Goal: Register for event/course: Sign up to attend an event or enroll in a course

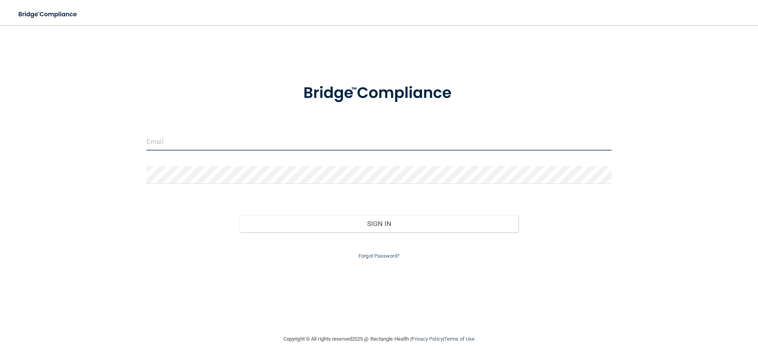
click at [257, 135] on input "email" at bounding box center [378, 142] width 465 height 18
type input "[EMAIL_ADDRESS][DOMAIN_NAME]"
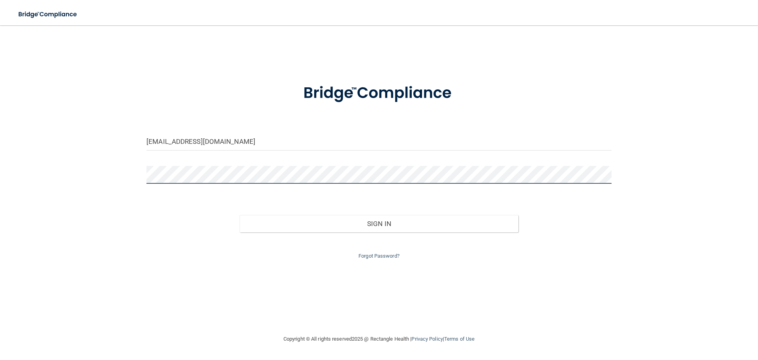
click at [240, 215] on button "Sign In" at bounding box center [379, 223] width 279 height 17
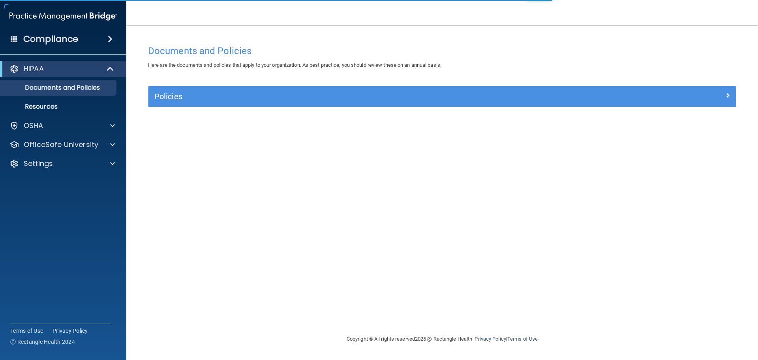
click at [285, 156] on div "Documents and Policies Here are the documents and policies that apply to your o…" at bounding box center [442, 187] width 600 height 293
click at [42, 126] on p "OSHA" at bounding box center [34, 125] width 20 height 9
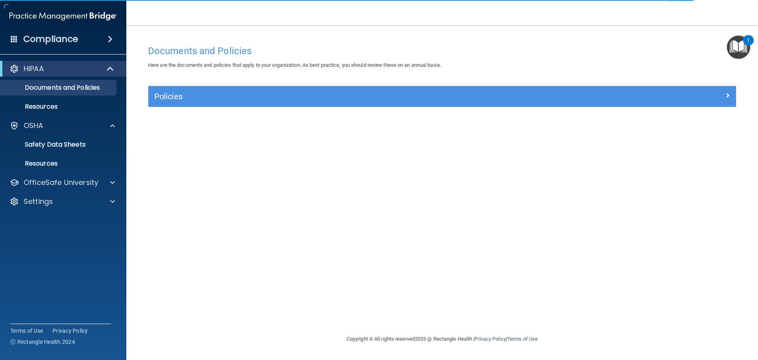
click at [488, 47] on h4 "Documents and Policies" at bounding box center [442, 51] width 588 height 10
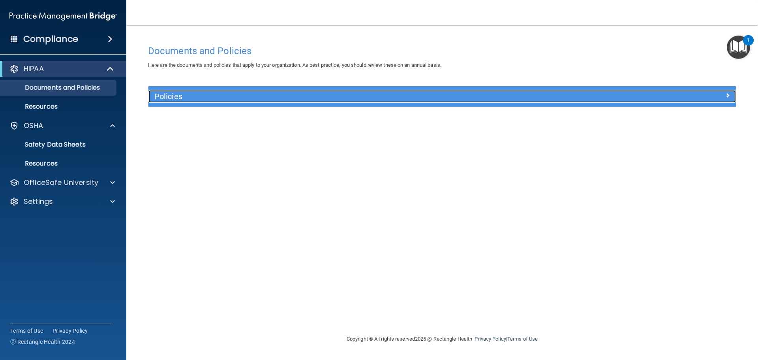
click at [439, 100] on h5 "Policies" at bounding box center [368, 96] width 429 height 9
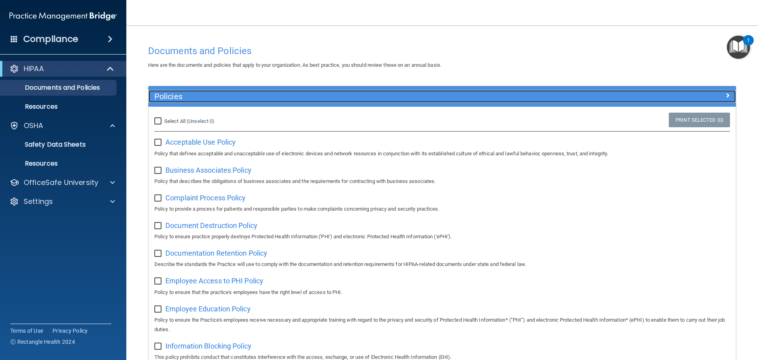
click at [439, 100] on h5 "Policies" at bounding box center [368, 96] width 429 height 9
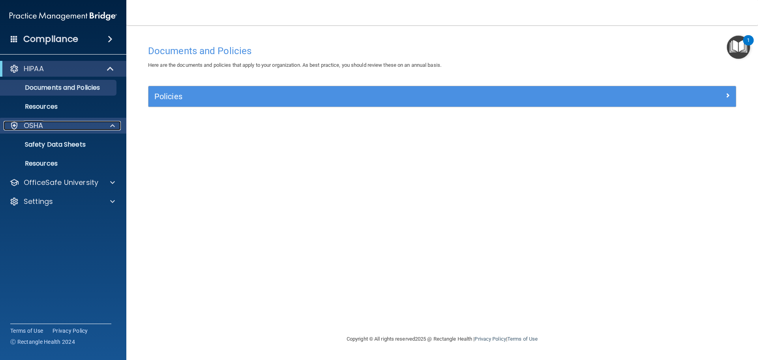
click at [39, 125] on p "OSHA" at bounding box center [34, 125] width 20 height 9
click at [39, 126] on p "OSHA" at bounding box center [34, 125] width 20 height 9
click at [46, 141] on p "Safety Data Sheets" at bounding box center [59, 145] width 108 height 8
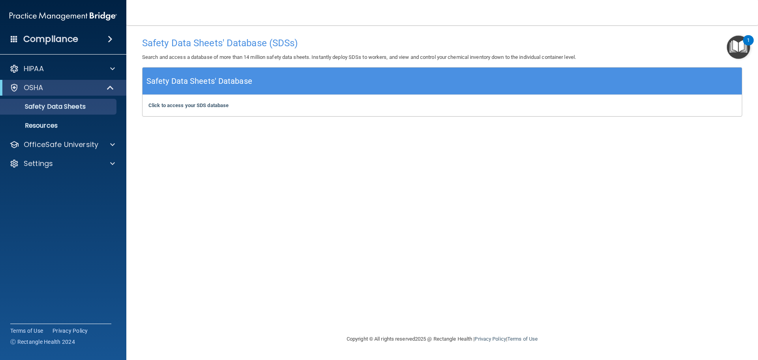
click at [49, 36] on h4 "Compliance" at bounding box center [50, 39] width 55 height 11
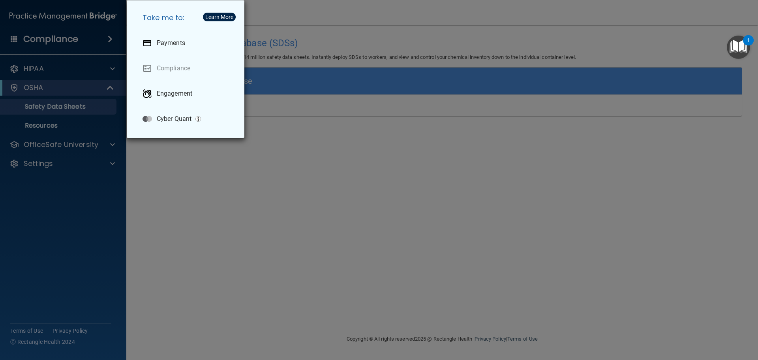
click at [49, 36] on div "Take me to: Payments Compliance Engagement Cyber Quant" at bounding box center [379, 180] width 758 height 360
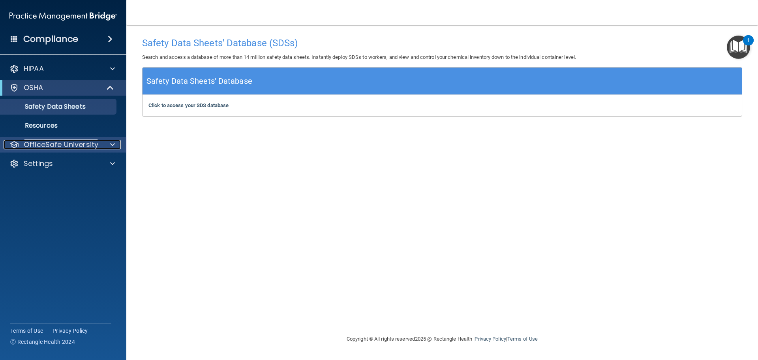
click at [95, 141] on p "OfficeSafe University" at bounding box center [61, 144] width 75 height 9
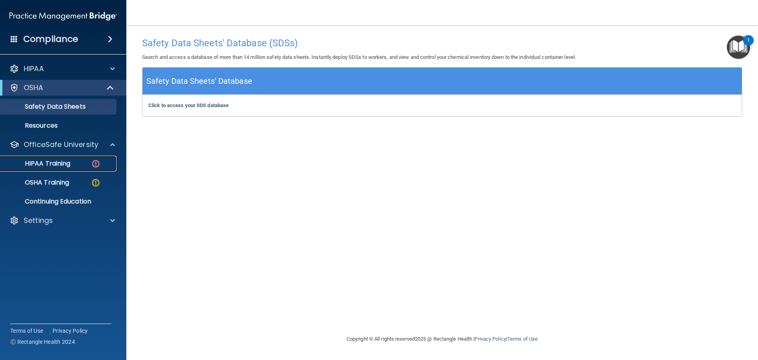
click at [69, 164] on p "HIPAA Training" at bounding box center [37, 163] width 65 height 8
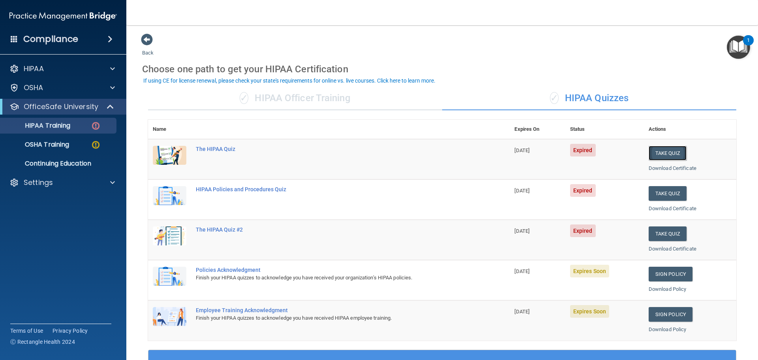
click at [656, 157] on button "Take Quiz" at bounding box center [668, 153] width 38 height 15
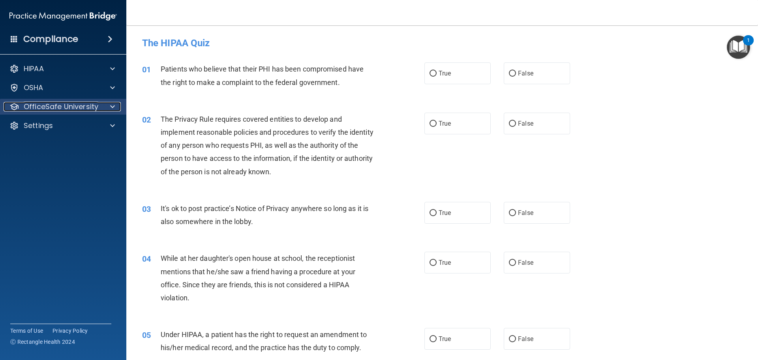
click at [61, 111] on p "OfficeSafe University" at bounding box center [61, 106] width 75 height 9
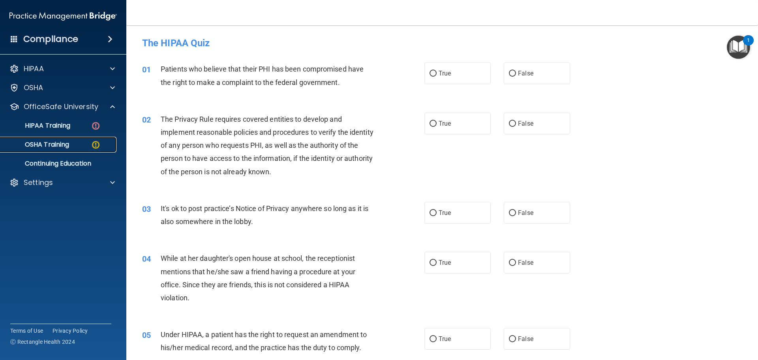
click at [61, 141] on p "OSHA Training" at bounding box center [37, 145] width 64 height 8
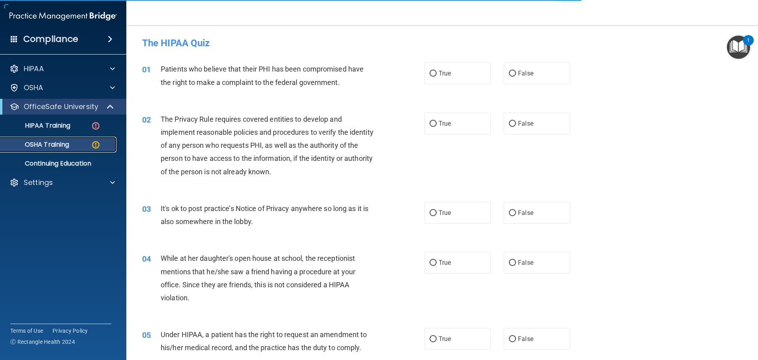
click at [61, 142] on p "OSHA Training" at bounding box center [37, 145] width 64 height 8
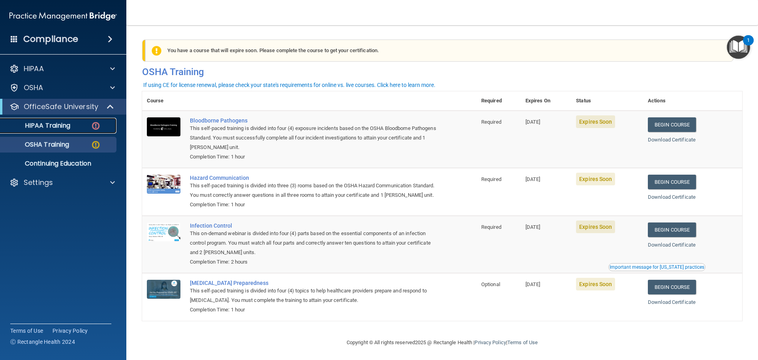
click at [59, 126] on p "HIPAA Training" at bounding box center [37, 126] width 65 height 8
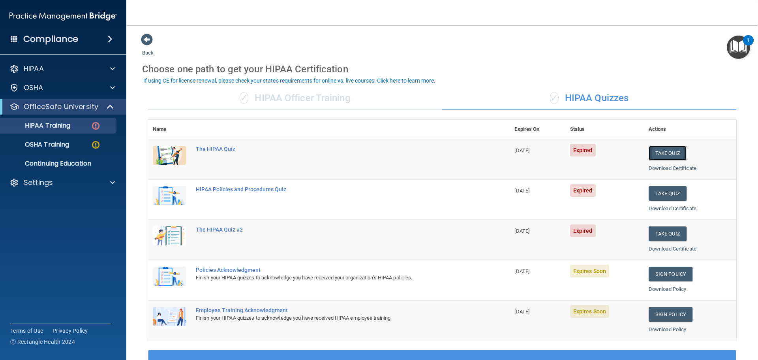
click at [665, 152] on button "Take Quiz" at bounding box center [668, 153] width 38 height 15
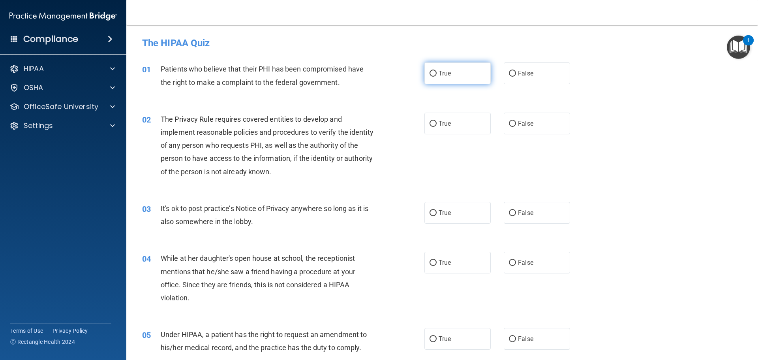
click at [435, 71] on label "True" at bounding box center [457, 73] width 66 height 22
click at [435, 71] on input "True" at bounding box center [432, 74] width 7 height 6
radio input "true"
click at [441, 120] on span "True" at bounding box center [445, 123] width 12 height 7
click at [437, 121] on input "True" at bounding box center [432, 124] width 7 height 6
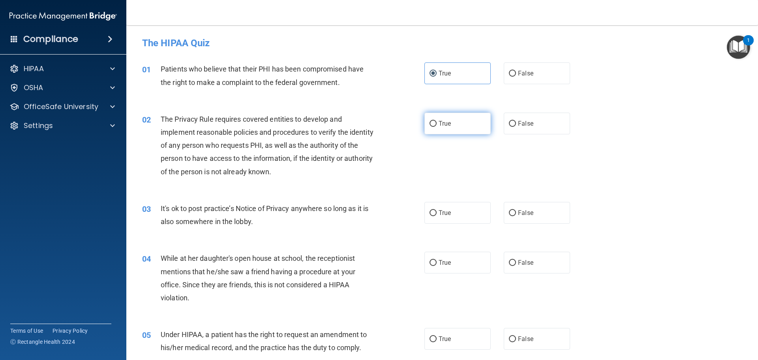
radio input "true"
click at [535, 214] on label "False" at bounding box center [537, 213] width 66 height 22
click at [516, 214] on input "False" at bounding box center [512, 213] width 7 height 6
radio input "true"
click at [530, 255] on label "False" at bounding box center [537, 262] width 66 height 22
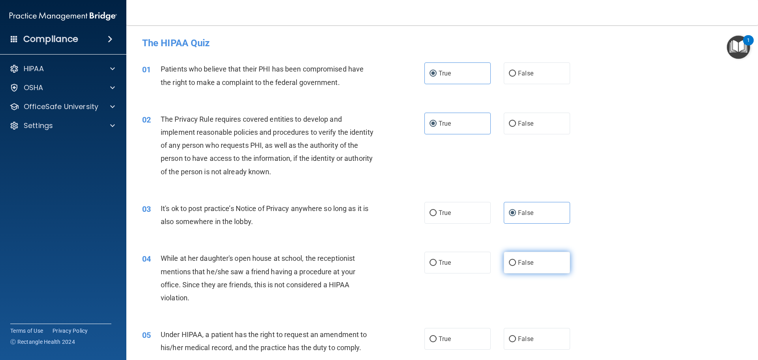
click at [516, 260] on input "False" at bounding box center [512, 263] width 7 height 6
radio input "true"
click at [513, 330] on label "False" at bounding box center [537, 339] width 66 height 22
click at [513, 336] on input "False" at bounding box center [512, 339] width 7 height 6
radio input "true"
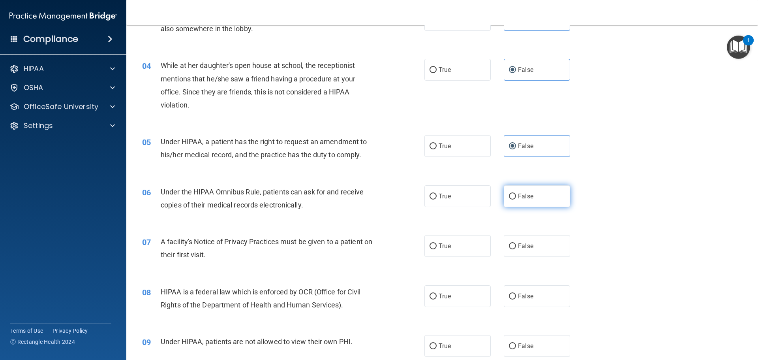
scroll to position [237, 0]
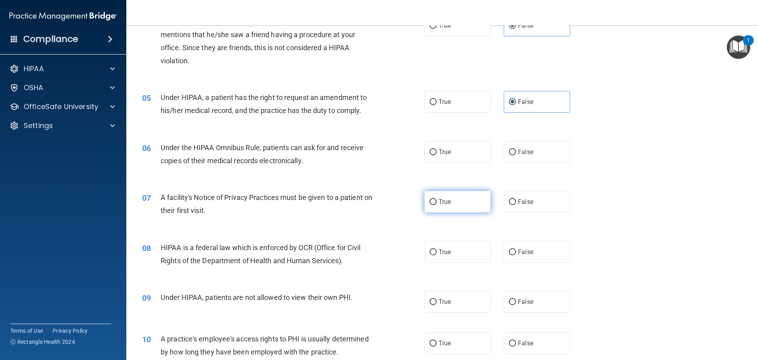
click at [464, 199] on label "True" at bounding box center [457, 202] width 66 height 22
click at [437, 199] on input "True" at bounding box center [432, 202] width 7 height 6
radio input "true"
click at [435, 151] on label "True" at bounding box center [457, 152] width 66 height 22
click at [435, 151] on input "True" at bounding box center [432, 152] width 7 height 6
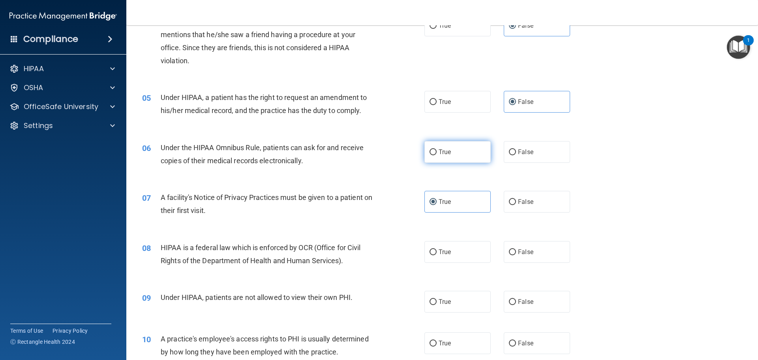
radio input "true"
click at [441, 245] on label "True" at bounding box center [457, 252] width 66 height 22
click at [433, 250] on input "True" at bounding box center [432, 252] width 7 height 6
radio input "true"
click at [532, 303] on label "False" at bounding box center [537, 302] width 66 height 22
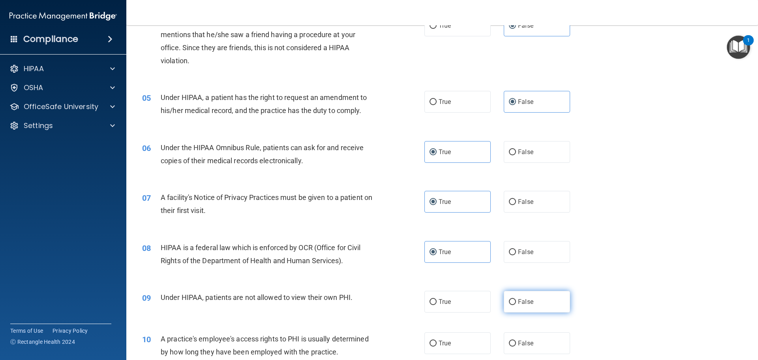
click at [516, 303] on input "False" at bounding box center [512, 302] width 7 height 6
radio input "true"
click at [525, 341] on span "False" at bounding box center [525, 342] width 15 height 7
click at [516, 341] on input "False" at bounding box center [512, 343] width 7 height 6
radio input "true"
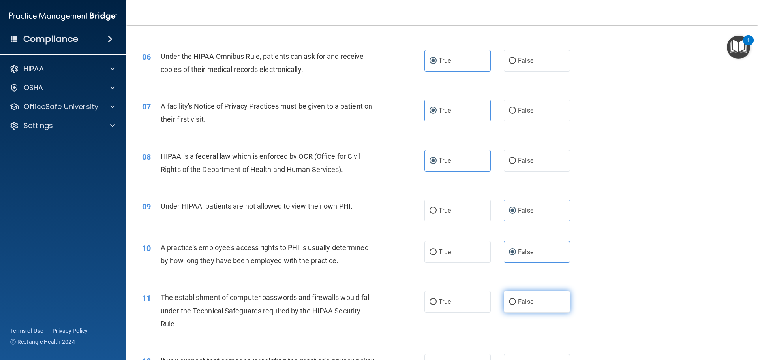
scroll to position [355, 0]
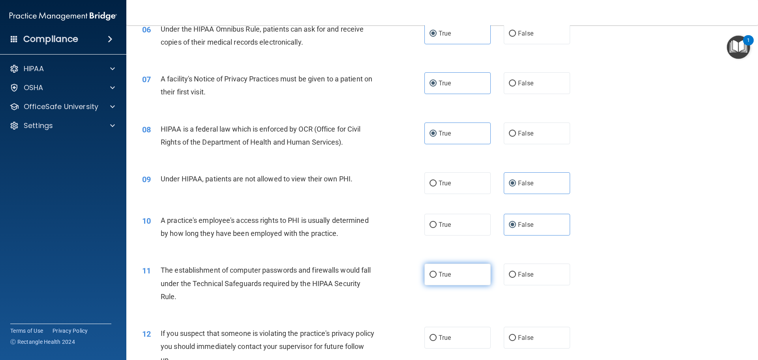
click at [462, 277] on label "True" at bounding box center [457, 274] width 66 height 22
click at [437, 277] on input "True" at bounding box center [432, 275] width 7 height 6
radio input "true"
click at [471, 334] on label "True" at bounding box center [457, 337] width 66 height 22
click at [437, 335] on input "True" at bounding box center [432, 338] width 7 height 6
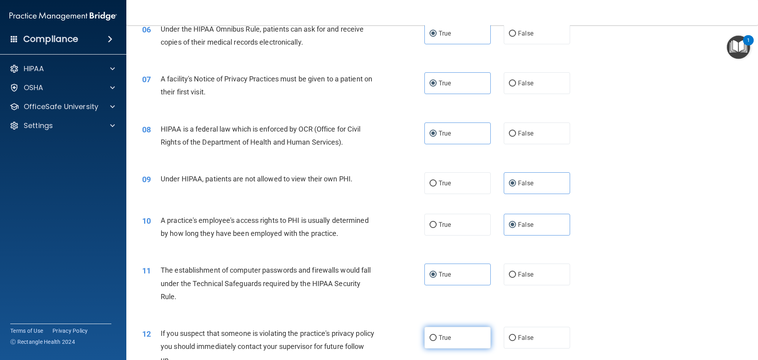
radio input "true"
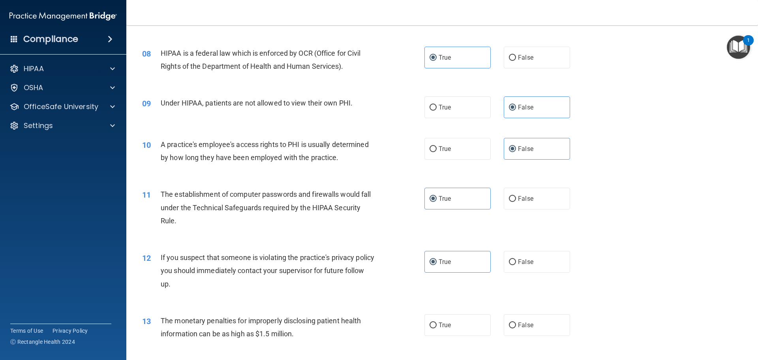
scroll to position [434, 0]
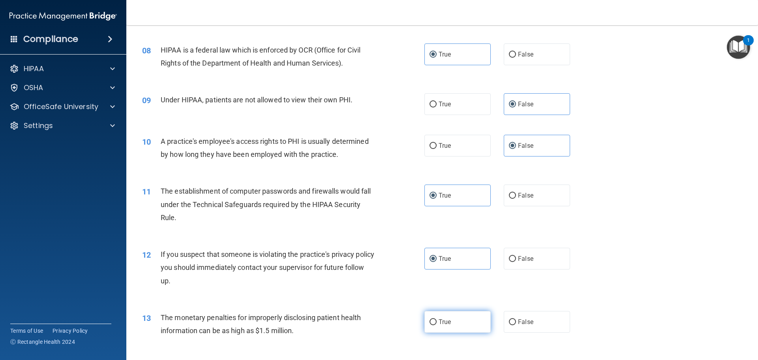
click at [466, 329] on label "True" at bounding box center [457, 322] width 66 height 22
click at [437, 325] on input "True" at bounding box center [432, 322] width 7 height 6
radio input "true"
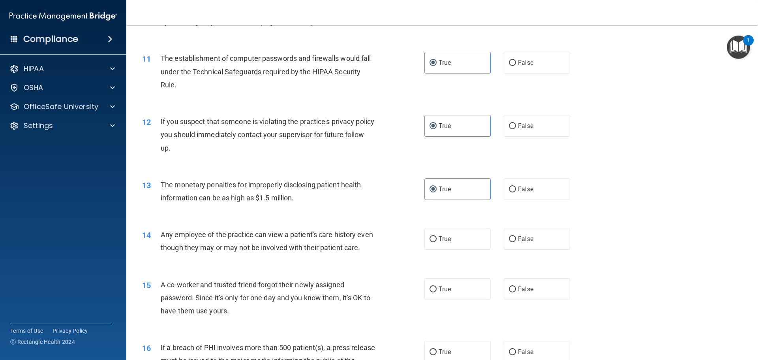
scroll to position [632, 0]
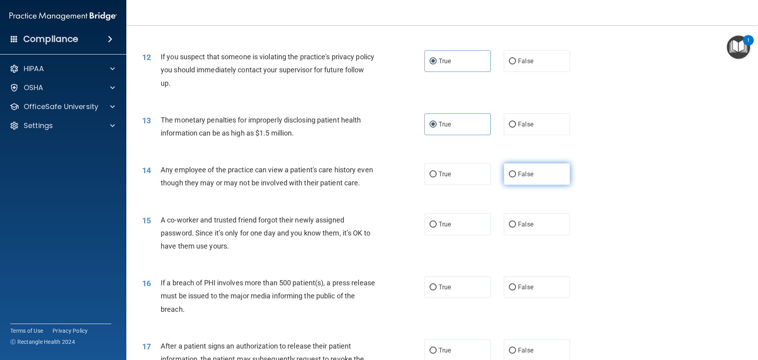
click at [525, 182] on label "False" at bounding box center [537, 174] width 66 height 22
click at [516, 177] on input "False" at bounding box center [512, 174] width 7 height 6
radio input "true"
click at [520, 233] on label "False" at bounding box center [537, 224] width 66 height 22
click at [516, 227] on input "False" at bounding box center [512, 224] width 7 height 6
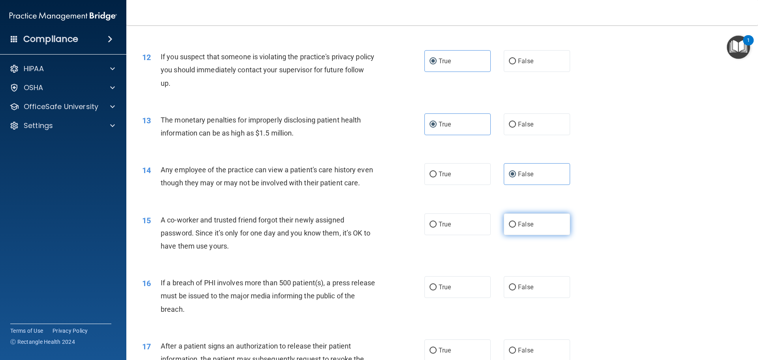
radio input "true"
click at [471, 298] on label "True" at bounding box center [457, 287] width 66 height 22
click at [437, 290] on input "True" at bounding box center [432, 287] width 7 height 6
radio input "true"
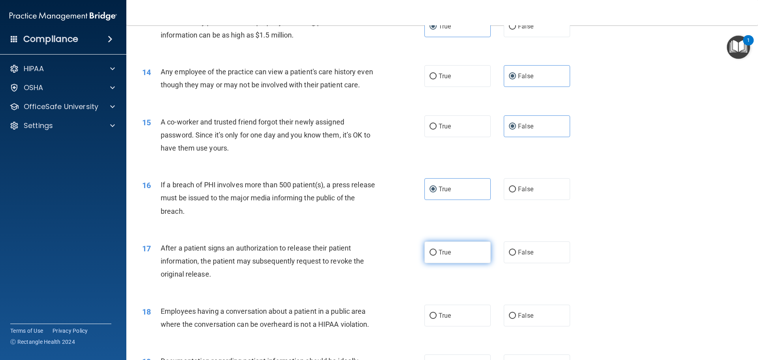
scroll to position [750, 0]
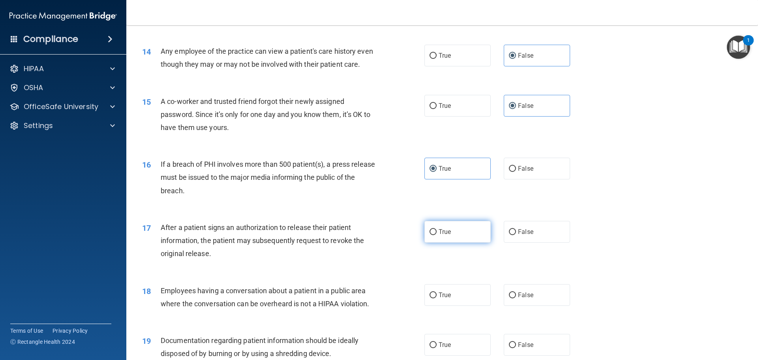
click at [454, 242] on label "True" at bounding box center [457, 232] width 66 height 22
click at [437, 235] on input "True" at bounding box center [432, 232] width 7 height 6
radio input "true"
drag, startPoint x: 523, startPoint y: 307, endPoint x: 498, endPoint y: 328, distance: 32.2
click at [523, 298] on span "False" at bounding box center [525, 294] width 15 height 7
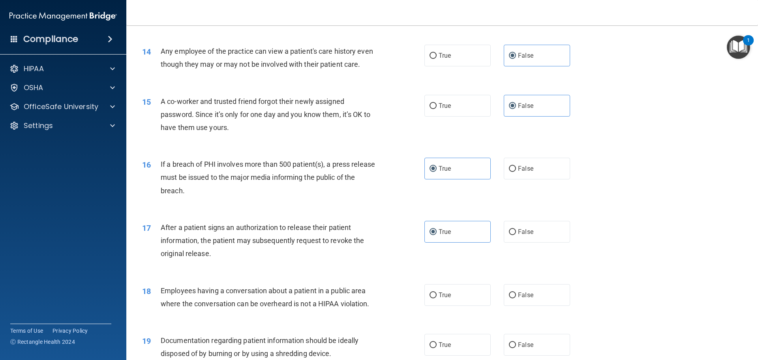
click at [516, 298] on input "False" at bounding box center [512, 295] width 7 height 6
radio input "true"
click at [462, 355] on label "True" at bounding box center [457, 345] width 66 height 22
click at [437, 348] on input "True" at bounding box center [432, 345] width 7 height 6
radio input "true"
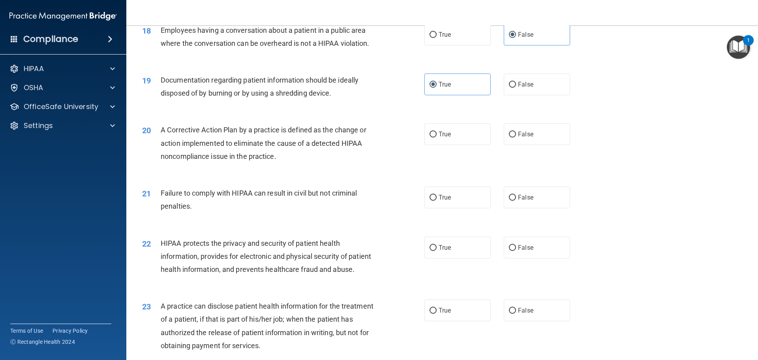
scroll to position [1027, 0]
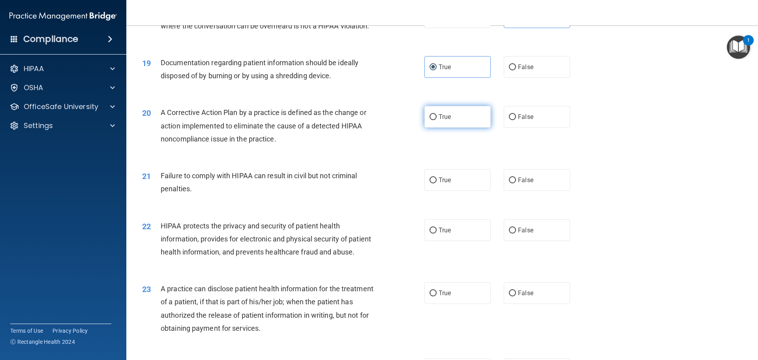
click at [449, 127] on label "True" at bounding box center [457, 117] width 66 height 22
click at [437, 120] on input "True" at bounding box center [432, 117] width 7 height 6
radio input "true"
click at [526, 191] on label "False" at bounding box center [537, 180] width 66 height 22
click at [516, 183] on input "False" at bounding box center [512, 180] width 7 height 6
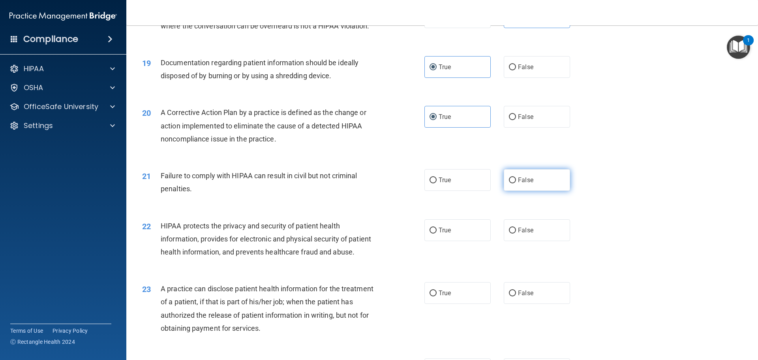
radio input "true"
click at [473, 241] on label "True" at bounding box center [457, 230] width 66 height 22
click at [437, 233] on input "True" at bounding box center [432, 230] width 7 height 6
radio input "true"
click at [529, 304] on label "False" at bounding box center [537, 293] width 66 height 22
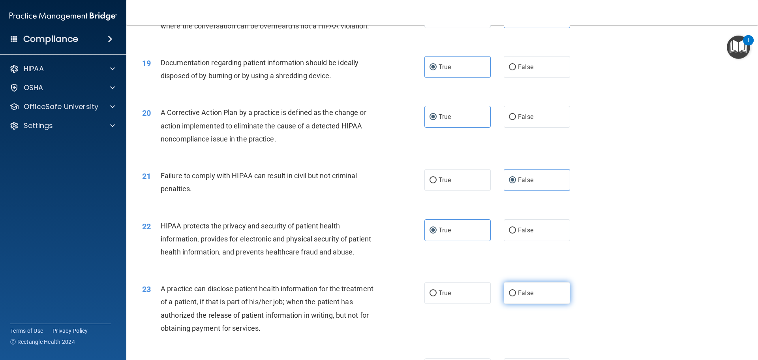
click at [516, 296] on input "False" at bounding box center [512, 293] width 7 height 6
radio input "true"
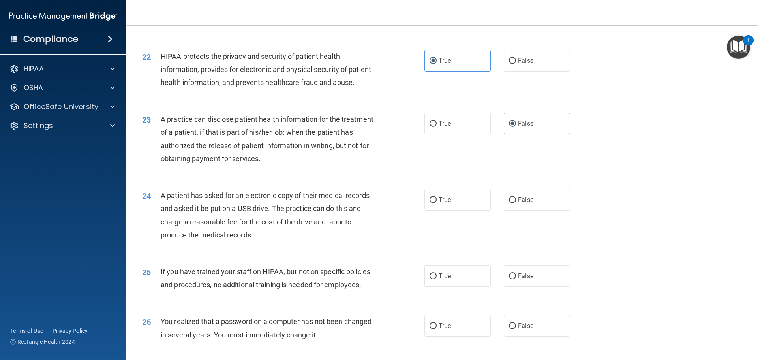
scroll to position [1264, 0]
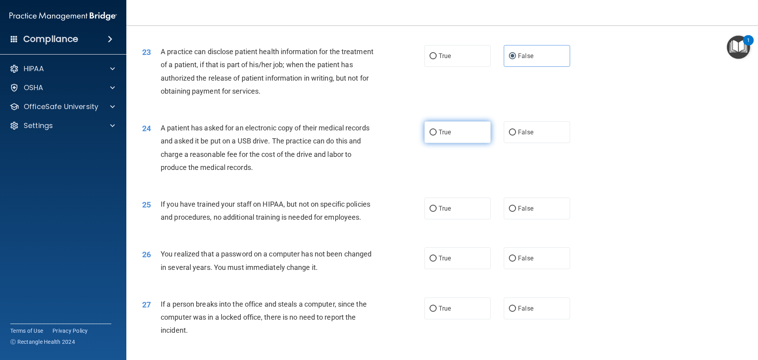
click at [463, 143] on label "True" at bounding box center [457, 132] width 66 height 22
click at [437, 135] on input "True" at bounding box center [432, 132] width 7 height 6
radio input "true"
click at [538, 219] on label "False" at bounding box center [537, 208] width 66 height 22
click at [516, 212] on input "False" at bounding box center [512, 209] width 7 height 6
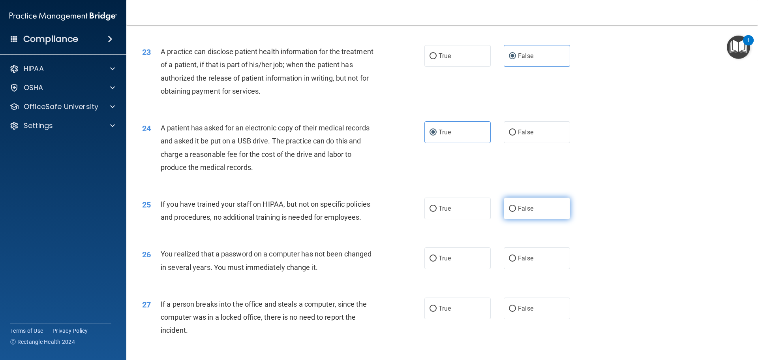
radio input "true"
click at [445, 262] on span "True" at bounding box center [445, 257] width 12 height 7
click at [437, 261] on input "True" at bounding box center [432, 258] width 7 height 6
radio input "true"
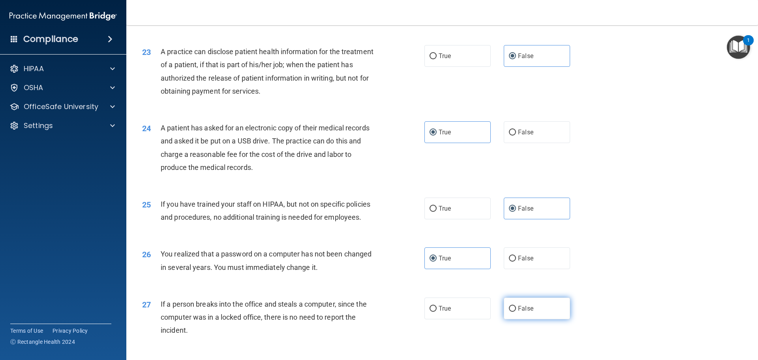
click at [528, 319] on label "False" at bounding box center [537, 308] width 66 height 22
click at [516, 311] on input "False" at bounding box center [512, 309] width 7 height 6
radio input "true"
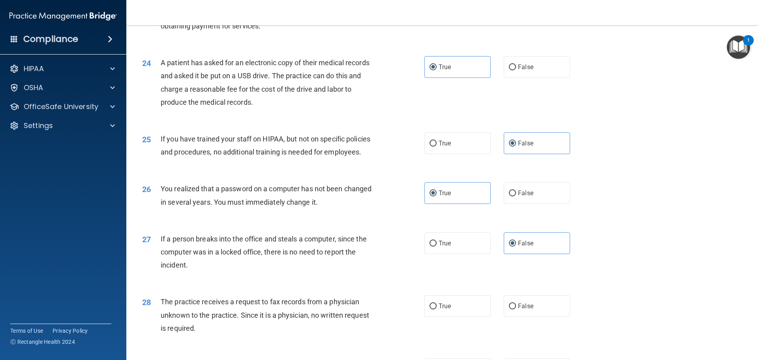
scroll to position [1383, 0]
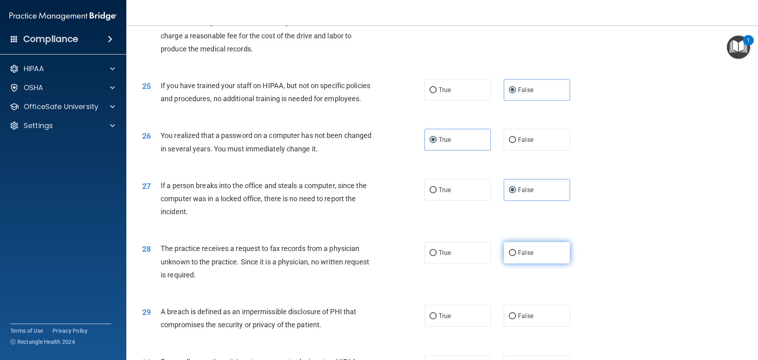
click at [523, 256] on span "False" at bounding box center [525, 252] width 15 height 7
click at [516, 256] on input "False" at bounding box center [512, 253] width 7 height 6
radio input "true"
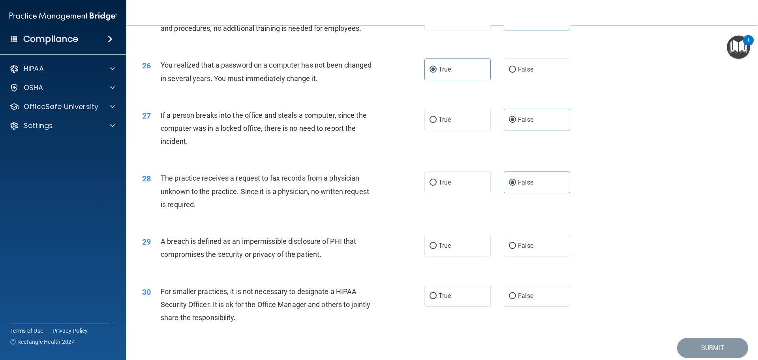
scroll to position [1462, 0]
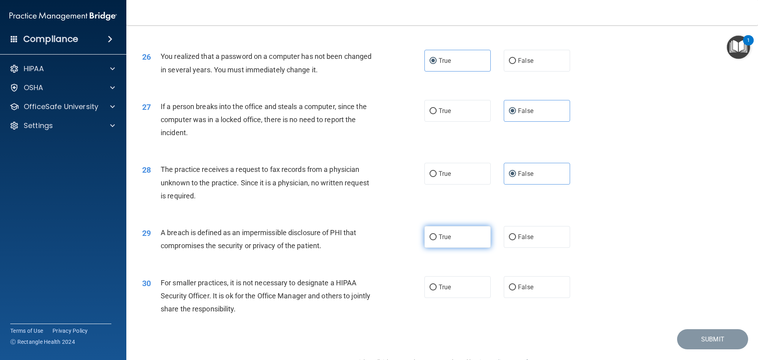
click at [474, 247] on label "True" at bounding box center [457, 237] width 66 height 22
click at [437, 240] on input "True" at bounding box center [432, 237] width 7 height 6
radio input "true"
click at [514, 298] on label "False" at bounding box center [537, 287] width 66 height 22
click at [514, 290] on input "False" at bounding box center [512, 287] width 7 height 6
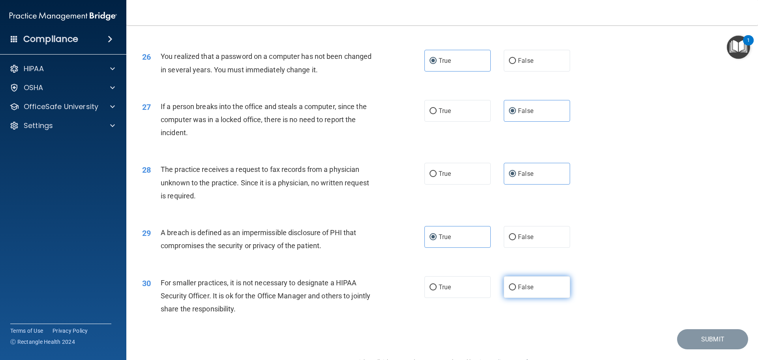
radio input "true"
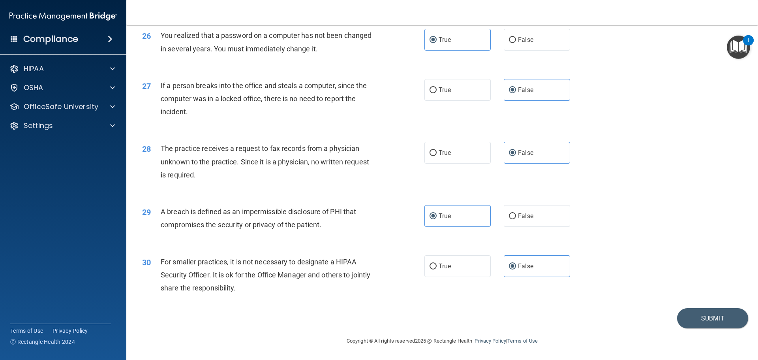
scroll to position [1509, 0]
click at [685, 319] on button "Submit" at bounding box center [712, 318] width 71 height 20
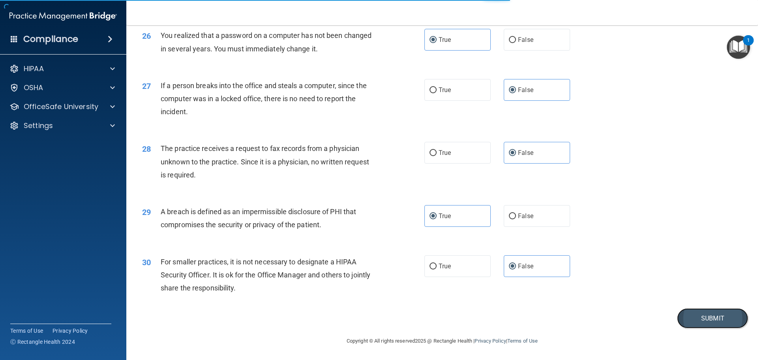
click at [697, 322] on button "Submit" at bounding box center [712, 318] width 71 height 20
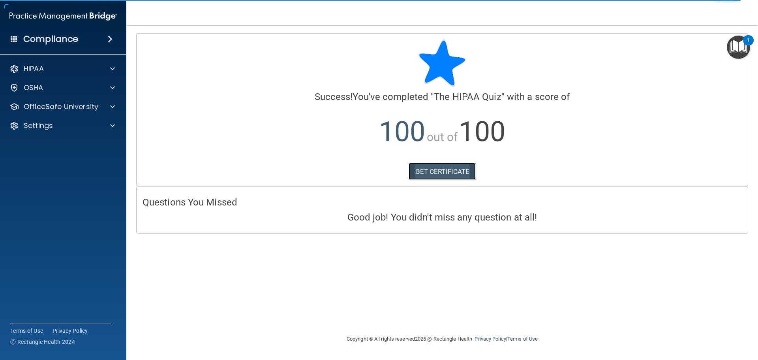
click at [442, 174] on link "GET CERTIFICATE" at bounding box center [442, 171] width 67 height 17
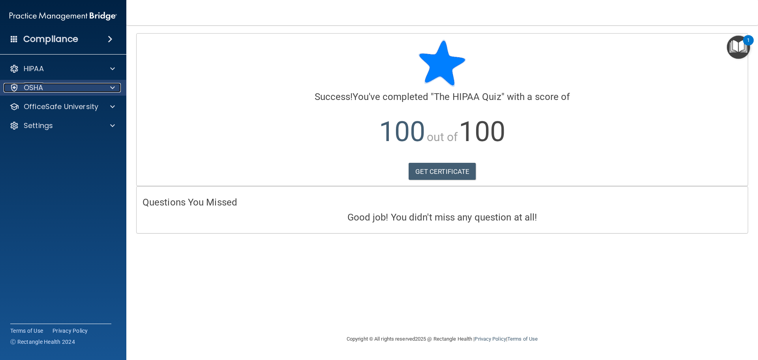
click at [36, 85] on p "OSHA" at bounding box center [34, 87] width 20 height 9
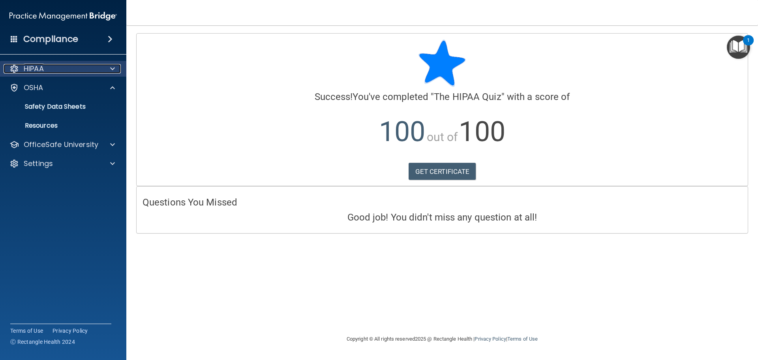
click at [37, 71] on p "HIPAA" at bounding box center [34, 68] width 20 height 9
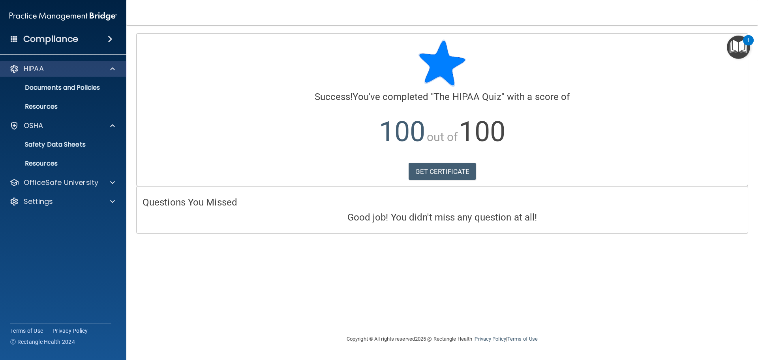
click at [57, 74] on div "HIPAA" at bounding box center [63, 69] width 127 height 16
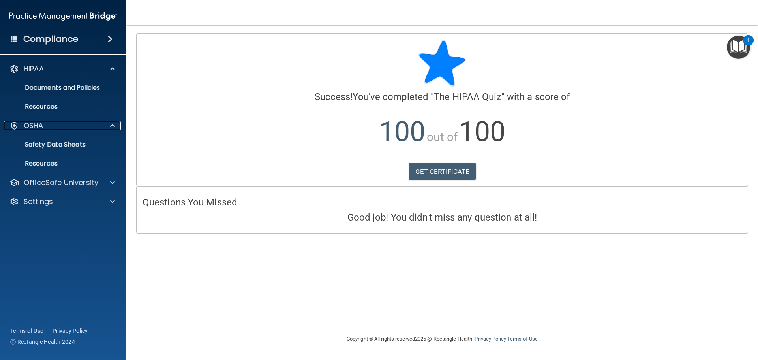
drag, startPoint x: 112, startPoint y: 126, endPoint x: 127, endPoint y: 103, distance: 27.2
click at [113, 126] on span at bounding box center [112, 125] width 5 height 9
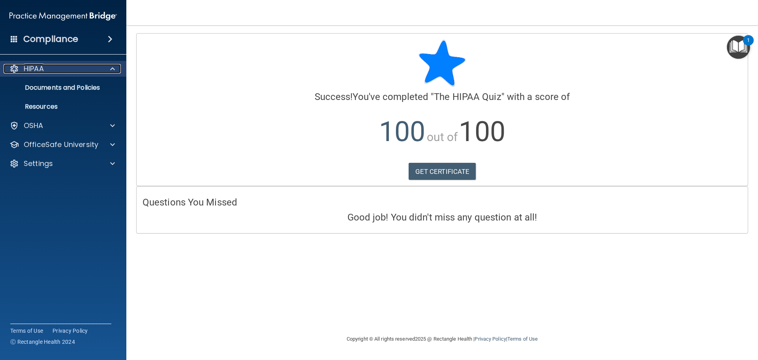
drag, startPoint x: 114, startPoint y: 68, endPoint x: 109, endPoint y: 74, distance: 7.9
click at [113, 68] on span at bounding box center [112, 68] width 5 height 9
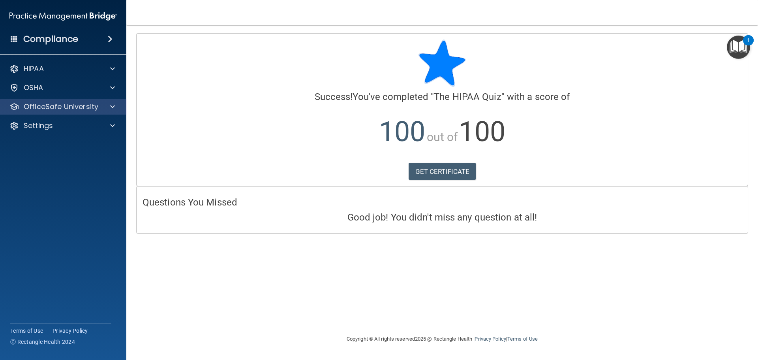
click at [32, 100] on div "OfficeSafe University" at bounding box center [63, 107] width 127 height 16
click at [113, 105] on span at bounding box center [112, 106] width 5 height 9
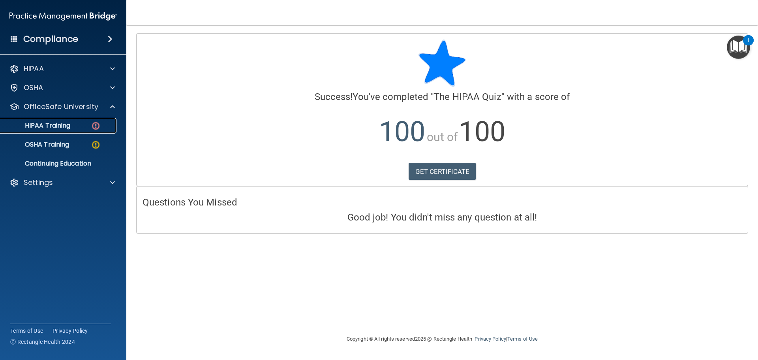
click at [56, 126] on p "HIPAA Training" at bounding box center [37, 126] width 65 height 8
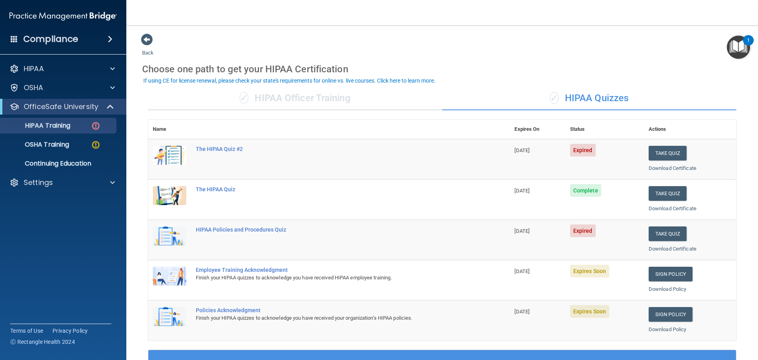
click at [583, 192] on span "Complete" at bounding box center [585, 190] width 31 height 13
click at [663, 208] on link "Download Certificate" at bounding box center [673, 208] width 48 height 6
click at [656, 150] on button "Take Quiz" at bounding box center [668, 153] width 38 height 15
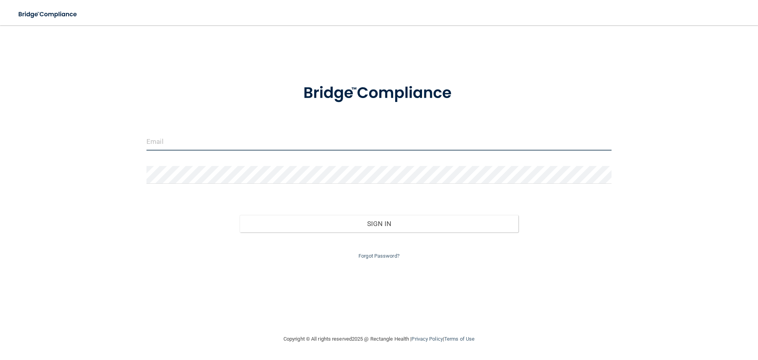
click at [193, 141] on input "email" at bounding box center [378, 142] width 465 height 18
type input "[EMAIL_ADDRESS][DOMAIN_NAME]"
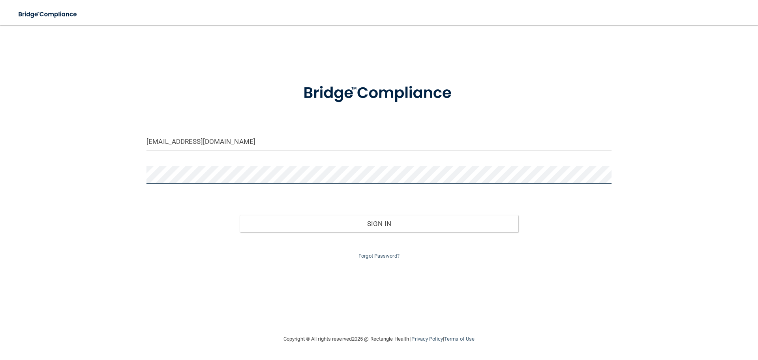
click at [240, 215] on button "Sign In" at bounding box center [379, 223] width 279 height 17
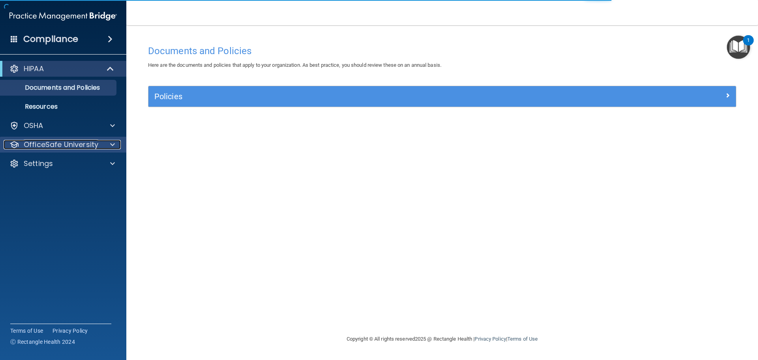
click at [86, 147] on p "OfficeSafe University" at bounding box center [61, 144] width 75 height 9
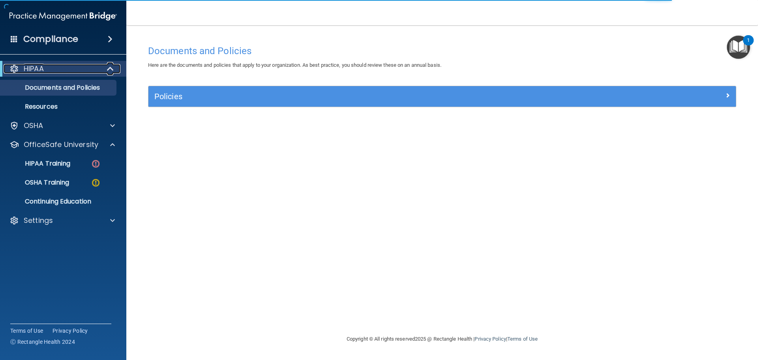
click at [108, 69] on span at bounding box center [111, 68] width 7 height 9
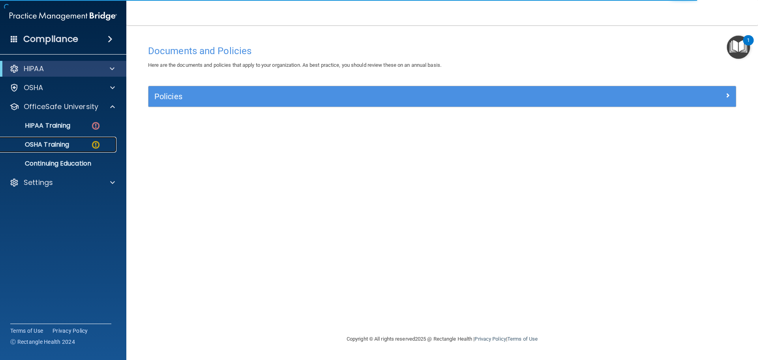
click at [58, 142] on p "OSHA Training" at bounding box center [37, 145] width 64 height 8
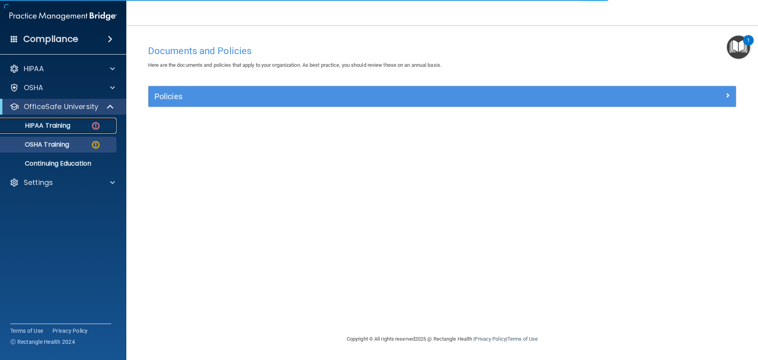
click at [53, 127] on p "HIPAA Training" at bounding box center [37, 126] width 65 height 8
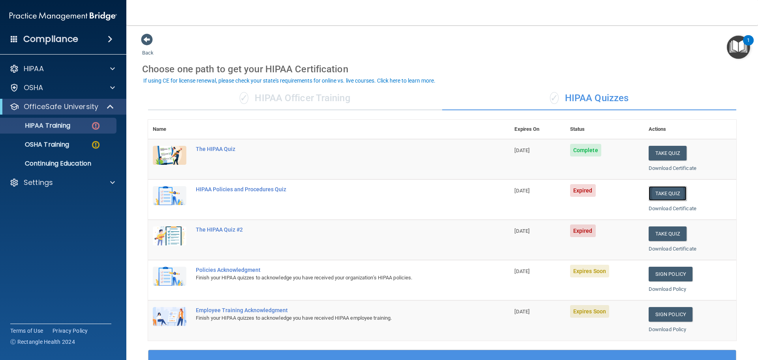
click at [651, 190] on button "Take Quiz" at bounding box center [668, 193] width 38 height 15
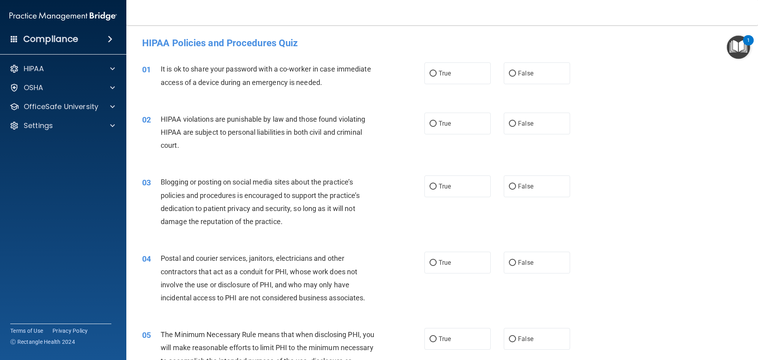
click at [512, 47] on h4 "HIPAA Policies and Procedures Quiz" at bounding box center [442, 43] width 600 height 10
click at [518, 71] on span "False" at bounding box center [525, 72] width 15 height 7
click at [516, 71] on input "False" at bounding box center [512, 74] width 7 height 6
radio input "true"
click at [459, 125] on label "True" at bounding box center [457, 123] width 66 height 22
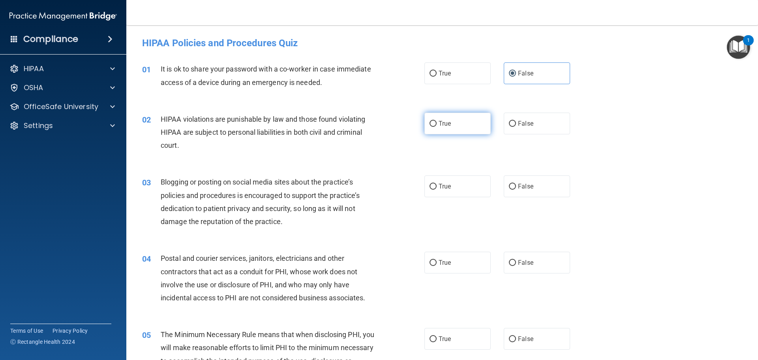
click at [437, 125] on input "True" at bounding box center [432, 124] width 7 height 6
radio input "true"
click at [518, 189] on span "False" at bounding box center [525, 185] width 15 height 7
click at [515, 189] on input "False" at bounding box center [512, 187] width 7 height 6
radio input "true"
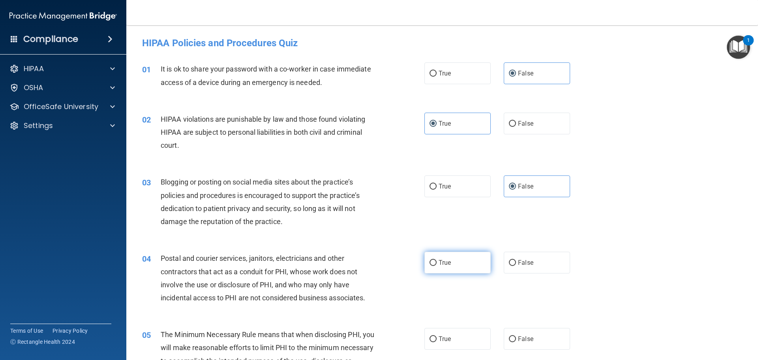
click at [440, 261] on span "True" at bounding box center [445, 262] width 12 height 7
click at [437, 261] on input "True" at bounding box center [432, 263] width 7 height 6
radio input "true"
click at [445, 339] on span "True" at bounding box center [445, 338] width 12 height 7
click at [437, 339] on input "True" at bounding box center [432, 339] width 7 height 6
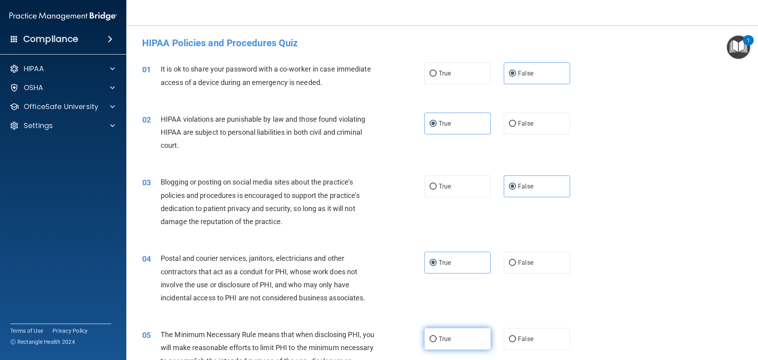
radio input "true"
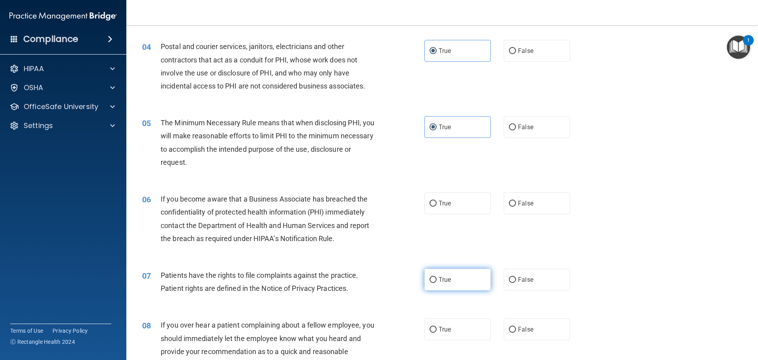
scroll to position [237, 0]
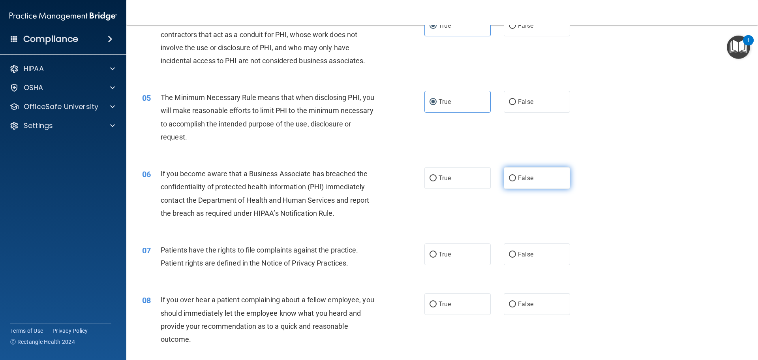
click at [524, 177] on span "False" at bounding box center [525, 177] width 15 height 7
click at [516, 177] on input "False" at bounding box center [512, 178] width 7 height 6
radio input "true"
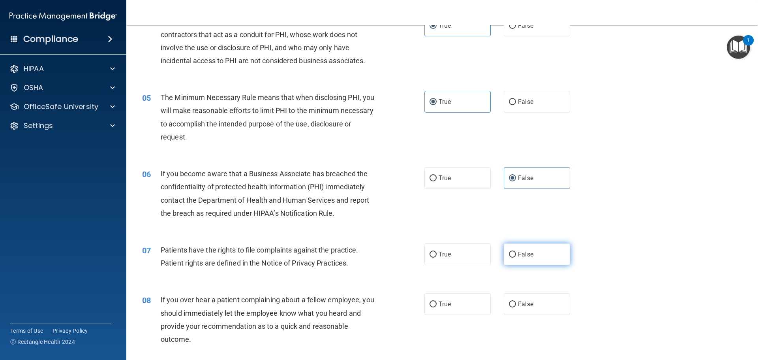
click at [518, 254] on span "False" at bounding box center [525, 253] width 15 height 7
click at [516, 254] on input "False" at bounding box center [512, 254] width 7 height 6
radio input "true"
click at [521, 298] on label "False" at bounding box center [537, 304] width 66 height 22
click at [516, 301] on input "False" at bounding box center [512, 304] width 7 height 6
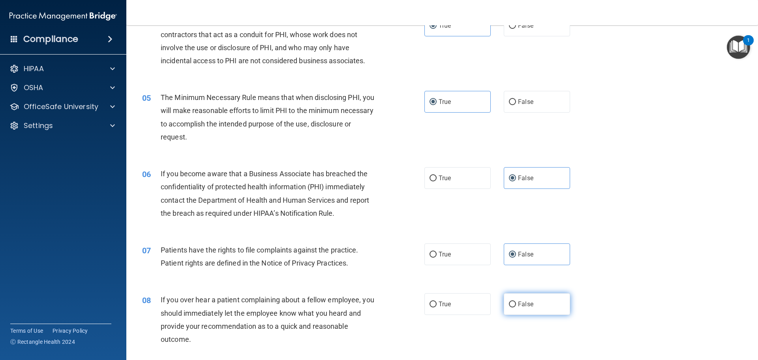
radio input "true"
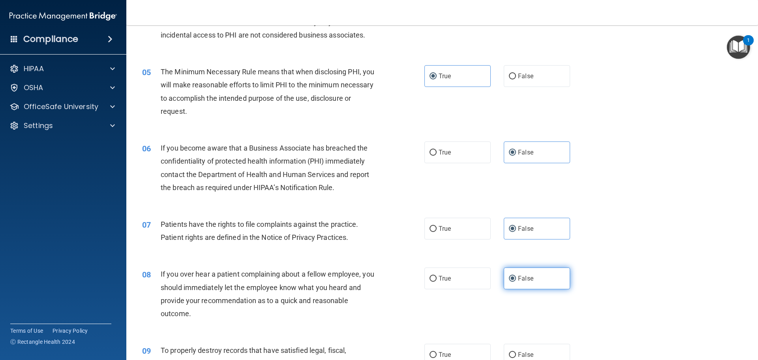
scroll to position [276, 0]
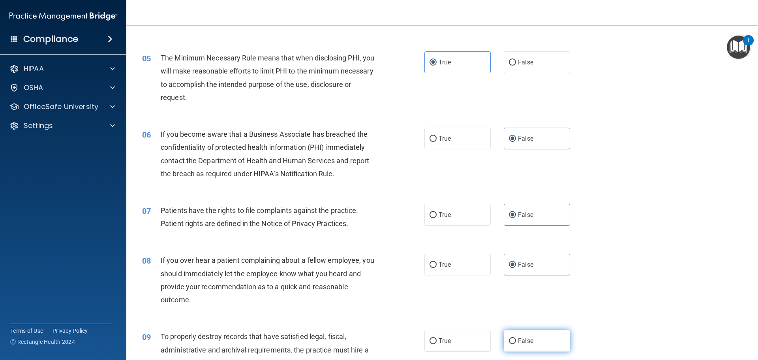
click at [528, 344] on label "False" at bounding box center [537, 341] width 66 height 22
click at [516, 344] on input "False" at bounding box center [512, 341] width 7 height 6
radio input "true"
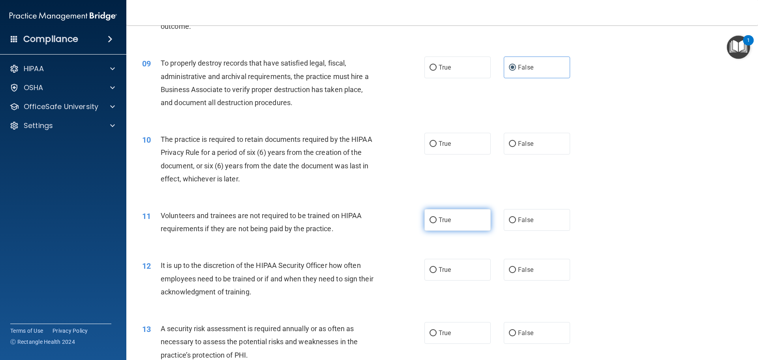
scroll to position [553, 0]
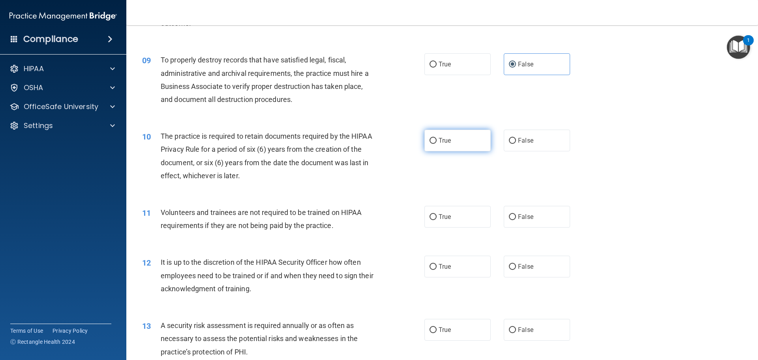
click at [445, 139] on span "True" at bounding box center [445, 140] width 12 height 7
click at [437, 139] on input "True" at bounding box center [432, 141] width 7 height 6
radio input "true"
click at [449, 217] on label "True" at bounding box center [457, 217] width 66 height 22
click at [437, 217] on input "True" at bounding box center [432, 217] width 7 height 6
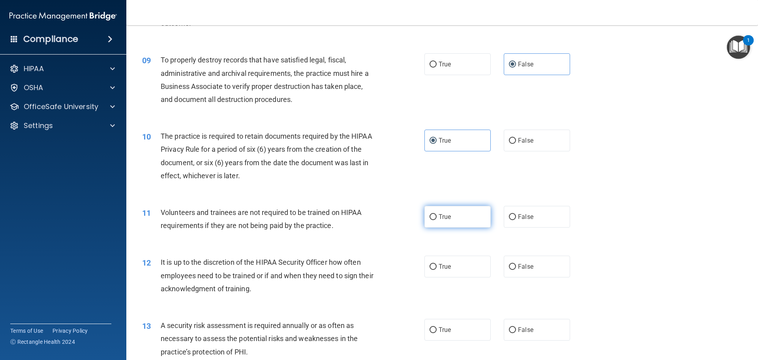
radio input "true"
click at [444, 262] on label "True" at bounding box center [457, 266] width 66 height 22
click at [437, 264] on input "True" at bounding box center [432, 267] width 7 height 6
radio input "true"
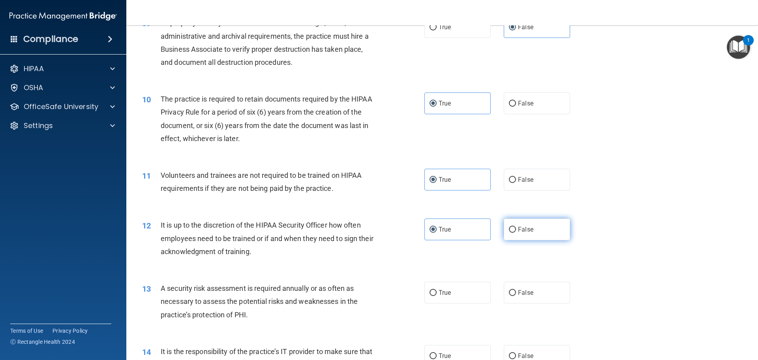
scroll to position [632, 0]
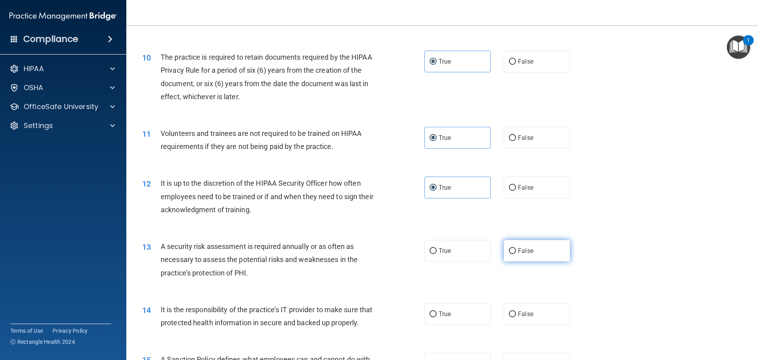
click at [534, 247] on label "False" at bounding box center [537, 251] width 66 height 22
click at [516, 248] on input "False" at bounding box center [512, 251] width 7 height 6
radio input "true"
click at [535, 309] on label "False" at bounding box center [537, 314] width 66 height 22
click at [516, 311] on input "False" at bounding box center [512, 314] width 7 height 6
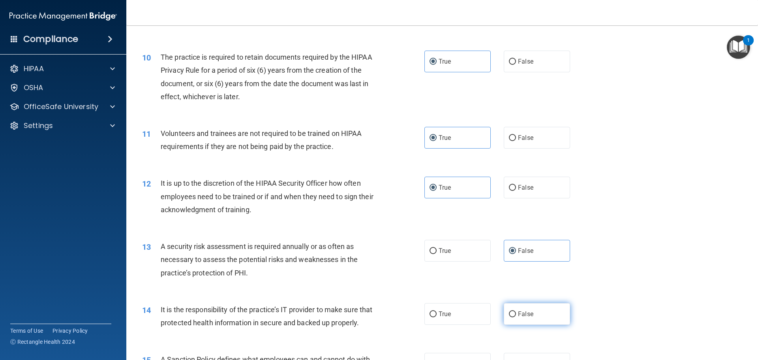
radio input "true"
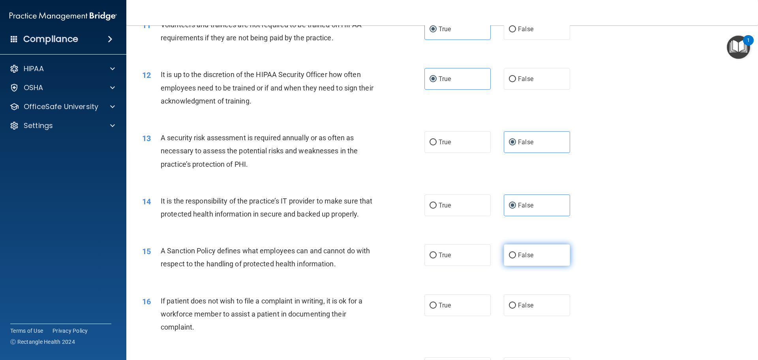
scroll to position [750, 0]
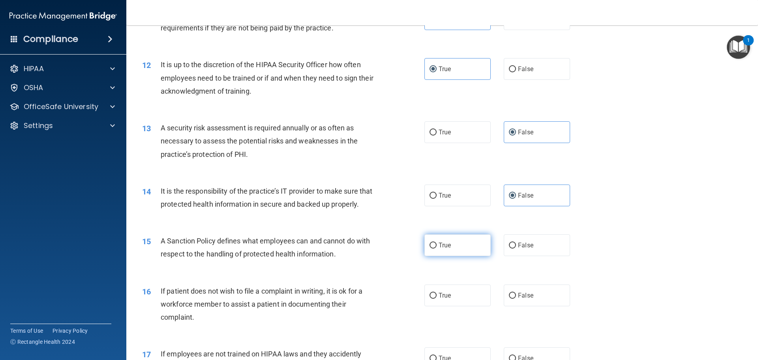
click at [432, 248] on input "True" at bounding box center [432, 245] width 7 height 6
radio input "true"
click at [447, 299] on span "True" at bounding box center [445, 294] width 12 height 7
click at [437, 298] on input "True" at bounding box center [432, 295] width 7 height 6
radio input "true"
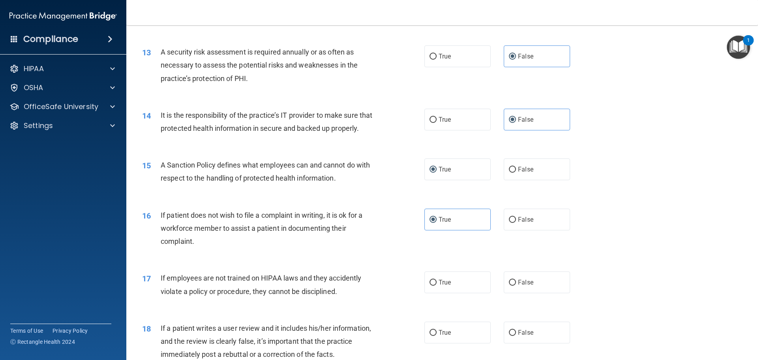
scroll to position [829, 0]
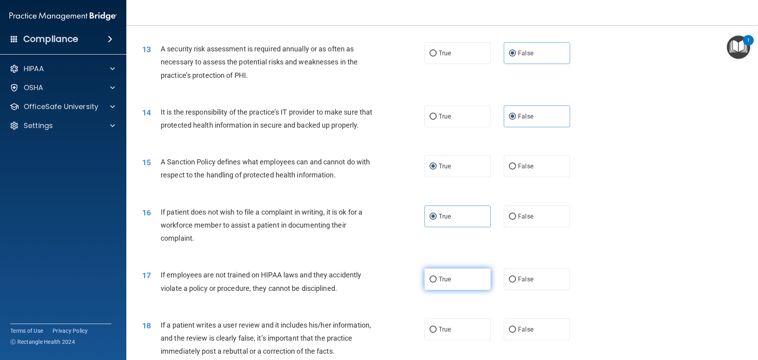
click at [459, 287] on label "True" at bounding box center [457, 279] width 66 height 22
click at [437, 282] on input "True" at bounding box center [432, 279] width 7 height 6
radio input "true"
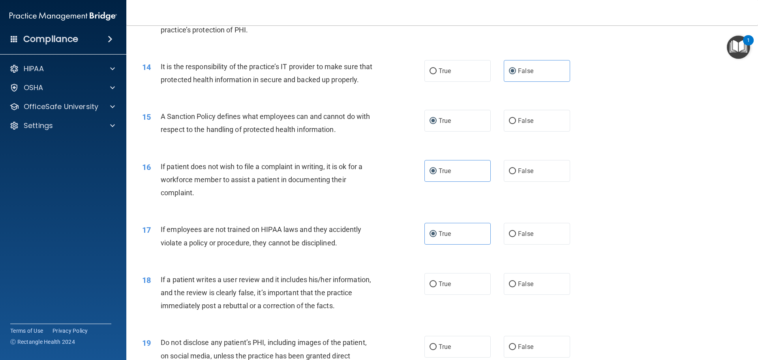
scroll to position [947, 0]
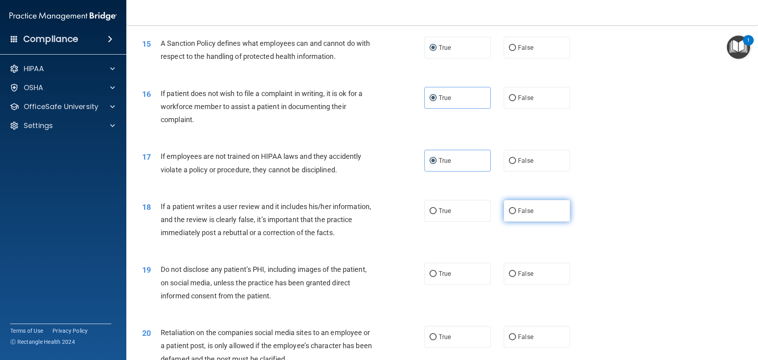
click at [540, 221] on label "False" at bounding box center [537, 211] width 66 height 22
click at [516, 214] on input "False" at bounding box center [512, 211] width 7 height 6
radio input "true"
click at [551, 284] on label "False" at bounding box center [537, 273] width 66 height 22
click at [516, 277] on input "False" at bounding box center [512, 274] width 7 height 6
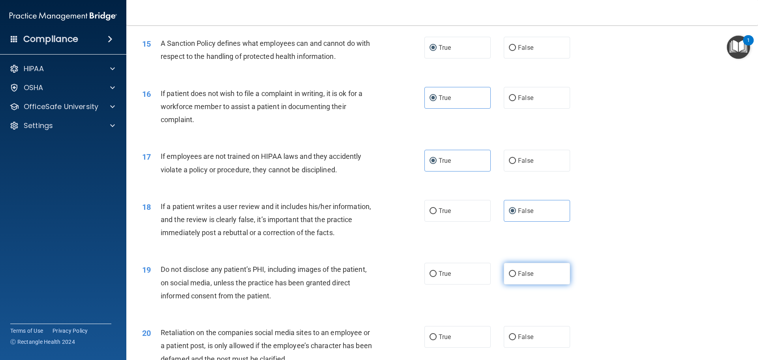
radio input "true"
click at [553, 347] on label "False" at bounding box center [537, 337] width 66 height 22
click at [516, 340] on input "False" at bounding box center [512, 337] width 7 height 6
radio input "true"
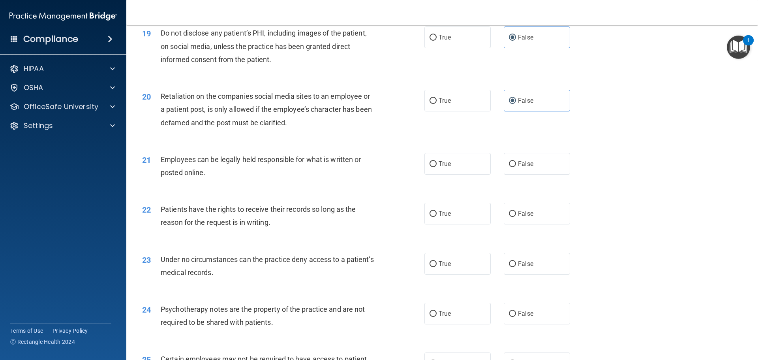
scroll to position [1184, 0]
click at [454, 172] on label "True" at bounding box center [457, 163] width 66 height 22
click at [437, 166] on input "True" at bounding box center [432, 163] width 7 height 6
radio input "true"
click at [468, 274] on label "True" at bounding box center [457, 263] width 66 height 22
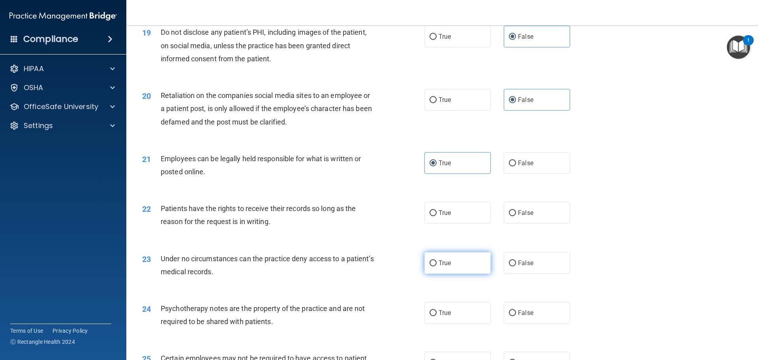
click at [437, 266] on input "True" at bounding box center [432, 263] width 7 height 6
radio input "true"
click at [518, 216] on span "False" at bounding box center [525, 212] width 15 height 7
click at [516, 216] on input "False" at bounding box center [512, 213] width 7 height 6
radio input "true"
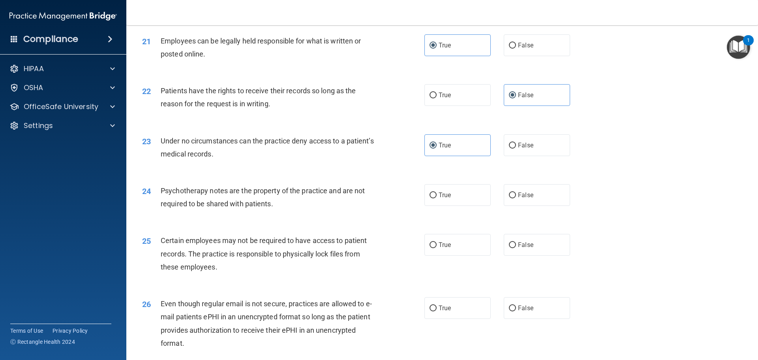
scroll to position [1303, 0]
click at [530, 155] on label "False" at bounding box center [537, 144] width 66 height 22
click at [516, 148] on input "False" at bounding box center [512, 145] width 7 height 6
radio input "true"
radio input "false"
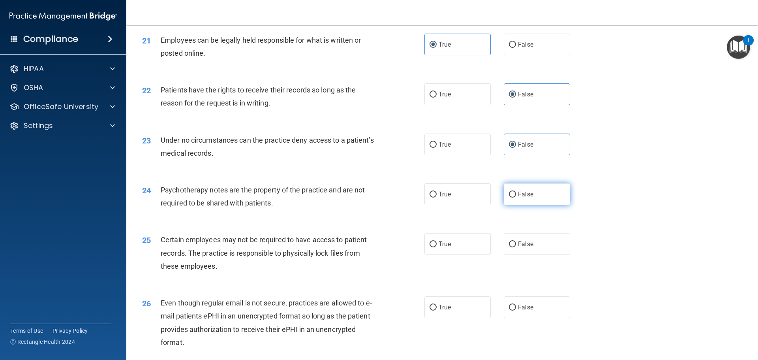
click at [520, 198] on span "False" at bounding box center [525, 193] width 15 height 7
click at [516, 197] on input "False" at bounding box center [512, 194] width 7 height 6
radio input "true"
click at [446, 247] on span "True" at bounding box center [445, 243] width 12 height 7
click at [437, 247] on input "True" at bounding box center [432, 244] width 7 height 6
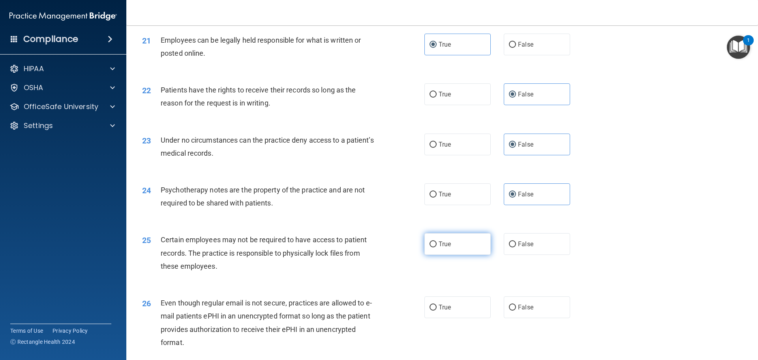
radio input "true"
click at [514, 318] on label "False" at bounding box center [537, 307] width 66 height 22
click at [514, 310] on input "False" at bounding box center [512, 307] width 7 height 6
radio input "true"
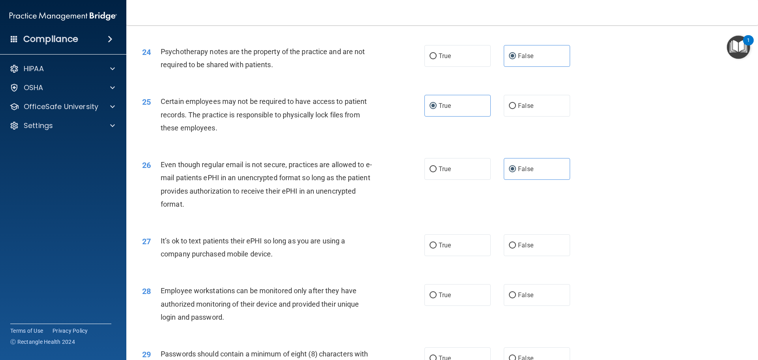
scroll to position [1460, 0]
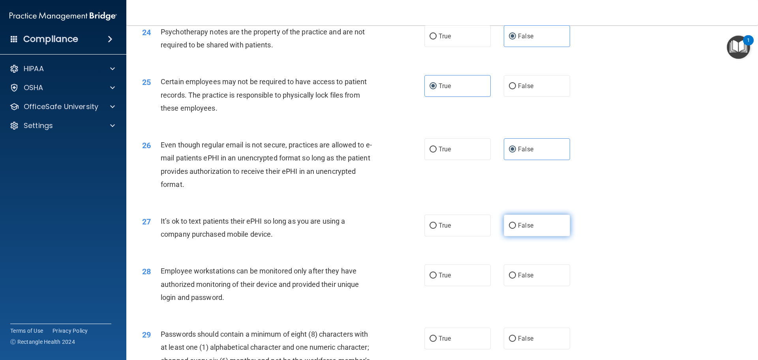
click at [526, 229] on span "False" at bounding box center [525, 224] width 15 height 7
click at [516, 229] on input "False" at bounding box center [512, 226] width 7 height 6
radio input "true"
click at [460, 286] on label "True" at bounding box center [457, 275] width 66 height 22
click at [437, 278] on input "True" at bounding box center [432, 275] width 7 height 6
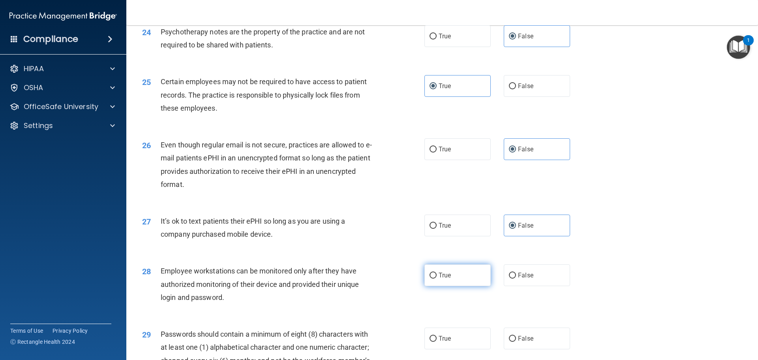
radio input "true"
click at [454, 345] on label "True" at bounding box center [457, 338] width 66 height 22
click at [437, 341] on input "True" at bounding box center [432, 339] width 7 height 6
radio input "true"
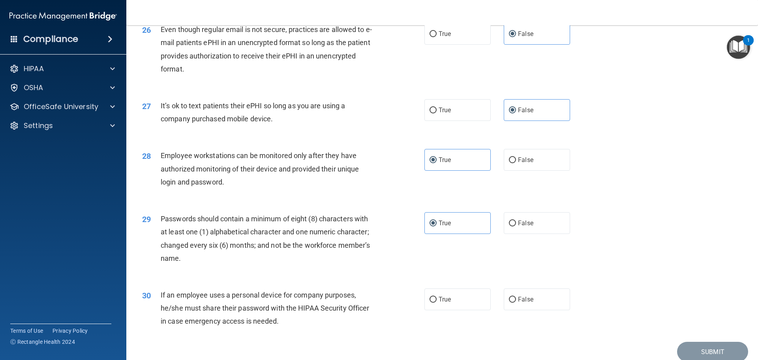
scroll to position [1618, 0]
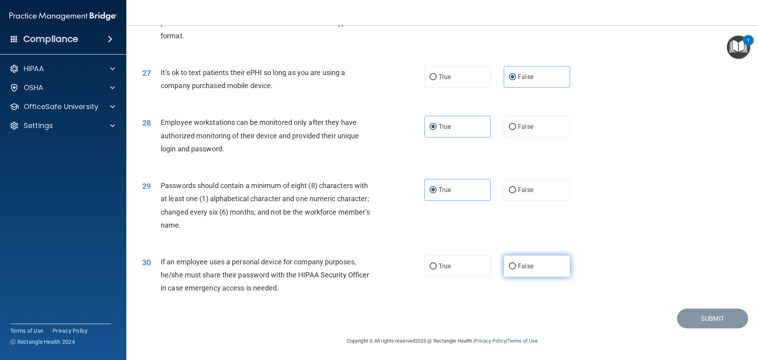
click at [518, 269] on span "False" at bounding box center [525, 265] width 15 height 7
click at [516, 269] on input "False" at bounding box center [512, 266] width 7 height 6
radio input "true"
click at [692, 319] on button "Submit" at bounding box center [712, 318] width 71 height 20
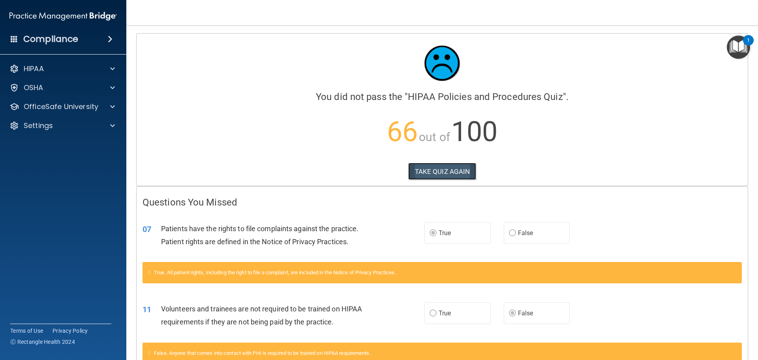
click at [425, 173] on button "TAKE QUIZ AGAIN" at bounding box center [442, 171] width 68 height 17
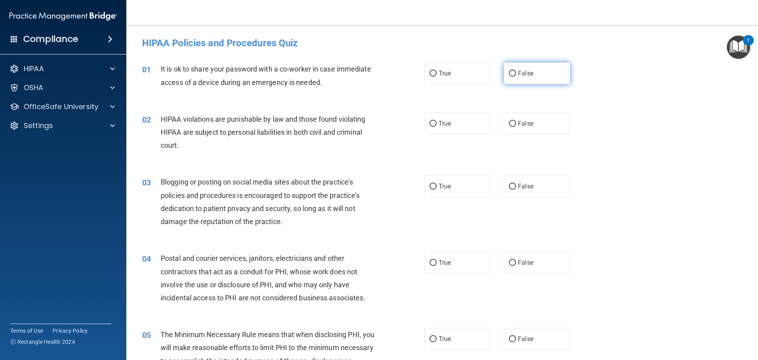
click at [525, 71] on span "False" at bounding box center [525, 72] width 15 height 7
click at [516, 71] on input "False" at bounding box center [512, 74] width 7 height 6
radio input "true"
click at [465, 118] on label "True" at bounding box center [457, 123] width 66 height 22
click at [437, 121] on input "True" at bounding box center [432, 124] width 7 height 6
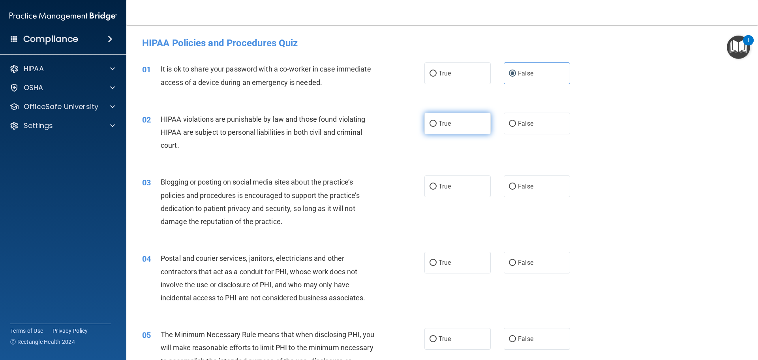
radio input "true"
click at [518, 187] on span "False" at bounding box center [525, 185] width 15 height 7
click at [514, 187] on input "False" at bounding box center [512, 187] width 7 height 6
radio input "true"
click at [466, 266] on label "True" at bounding box center [457, 262] width 66 height 22
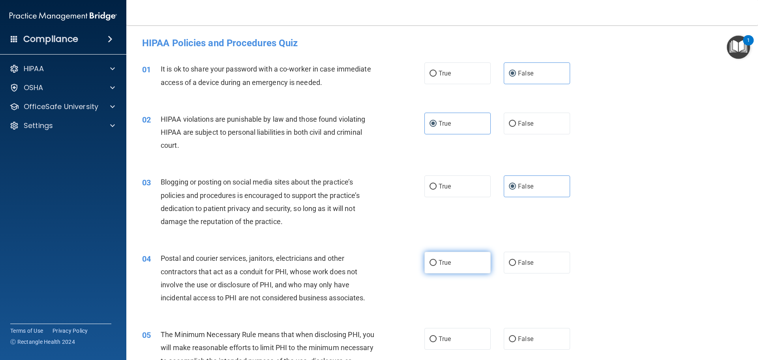
click at [437, 266] on input "True" at bounding box center [432, 263] width 7 height 6
radio input "true"
click at [444, 339] on span "True" at bounding box center [445, 338] width 12 height 7
click at [437, 339] on input "True" at bounding box center [432, 339] width 7 height 6
radio input "true"
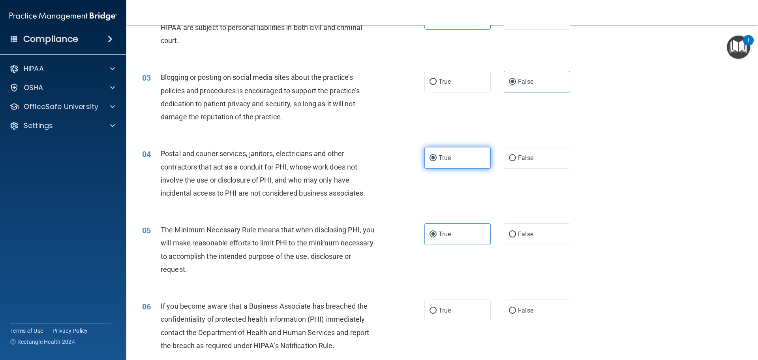
scroll to position [118, 0]
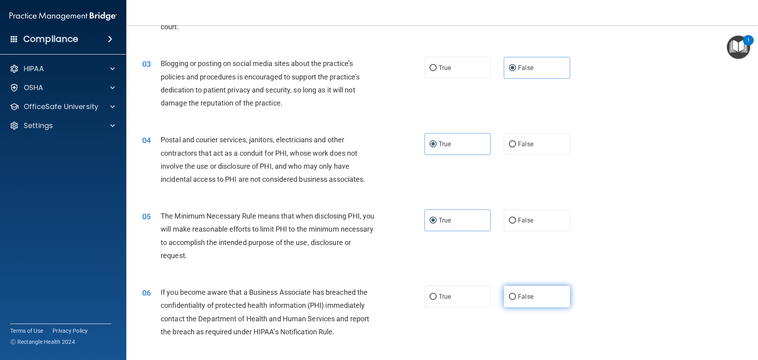
click at [518, 300] on span "False" at bounding box center [525, 295] width 15 height 7
click at [516, 300] on input "False" at bounding box center [512, 297] width 7 height 6
radio input "true"
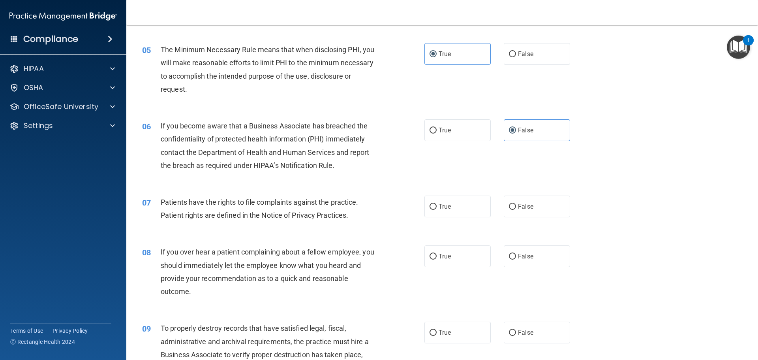
scroll to position [316, 0]
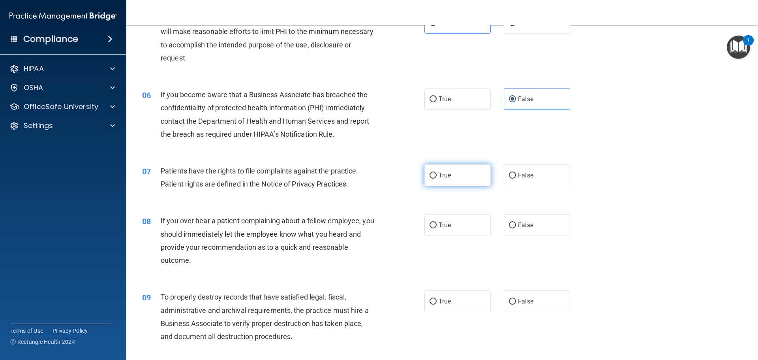
click at [432, 174] on input "True" at bounding box center [432, 175] width 7 height 6
radio input "true"
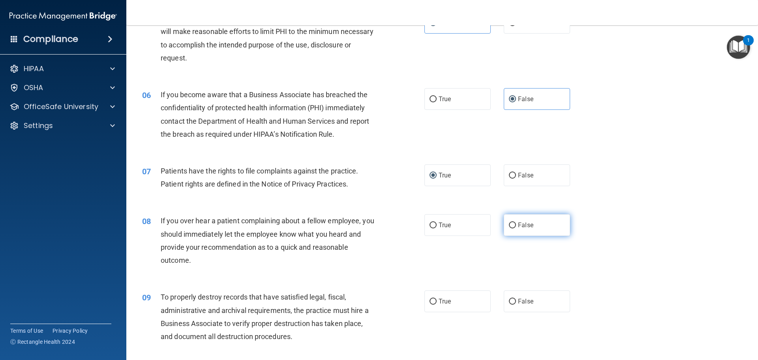
click at [520, 224] on span "False" at bounding box center [525, 224] width 15 height 7
click at [516, 224] on input "False" at bounding box center [512, 225] width 7 height 6
radio input "true"
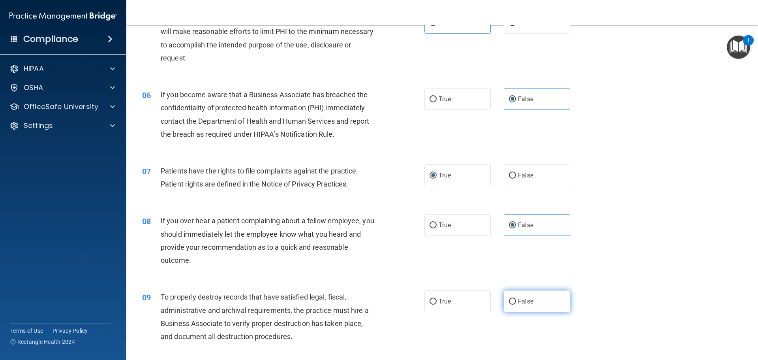
click at [517, 294] on label "False" at bounding box center [537, 301] width 66 height 22
click at [516, 298] on input "False" at bounding box center [512, 301] width 7 height 6
radio input "true"
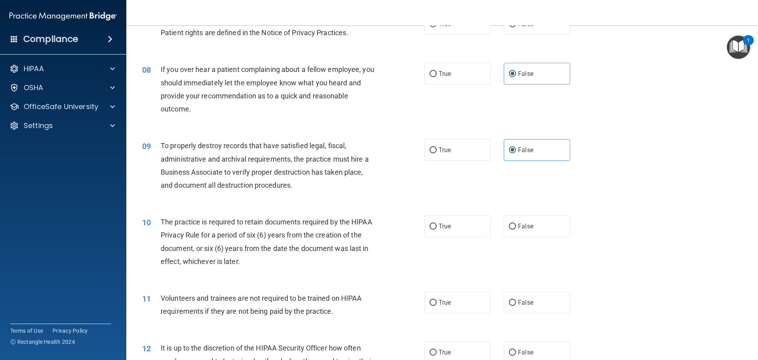
scroll to position [474, 0]
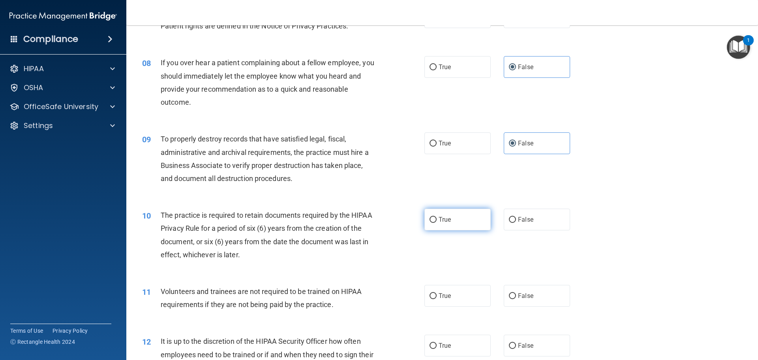
click at [446, 214] on label "True" at bounding box center [457, 219] width 66 height 22
click at [437, 217] on input "True" at bounding box center [432, 220] width 7 height 6
radio input "true"
click at [446, 296] on span "True" at bounding box center [445, 295] width 12 height 7
click at [437, 296] on input "True" at bounding box center [432, 296] width 7 height 6
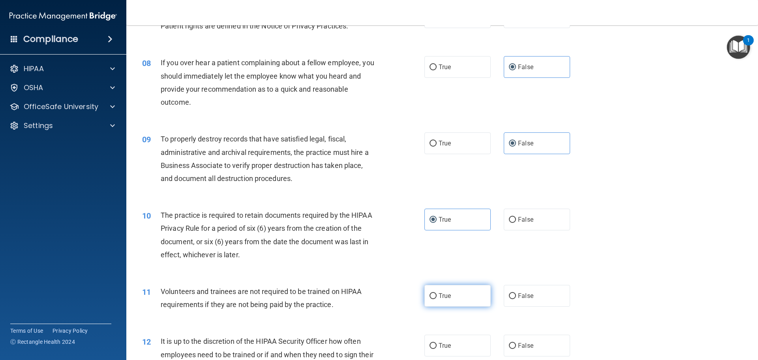
radio input "true"
click at [441, 337] on label "True" at bounding box center [457, 345] width 66 height 22
click at [437, 343] on input "True" at bounding box center [432, 346] width 7 height 6
radio input "true"
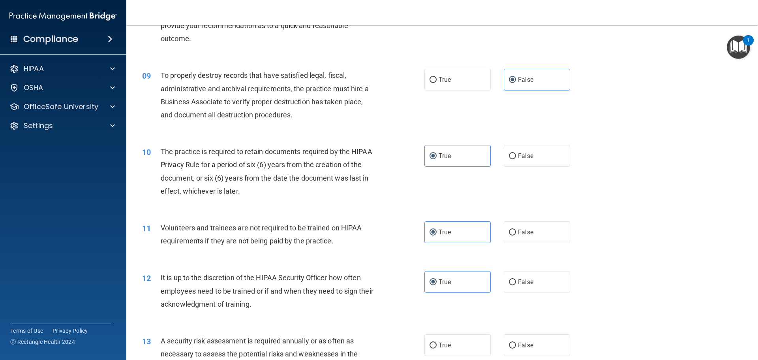
scroll to position [553, 0]
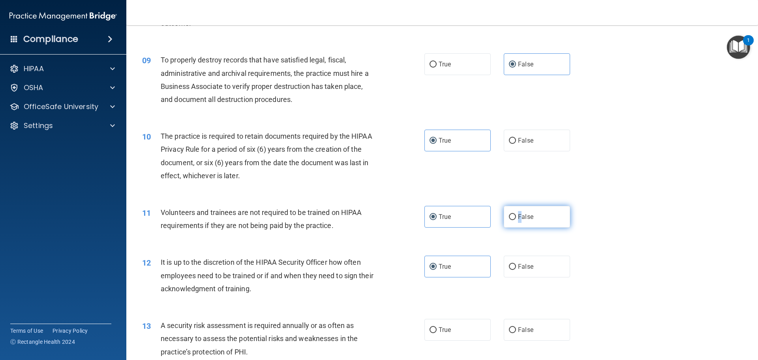
click at [518, 217] on span "False" at bounding box center [525, 216] width 15 height 7
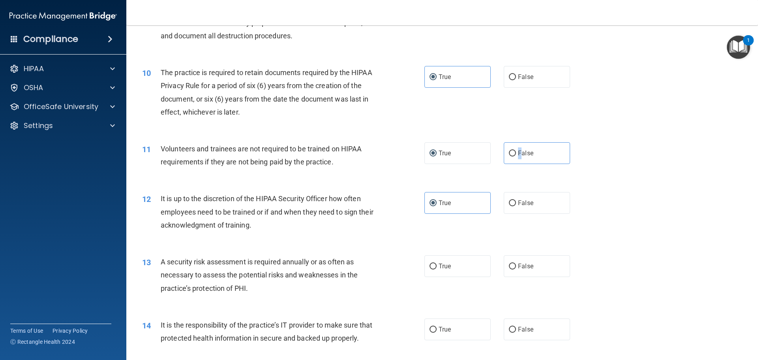
scroll to position [632, 0]
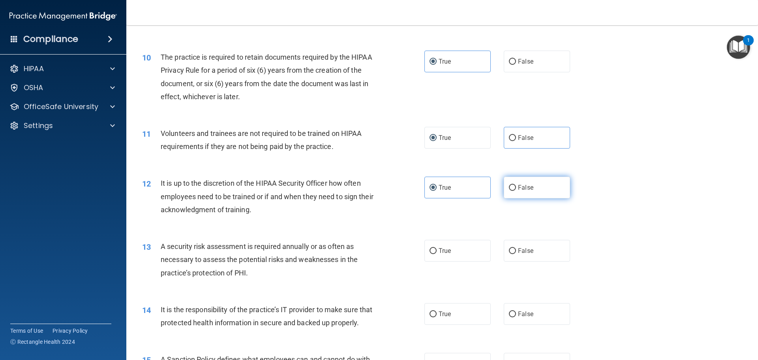
click at [519, 189] on span "False" at bounding box center [525, 187] width 15 height 7
click at [516, 189] on input "False" at bounding box center [512, 188] width 7 height 6
radio input "true"
radio input "false"
drag, startPoint x: 527, startPoint y: 257, endPoint x: 523, endPoint y: 254, distance: 4.5
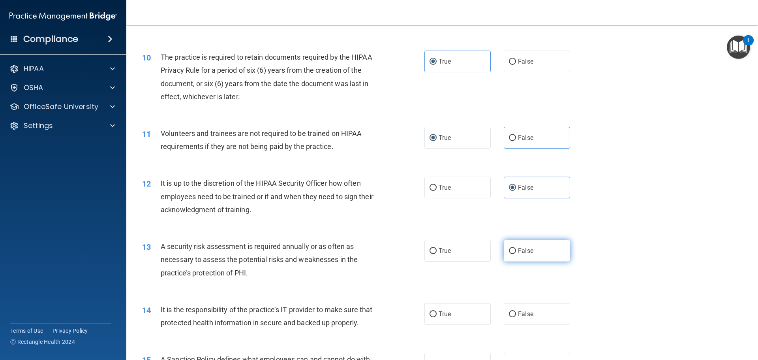
click at [527, 256] on label "False" at bounding box center [537, 251] width 66 height 22
click at [516, 254] on input "False" at bounding box center [512, 251] width 7 height 6
radio input "true"
click at [526, 314] on span "False" at bounding box center [525, 313] width 15 height 7
click at [516, 314] on input "False" at bounding box center [512, 314] width 7 height 6
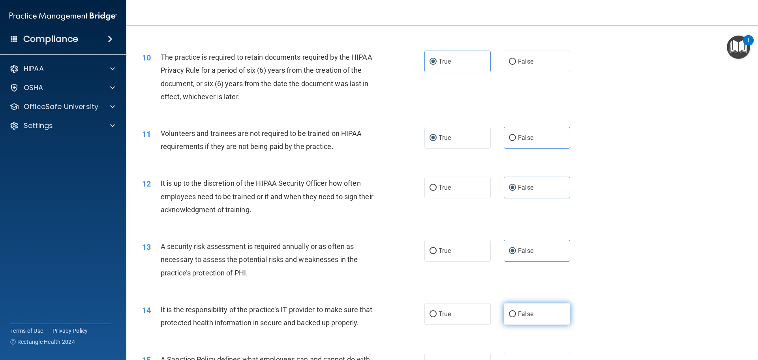
radio input "true"
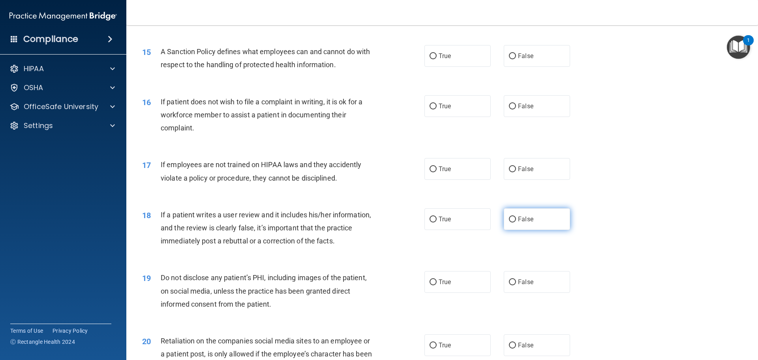
scroll to position [947, 0]
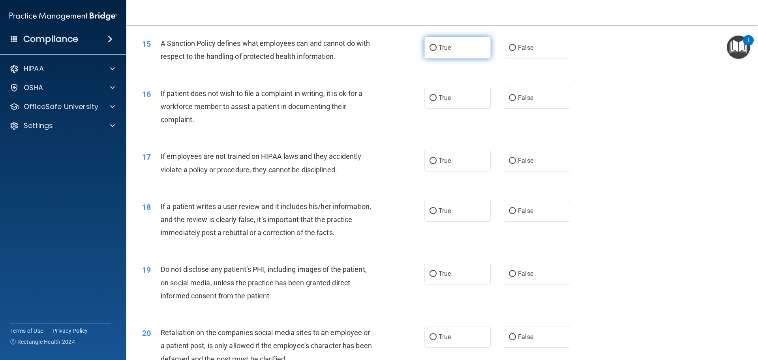
click at [443, 51] on span "True" at bounding box center [445, 47] width 12 height 7
click at [437, 51] on input "True" at bounding box center [432, 48] width 7 height 6
radio input "true"
click at [533, 107] on label "False" at bounding box center [537, 98] width 66 height 22
click at [516, 101] on input "False" at bounding box center [512, 98] width 7 height 6
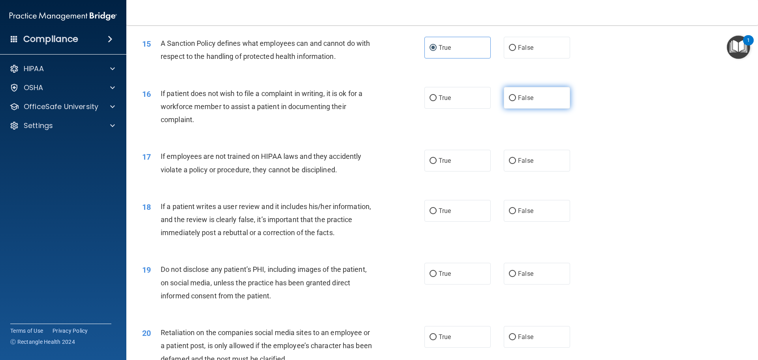
radio input "true"
click at [525, 164] on span "False" at bounding box center [525, 160] width 15 height 7
click at [516, 164] on input "False" at bounding box center [512, 161] width 7 height 6
radio input "true"
click at [510, 221] on label "False" at bounding box center [537, 211] width 66 height 22
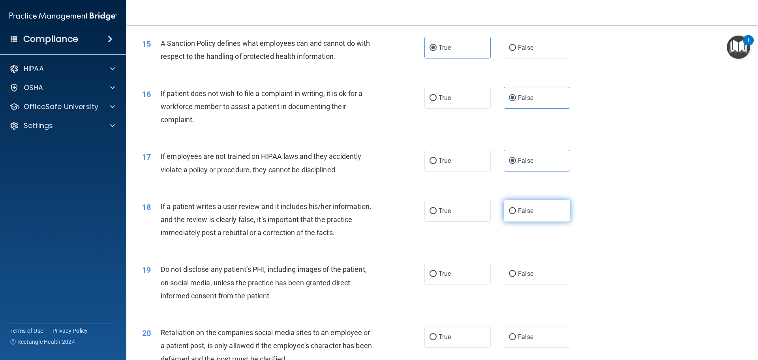
click at [510, 214] on input "False" at bounding box center [512, 211] width 7 height 6
radio input "true"
click at [470, 283] on label "True" at bounding box center [457, 273] width 66 height 22
click at [437, 277] on input "True" at bounding box center [432, 274] width 7 height 6
radio input "true"
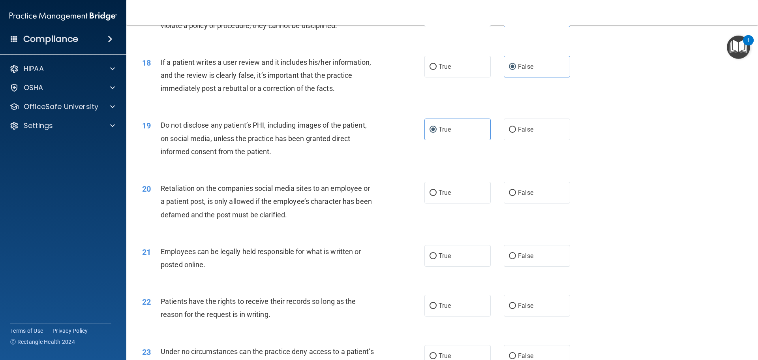
scroll to position [1105, 0]
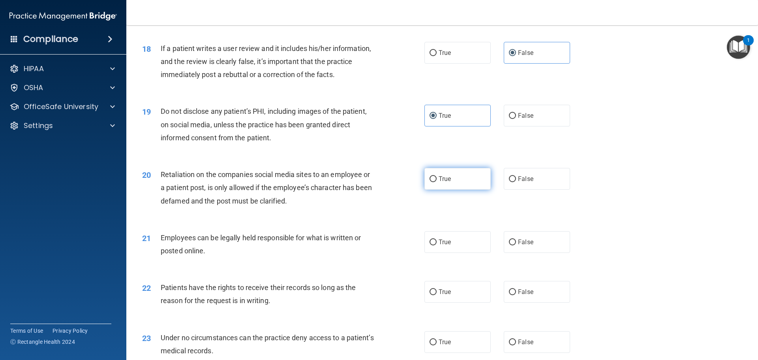
click at [458, 189] on label "True" at bounding box center [457, 179] width 66 height 22
click at [437, 182] on input "True" at bounding box center [432, 179] width 7 height 6
radio input "true"
click at [444, 253] on label "True" at bounding box center [457, 242] width 66 height 22
click at [437, 245] on input "True" at bounding box center [432, 242] width 7 height 6
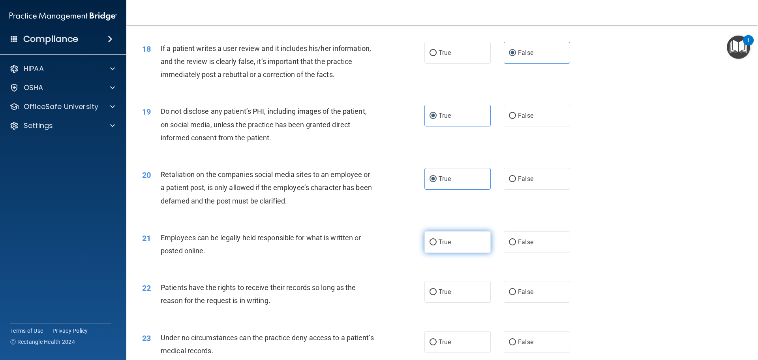
radio input "true"
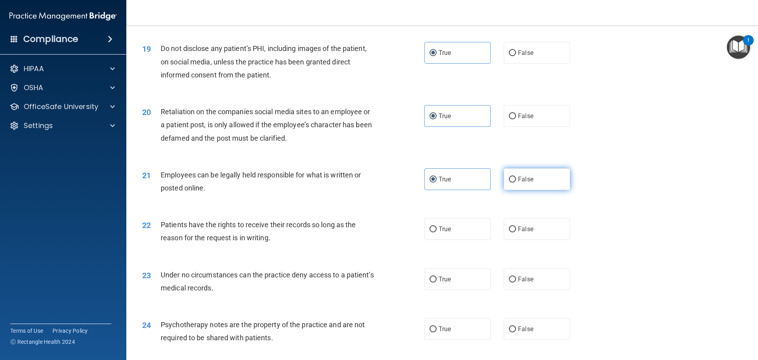
scroll to position [1184, 0]
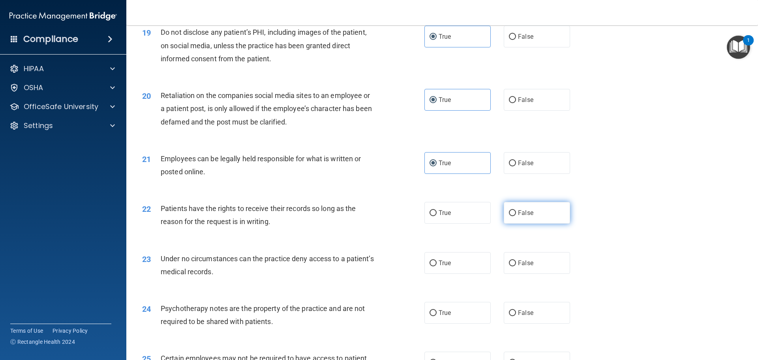
click at [514, 223] on label "False" at bounding box center [537, 213] width 66 height 22
click at [514, 216] on input "False" at bounding box center [512, 213] width 7 height 6
radio input "true"
click at [511, 266] on input "False" at bounding box center [512, 263] width 7 height 6
radio input "true"
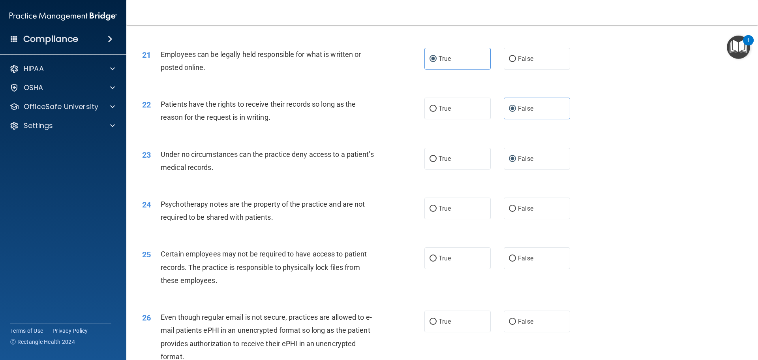
scroll to position [1342, 0]
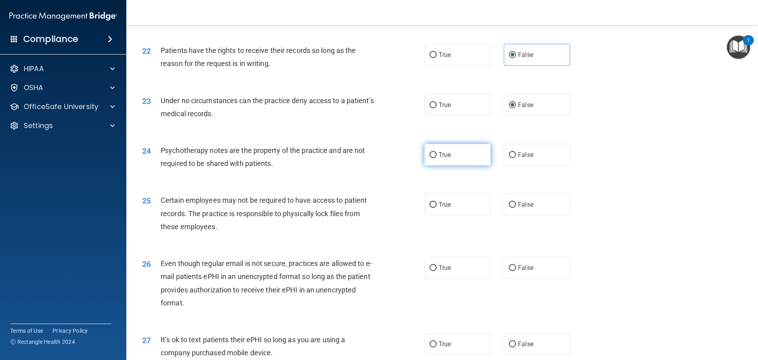
click at [433, 158] on input "True" at bounding box center [432, 155] width 7 height 6
radio input "true"
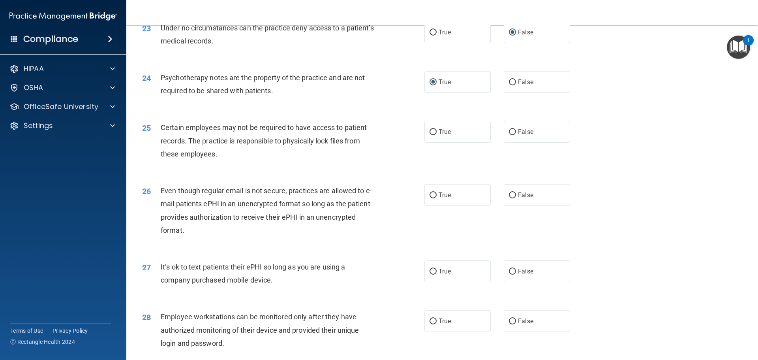
scroll to position [1421, 0]
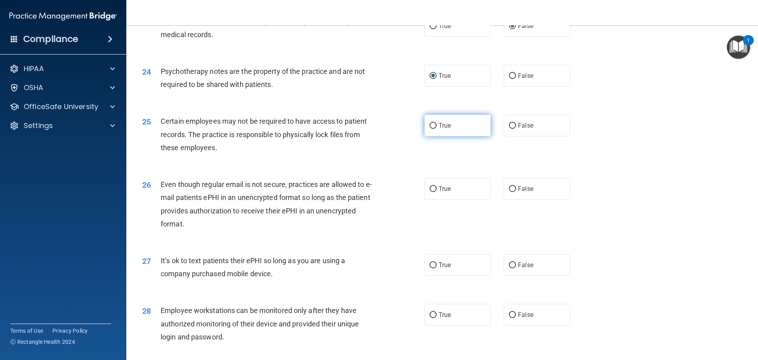
click at [467, 136] on label "True" at bounding box center [457, 125] width 66 height 22
click at [437, 129] on input "True" at bounding box center [432, 126] width 7 height 6
radio input "true"
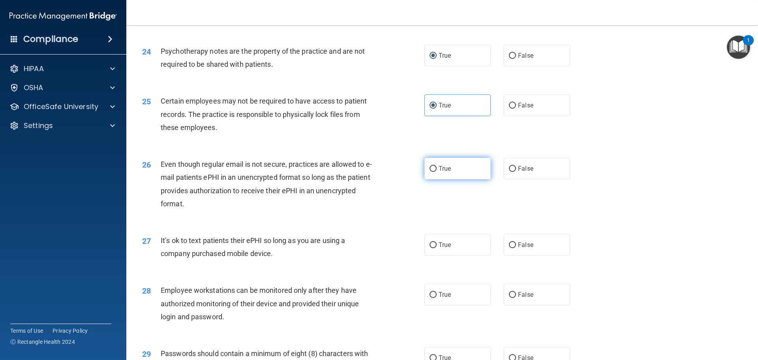
scroll to position [1460, 0]
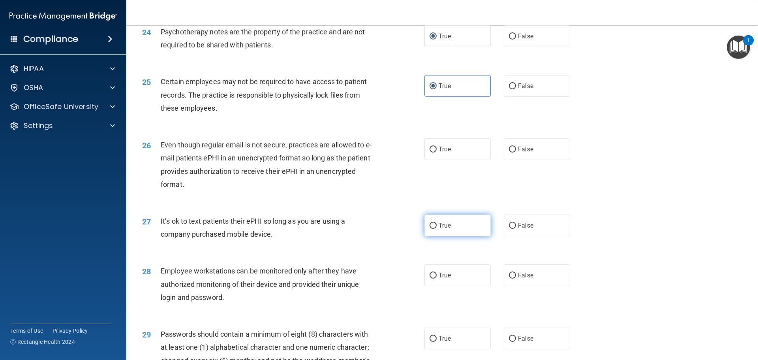
click at [448, 236] on label "True" at bounding box center [457, 225] width 66 height 22
click at [437, 229] on input "True" at bounding box center [432, 226] width 7 height 6
radio input "true"
click at [437, 160] on label "True" at bounding box center [457, 149] width 66 height 22
click at [437, 152] on input "True" at bounding box center [432, 149] width 7 height 6
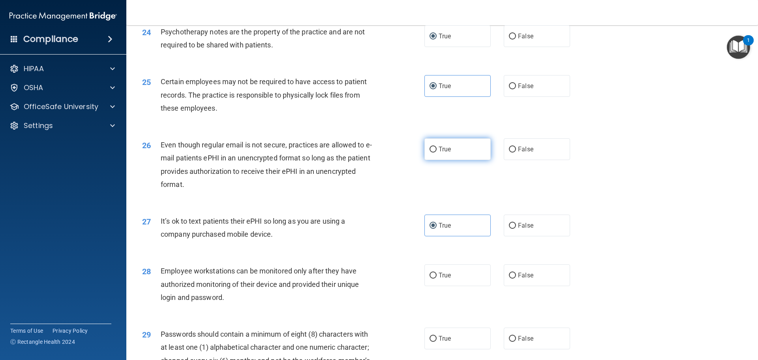
radio input "true"
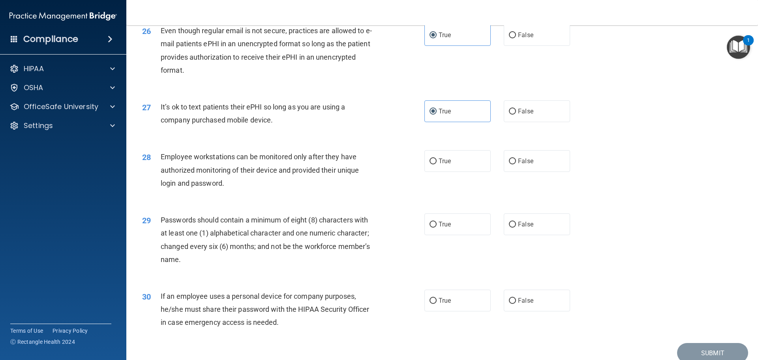
scroll to position [1579, 0]
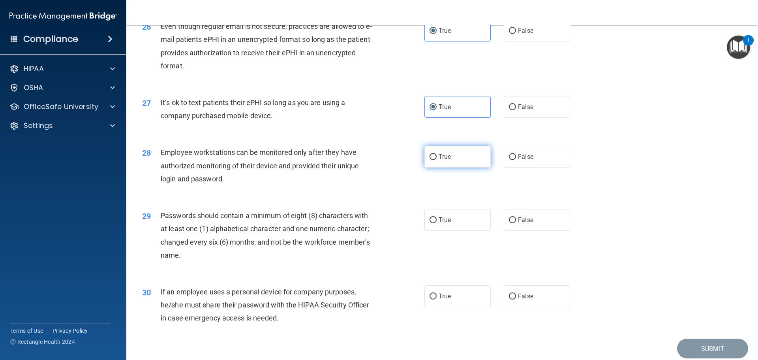
click at [445, 160] on span "True" at bounding box center [445, 156] width 12 height 7
click at [437, 160] on input "True" at bounding box center [432, 157] width 7 height 6
radio input "true"
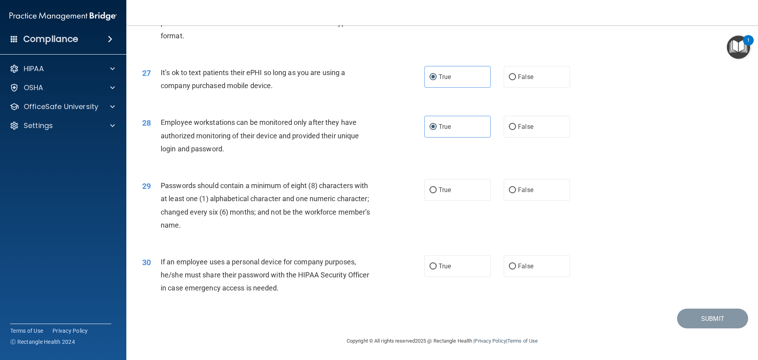
scroll to position [1622, 0]
click at [443, 190] on span "True" at bounding box center [445, 189] width 12 height 7
click at [433, 191] on input "True" at bounding box center [432, 190] width 7 height 6
radio input "true"
click at [473, 222] on div "29 Passwords should contain a minimum of eight (8) characters with at least one…" at bounding box center [442, 207] width 612 height 76
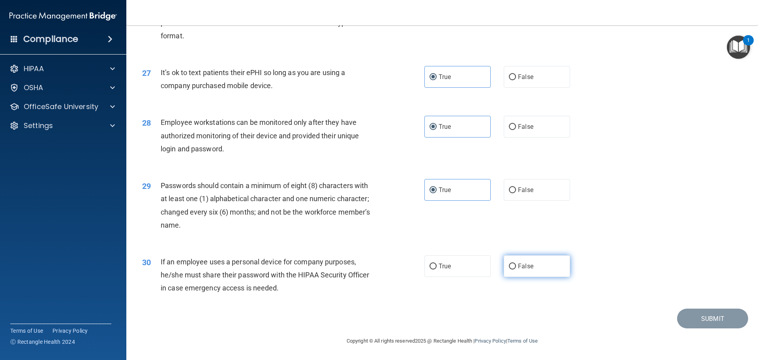
click at [541, 262] on label "False" at bounding box center [537, 266] width 66 height 22
click at [516, 263] on input "False" at bounding box center [512, 266] width 7 height 6
radio input "true"
click at [690, 319] on button "Submit" at bounding box center [712, 318] width 71 height 20
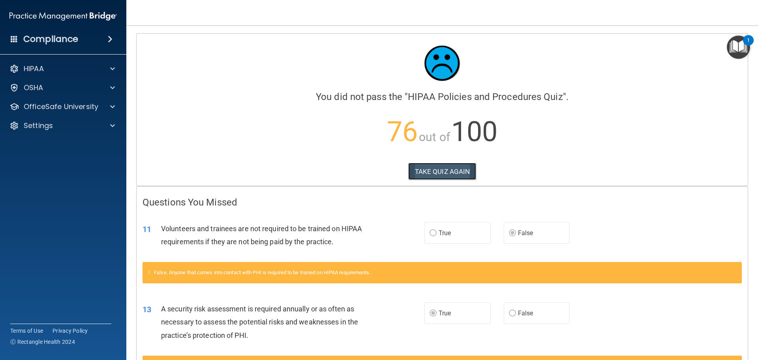
click at [439, 171] on button "TAKE QUIZ AGAIN" at bounding box center [442, 171] width 68 height 17
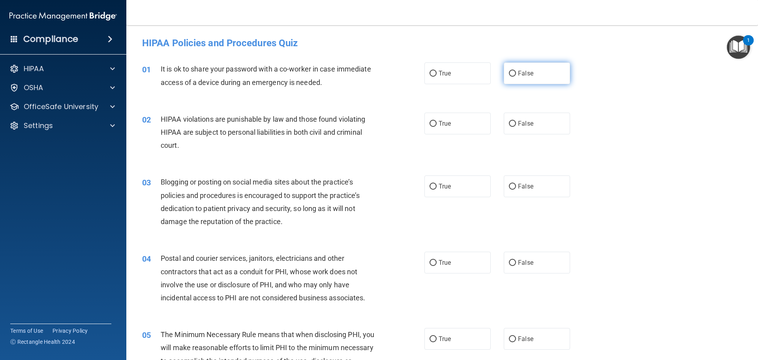
click at [554, 74] on label "False" at bounding box center [537, 73] width 66 height 22
click at [516, 74] on input "False" at bounding box center [512, 74] width 7 height 6
radio input "true"
click at [464, 119] on label "True" at bounding box center [457, 123] width 66 height 22
click at [437, 121] on input "True" at bounding box center [432, 124] width 7 height 6
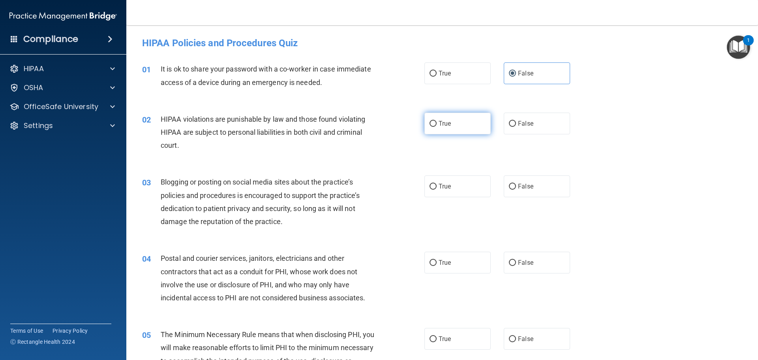
radio input "true"
click at [528, 185] on span "False" at bounding box center [525, 185] width 15 height 7
click at [516, 185] on input "False" at bounding box center [512, 187] width 7 height 6
radio input "true"
click at [460, 262] on label "True" at bounding box center [457, 262] width 66 height 22
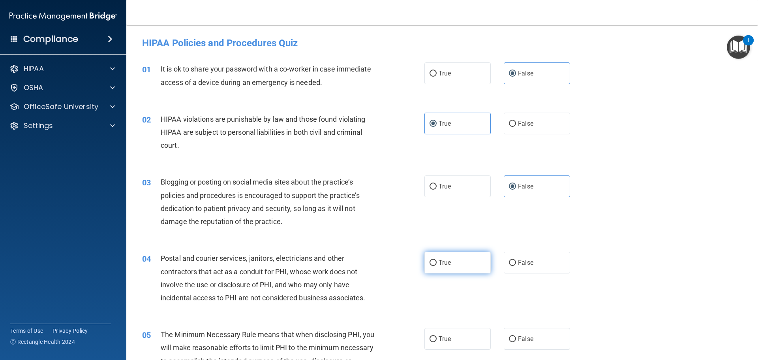
click at [437, 262] on input "True" at bounding box center [432, 263] width 7 height 6
radio input "true"
click at [439, 338] on span "True" at bounding box center [445, 338] width 12 height 7
click at [437, 338] on input "True" at bounding box center [432, 339] width 7 height 6
radio input "true"
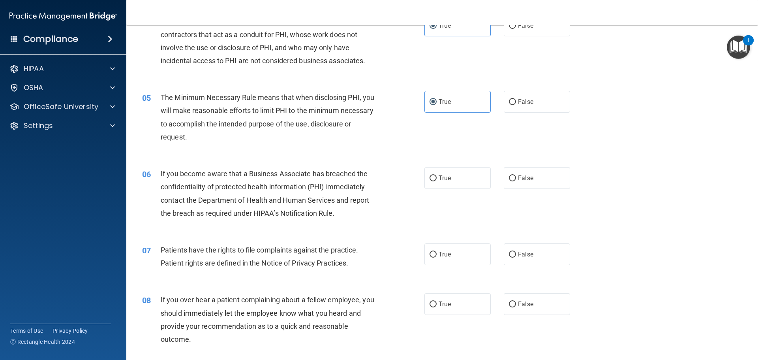
scroll to position [355, 0]
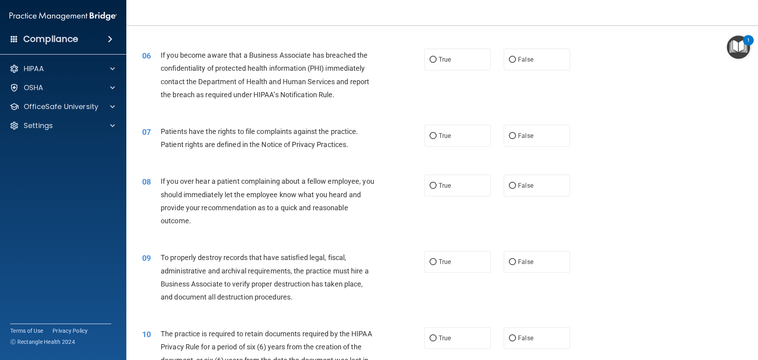
drag, startPoint x: 523, startPoint y: 67, endPoint x: 522, endPoint y: 72, distance: 5.4
click at [523, 67] on label "False" at bounding box center [537, 60] width 66 height 22
click at [516, 63] on input "False" at bounding box center [512, 60] width 7 height 6
radio input "true"
click at [458, 132] on label "True" at bounding box center [457, 136] width 66 height 22
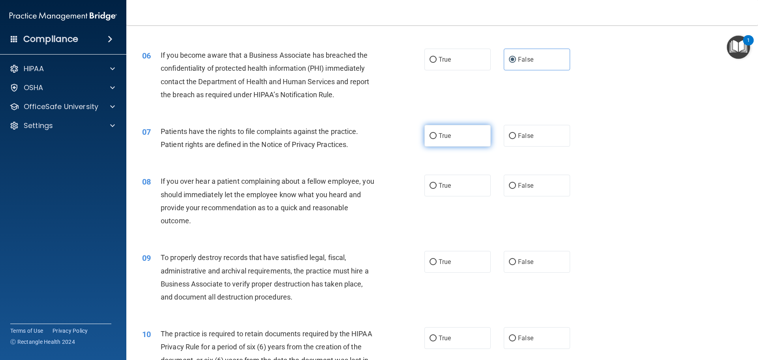
click at [437, 133] on input "True" at bounding box center [432, 136] width 7 height 6
radio input "true"
click at [525, 182] on span "False" at bounding box center [525, 185] width 15 height 7
click at [516, 183] on input "False" at bounding box center [512, 186] width 7 height 6
radio input "true"
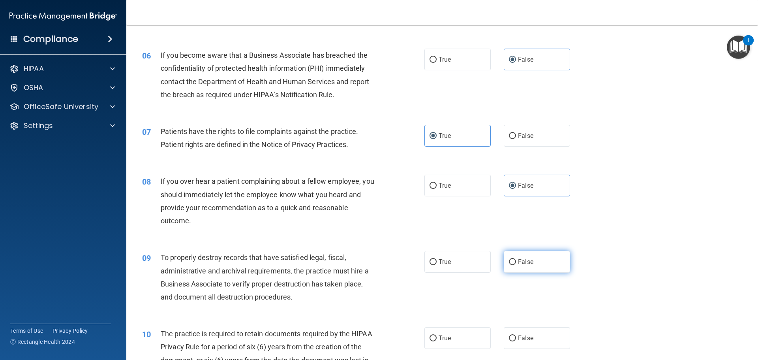
click at [539, 254] on label "False" at bounding box center [537, 262] width 66 height 22
click at [516, 259] on input "False" at bounding box center [512, 262] width 7 height 6
radio input "true"
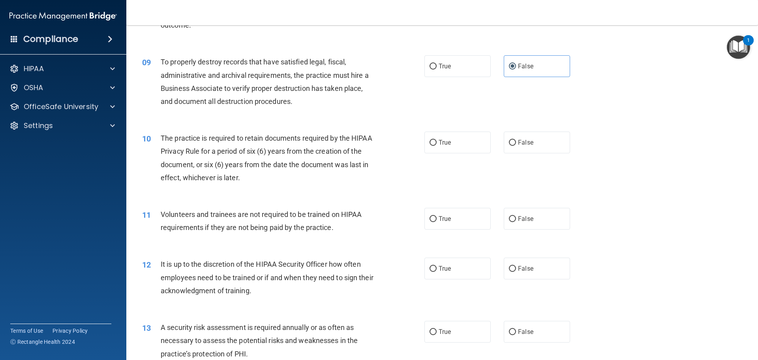
scroll to position [553, 0]
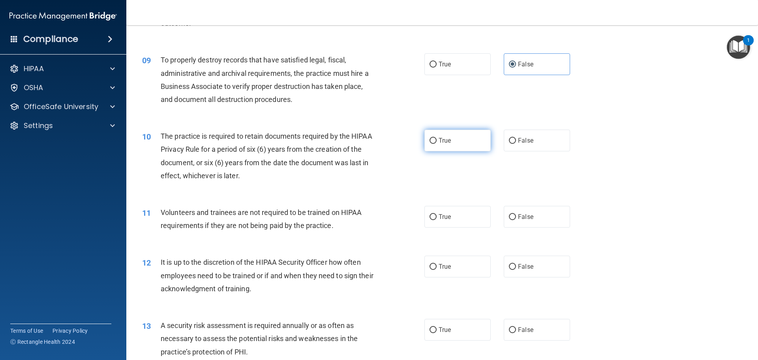
click at [442, 141] on span "True" at bounding box center [445, 140] width 12 height 7
click at [437, 141] on input "True" at bounding box center [432, 141] width 7 height 6
radio input "true"
click at [522, 216] on span "False" at bounding box center [525, 216] width 15 height 7
click at [516, 216] on input "False" at bounding box center [512, 217] width 7 height 6
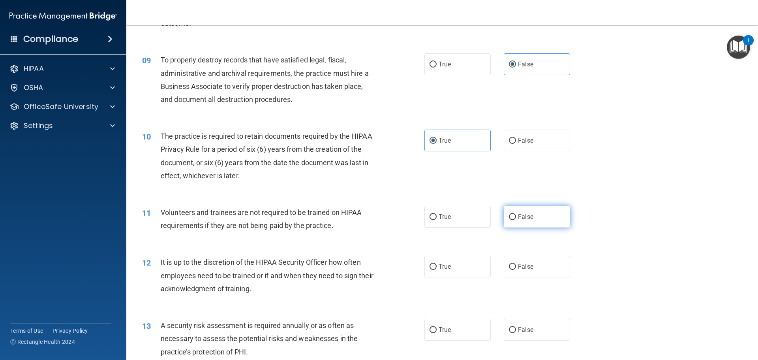
radio input "true"
click at [465, 260] on label "True" at bounding box center [457, 266] width 66 height 22
click at [437, 264] on input "True" at bounding box center [432, 267] width 7 height 6
radio input "true"
click at [460, 323] on label "True" at bounding box center [457, 330] width 66 height 22
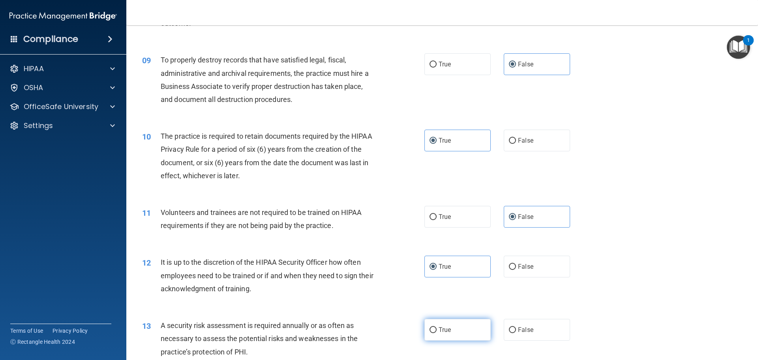
click at [437, 327] on input "True" at bounding box center [432, 330] width 7 height 6
radio input "true"
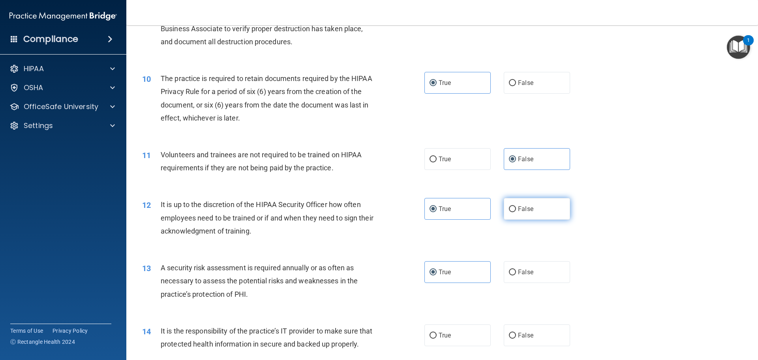
scroll to position [632, 0]
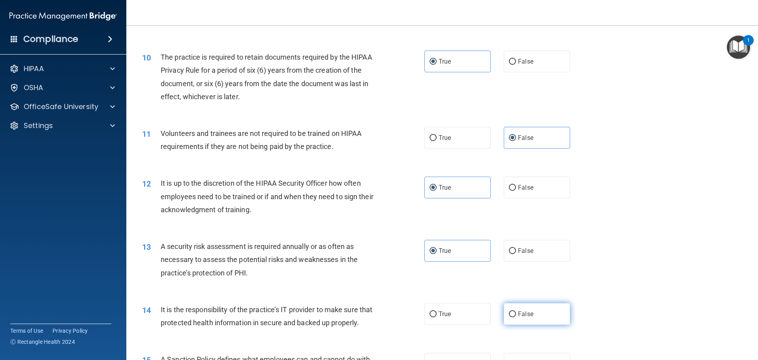
click at [524, 318] on label "False" at bounding box center [537, 314] width 66 height 22
click at [516, 317] on input "False" at bounding box center [512, 314] width 7 height 6
radio input "true"
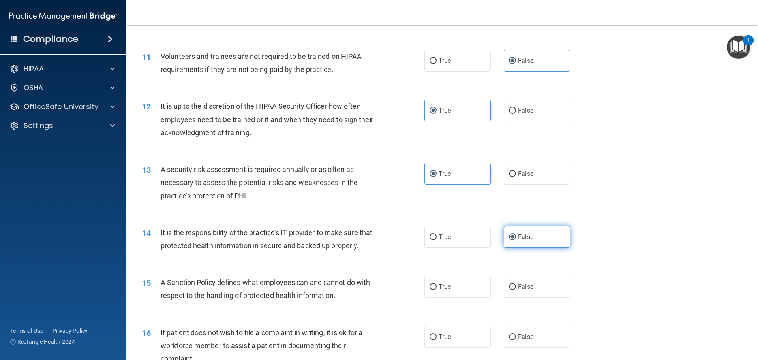
scroll to position [750, 0]
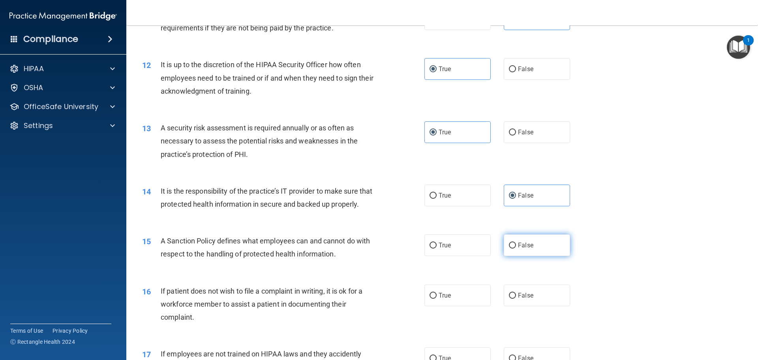
click at [518, 249] on span "False" at bounding box center [525, 244] width 15 height 7
click at [516, 248] on input "False" at bounding box center [512, 245] width 7 height 6
radio input "true"
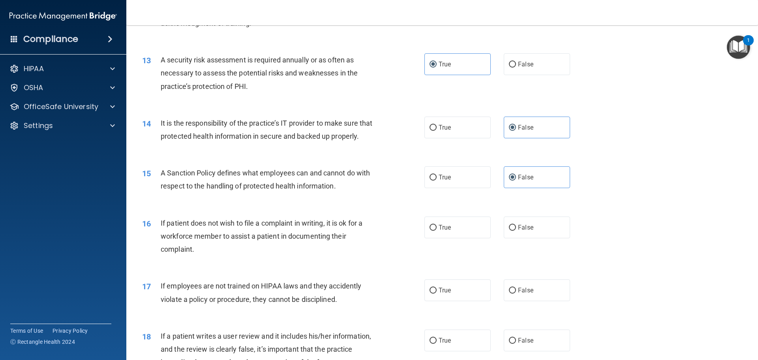
scroll to position [829, 0]
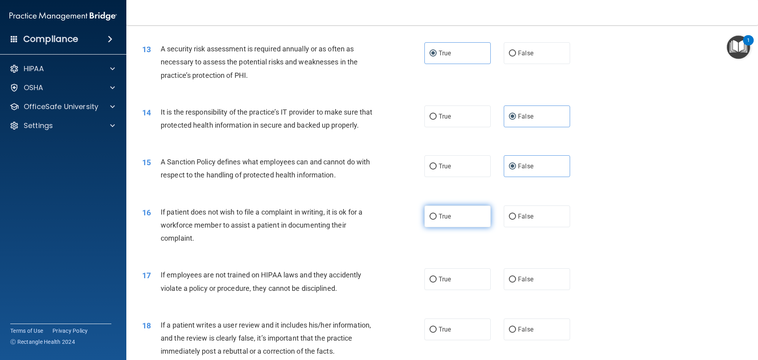
click at [463, 225] on label "True" at bounding box center [457, 216] width 66 height 22
click at [437, 219] on input "True" at bounding box center [432, 217] width 7 height 6
radio input "true"
click at [469, 288] on label "True" at bounding box center [457, 279] width 66 height 22
click at [437, 282] on input "True" at bounding box center [432, 279] width 7 height 6
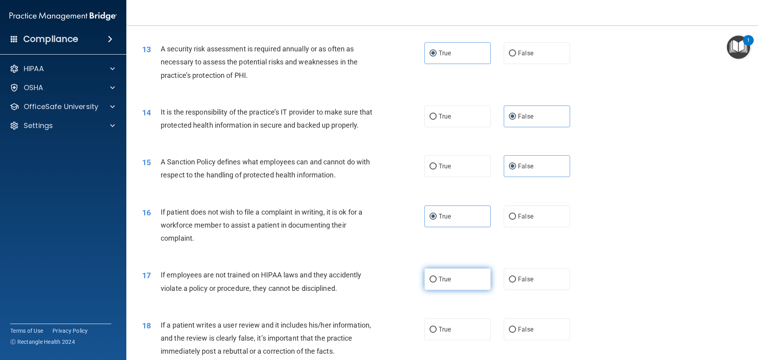
radio input "true"
click at [518, 333] on span "False" at bounding box center [525, 328] width 15 height 7
click at [514, 332] on input "False" at bounding box center [512, 329] width 7 height 6
radio input "true"
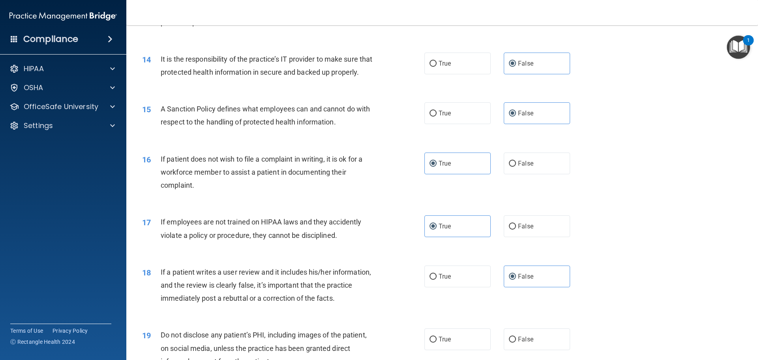
scroll to position [908, 0]
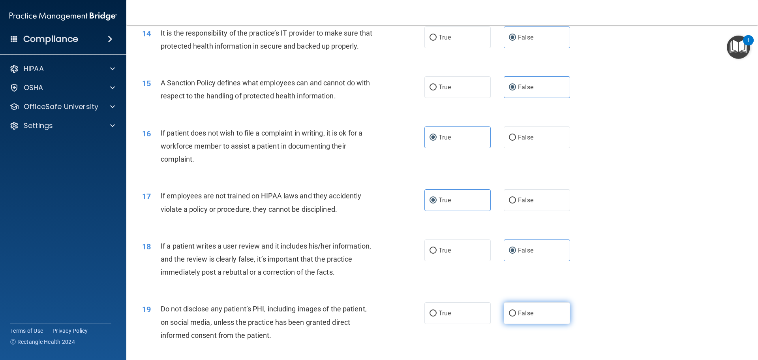
click at [523, 317] on span "False" at bounding box center [525, 312] width 15 height 7
click at [516, 316] on input "False" at bounding box center [512, 313] width 7 height 6
radio input "true"
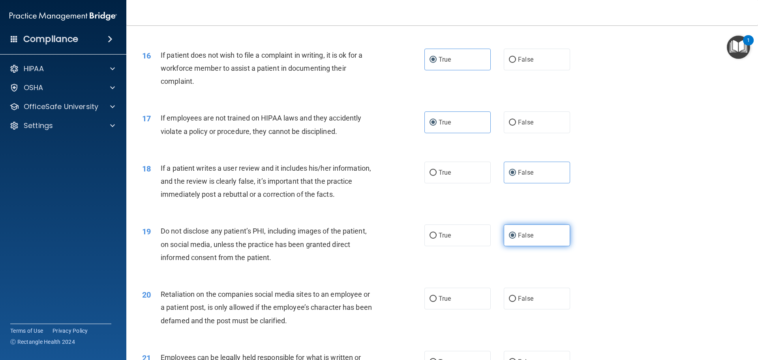
scroll to position [987, 0]
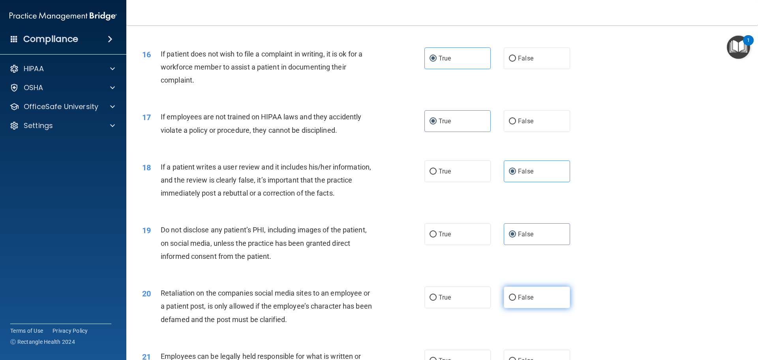
click at [524, 308] on label "False" at bounding box center [537, 297] width 66 height 22
click at [516, 300] on input "False" at bounding box center [512, 297] width 7 height 6
radio input "true"
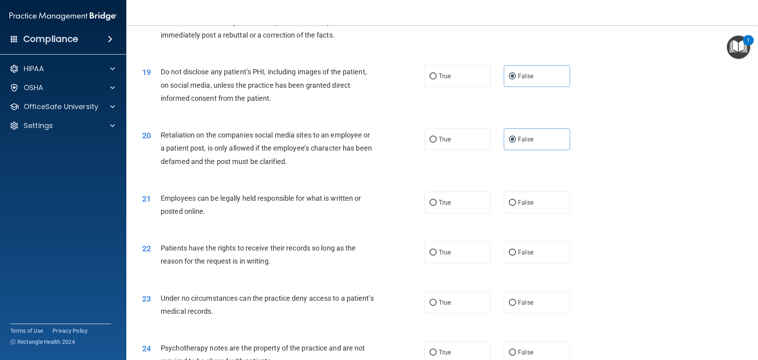
scroll to position [1263, 0]
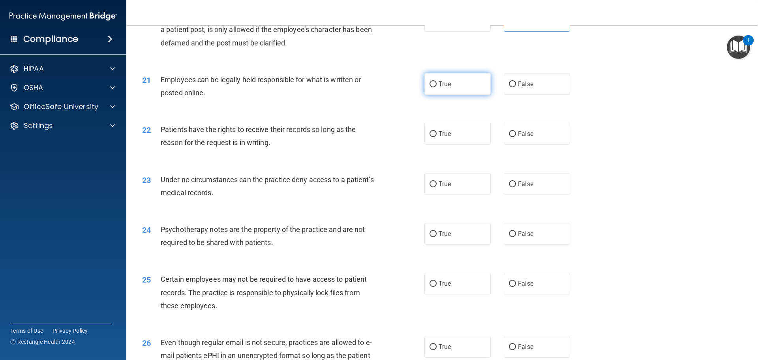
click at [439, 88] on span "True" at bounding box center [445, 83] width 12 height 7
click at [436, 87] on input "True" at bounding box center [432, 84] width 7 height 6
radio input "true"
click at [449, 144] on label "True" at bounding box center [457, 134] width 66 height 22
click at [437, 137] on input "True" at bounding box center [432, 134] width 7 height 6
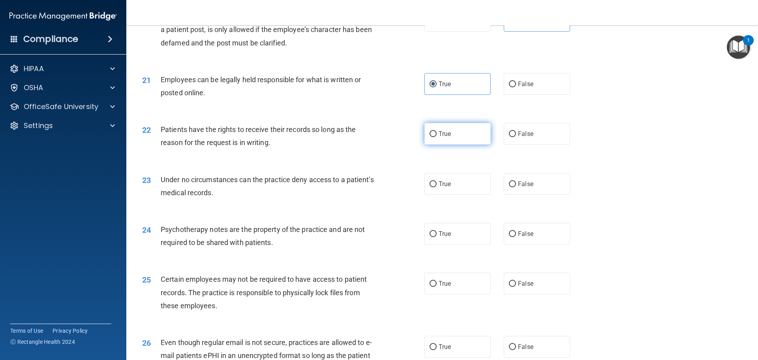
radio input "true"
click at [519, 187] on span "False" at bounding box center [525, 183] width 15 height 7
click at [516, 187] on input "False" at bounding box center [512, 184] width 7 height 6
radio input "true"
click at [524, 237] on span "False" at bounding box center [525, 233] width 15 height 7
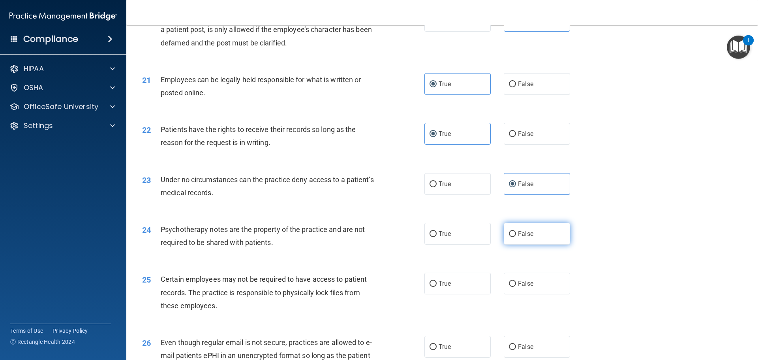
click at [516, 237] on input "False" at bounding box center [512, 234] width 7 height 6
radio input "true"
click at [444, 287] on span "True" at bounding box center [445, 282] width 12 height 7
click at [437, 287] on input "True" at bounding box center [432, 284] width 7 height 6
radio input "true"
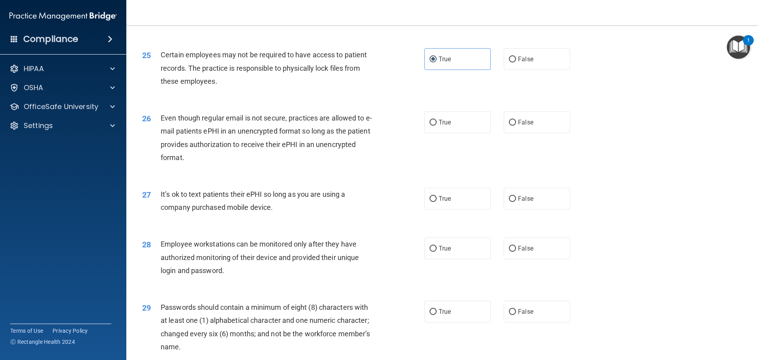
scroll to position [1500, 0]
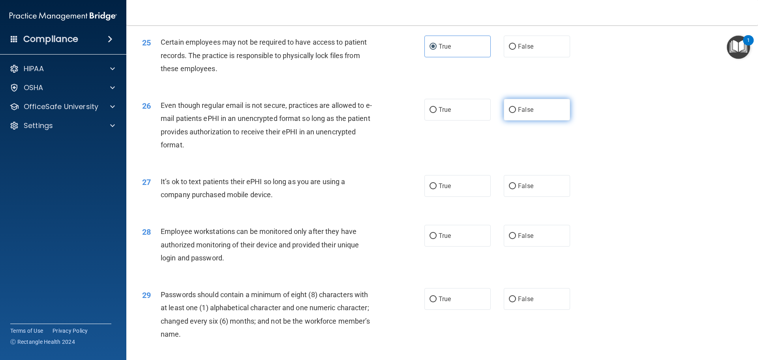
click at [516, 120] on label "False" at bounding box center [537, 110] width 66 height 22
click at [516, 113] on input "False" at bounding box center [512, 110] width 7 height 6
radio input "true"
click at [529, 189] on span "False" at bounding box center [525, 185] width 15 height 7
click at [516, 189] on input "False" at bounding box center [512, 186] width 7 height 6
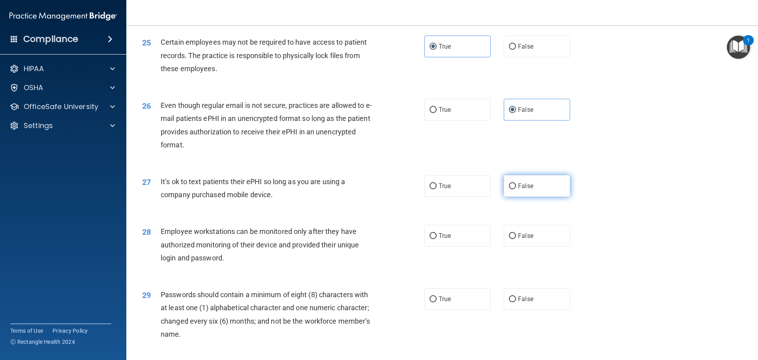
radio input "true"
drag, startPoint x: 472, startPoint y: 247, endPoint x: 472, endPoint y: 251, distance: 4.3
click at [472, 246] on label "True" at bounding box center [457, 236] width 66 height 22
click at [437, 239] on input "True" at bounding box center [432, 236] width 7 height 6
radio input "true"
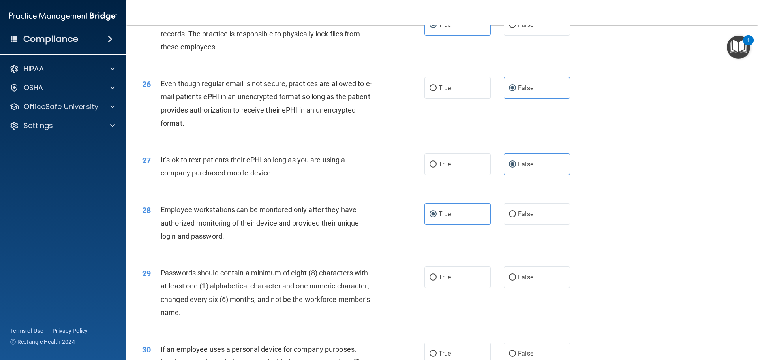
scroll to position [1579, 0]
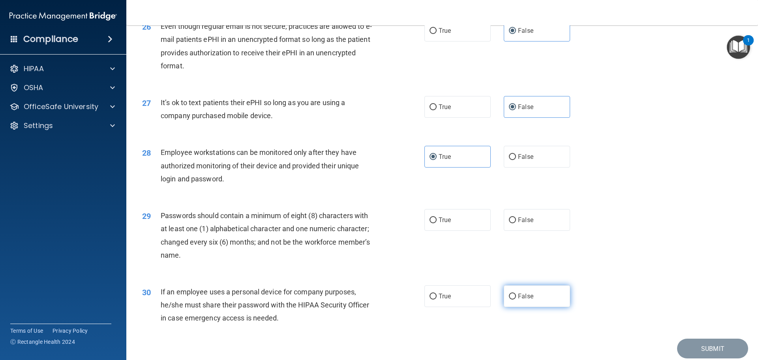
click at [523, 305] on label "False" at bounding box center [537, 296] width 66 height 22
click at [516, 299] on input "False" at bounding box center [512, 296] width 7 height 6
radio input "true"
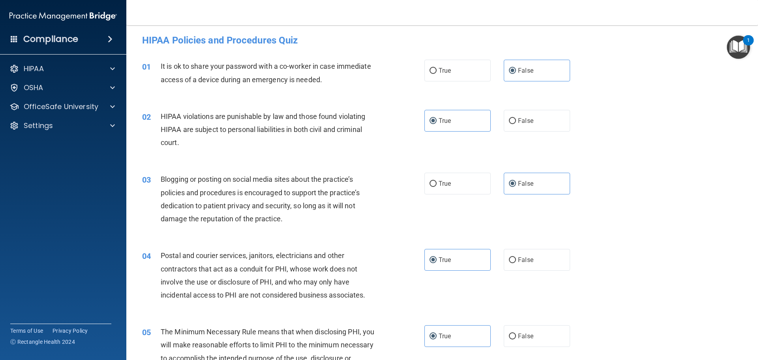
scroll to position [0, 0]
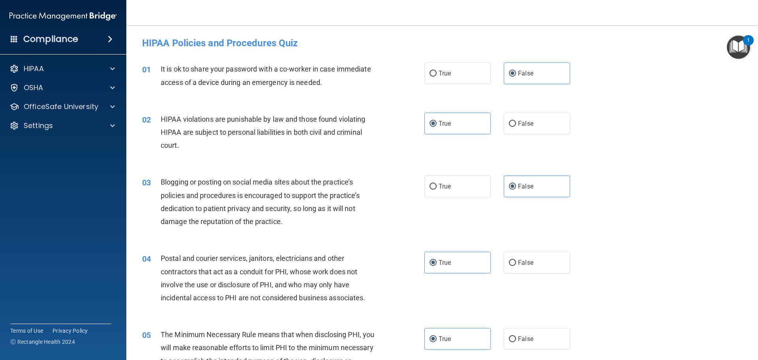
click at [666, 318] on div "05 The Minimum Necessary Rule means that when disclosing PHI, you will make rea…" at bounding box center [442, 356] width 612 height 76
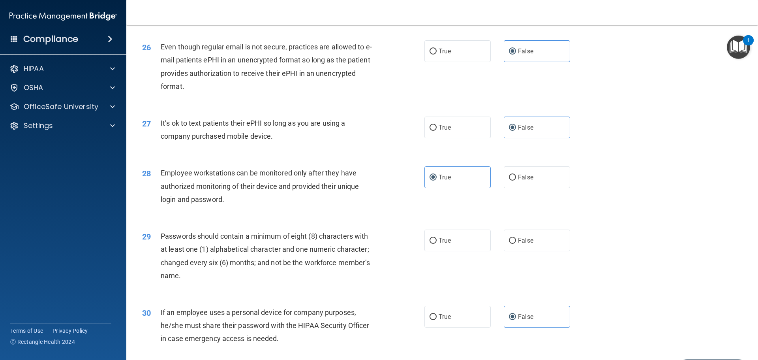
scroll to position [1622, 0]
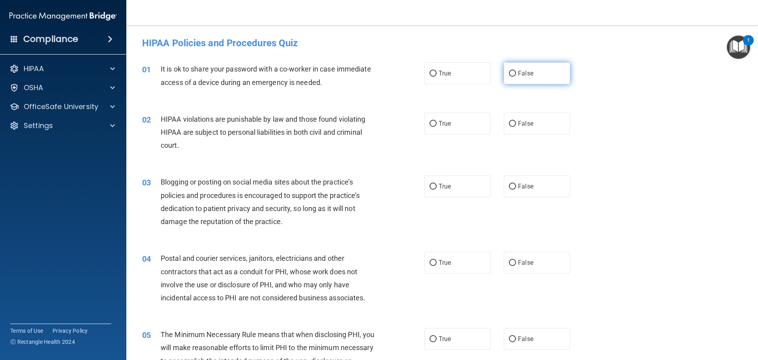
click at [521, 79] on label "False" at bounding box center [537, 73] width 66 height 22
click at [516, 77] on input "False" at bounding box center [512, 74] width 7 height 6
radio input "true"
click at [450, 126] on label "True" at bounding box center [457, 123] width 66 height 22
click at [437, 126] on input "True" at bounding box center [432, 124] width 7 height 6
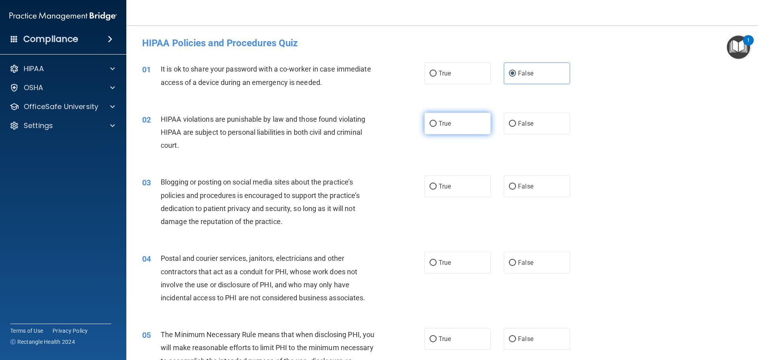
radio input "true"
click at [528, 191] on label "False" at bounding box center [537, 186] width 66 height 22
click at [516, 189] on input "False" at bounding box center [512, 187] width 7 height 6
radio input "true"
click at [452, 267] on label "True" at bounding box center [457, 262] width 66 height 22
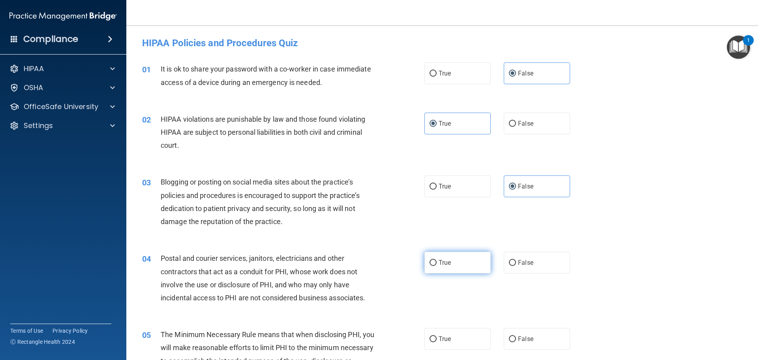
click at [437, 266] on input "True" at bounding box center [432, 263] width 7 height 6
radio input "true"
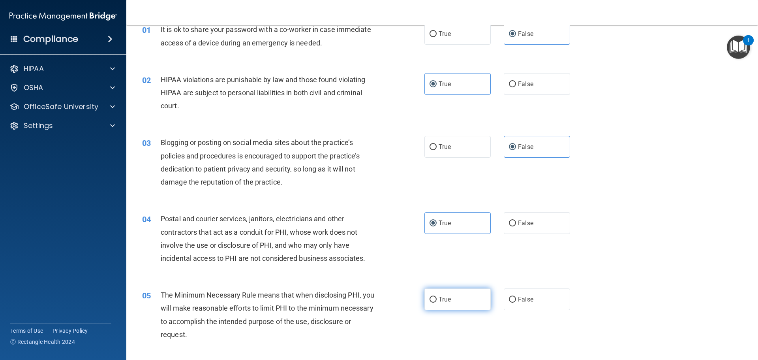
click at [458, 292] on label "True" at bounding box center [457, 299] width 66 height 22
click at [437, 296] on input "True" at bounding box center [432, 299] width 7 height 6
radio input "true"
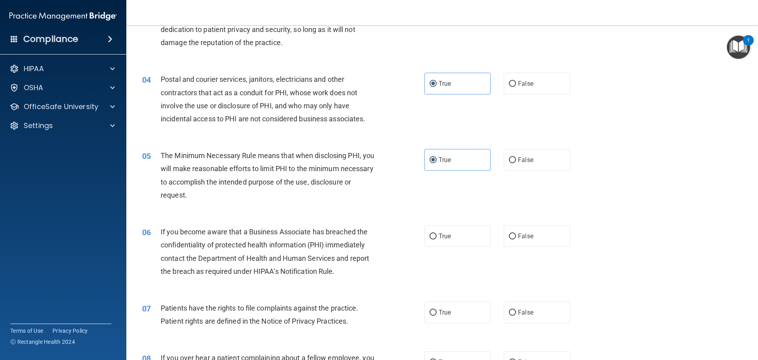
scroll to position [197, 0]
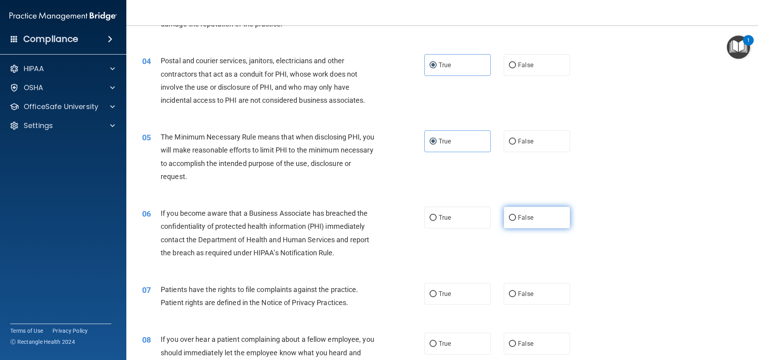
drag, startPoint x: 549, startPoint y: 219, endPoint x: 546, endPoint y: 225, distance: 6.2
click at [549, 217] on label "False" at bounding box center [537, 217] width 66 height 22
click at [516, 217] on input "False" at bounding box center [512, 218] width 7 height 6
radio input "true"
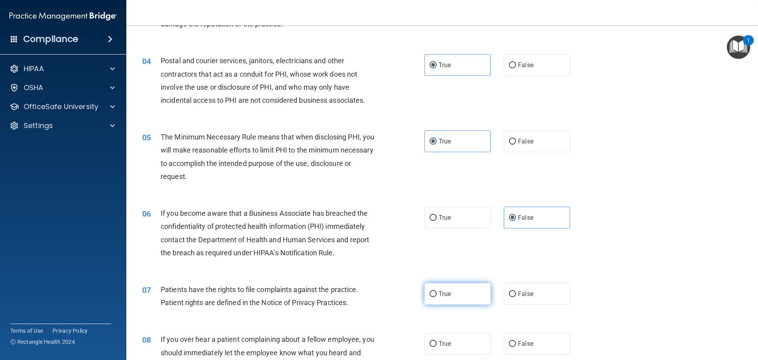
click at [455, 294] on label "True" at bounding box center [457, 294] width 66 height 22
click at [437, 294] on input "True" at bounding box center [432, 294] width 7 height 6
radio input "true"
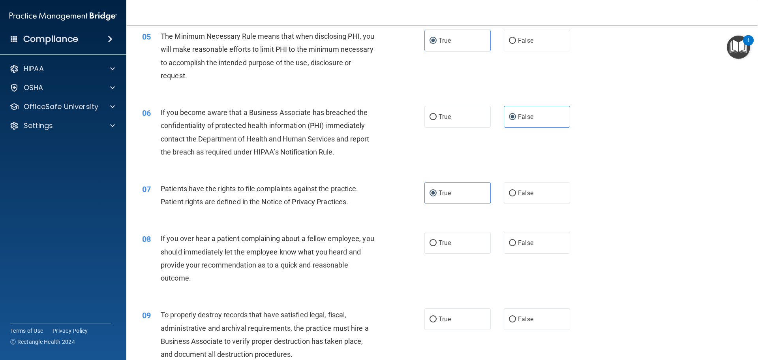
scroll to position [316, 0]
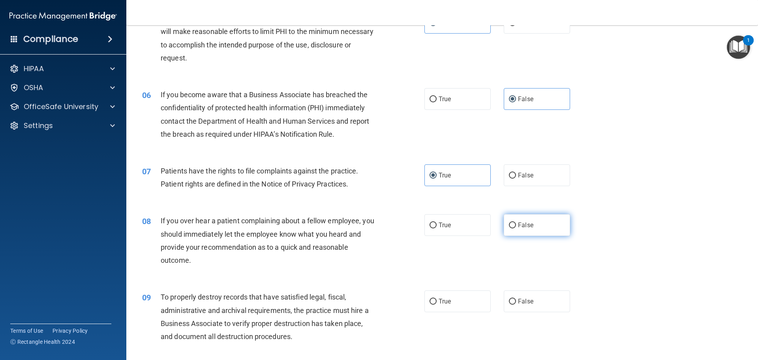
click at [532, 230] on label "False" at bounding box center [537, 225] width 66 height 22
click at [516, 228] on input "False" at bounding box center [512, 225] width 7 height 6
radio input "true"
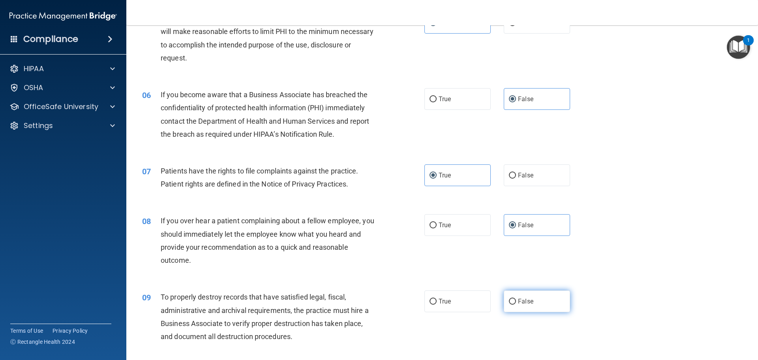
click at [519, 293] on label "False" at bounding box center [537, 301] width 66 height 22
click at [516, 298] on input "False" at bounding box center [512, 301] width 7 height 6
radio input "true"
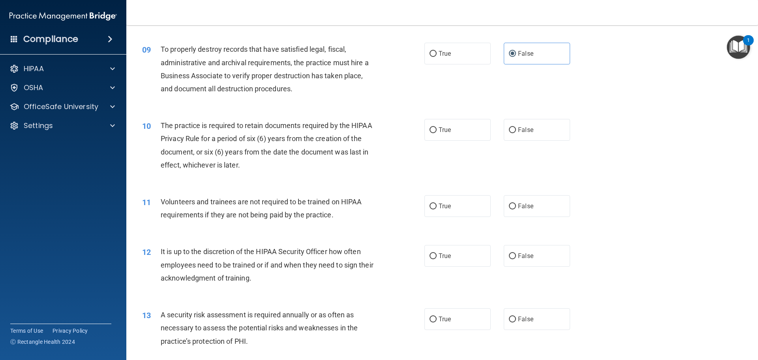
scroll to position [592, 0]
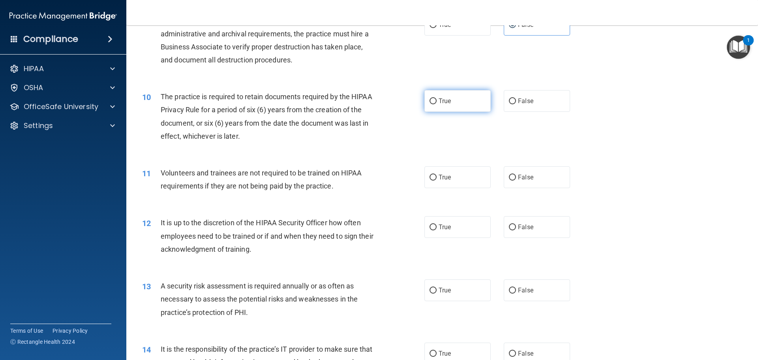
click at [449, 106] on label "True" at bounding box center [457, 101] width 66 height 22
click at [437, 104] on input "True" at bounding box center [432, 101] width 7 height 6
radio input "true"
click at [518, 176] on span "False" at bounding box center [525, 176] width 15 height 7
click at [516, 176] on input "False" at bounding box center [512, 177] width 7 height 6
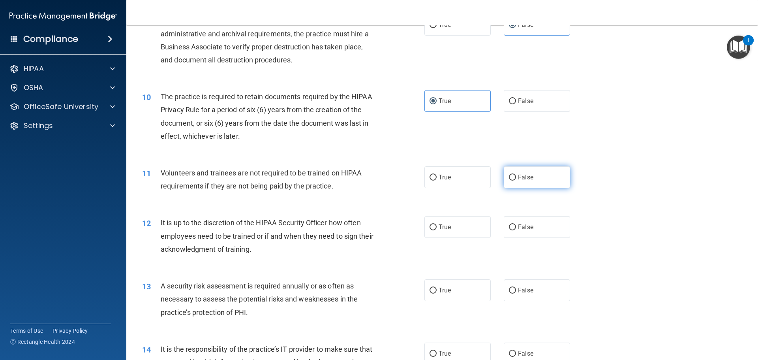
radio input "true"
click at [446, 227] on span "True" at bounding box center [445, 226] width 12 height 7
click at [437, 227] on input "True" at bounding box center [432, 227] width 7 height 6
radio input "true"
click at [458, 282] on label "True" at bounding box center [457, 290] width 66 height 22
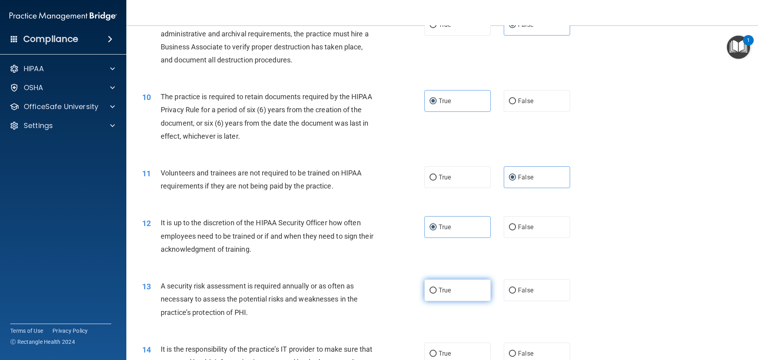
click at [437, 287] on input "True" at bounding box center [432, 290] width 7 height 6
radio input "true"
click at [523, 349] on span "False" at bounding box center [525, 352] width 15 height 7
click at [516, 351] on input "False" at bounding box center [512, 354] width 7 height 6
radio input "true"
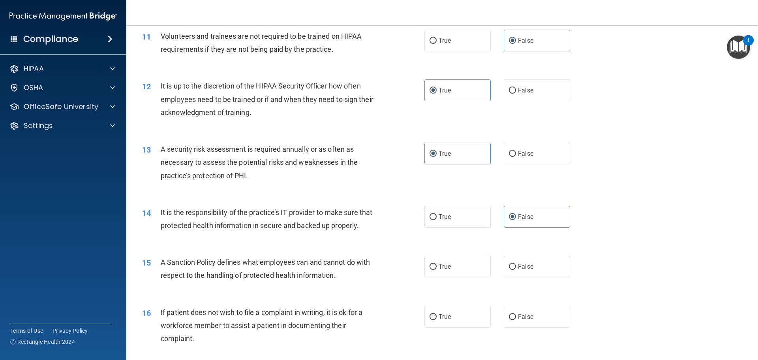
scroll to position [750, 0]
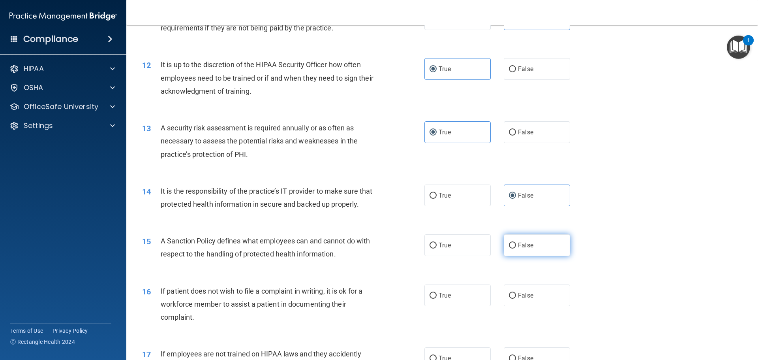
click at [538, 256] on label "False" at bounding box center [537, 245] width 66 height 22
click at [516, 248] on input "False" at bounding box center [512, 245] width 7 height 6
radio input "true"
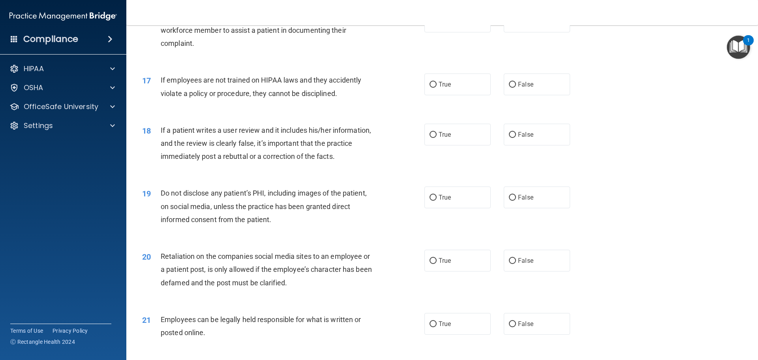
scroll to position [1026, 0]
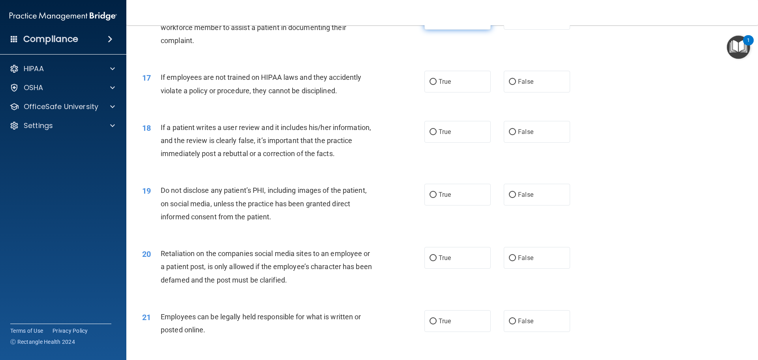
click at [457, 30] on label "True" at bounding box center [457, 19] width 66 height 22
click at [437, 22] on input "True" at bounding box center [432, 19] width 7 height 6
radio input "true"
click at [454, 88] on label "True" at bounding box center [457, 82] width 66 height 22
click at [437, 85] on input "True" at bounding box center [432, 82] width 7 height 6
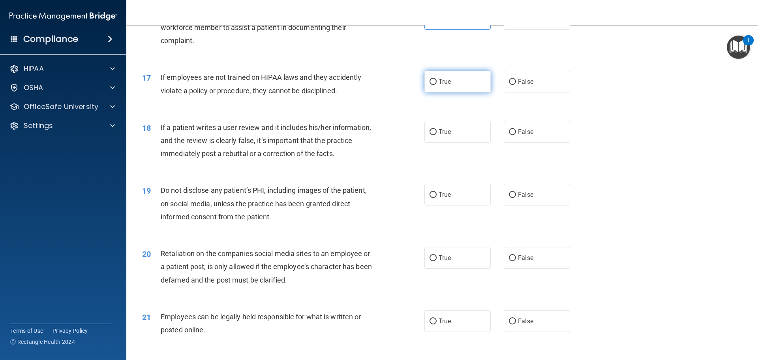
radio input "true"
click at [518, 135] on span "False" at bounding box center [525, 131] width 15 height 7
click at [515, 135] on input "False" at bounding box center [512, 132] width 7 height 6
radio input "true"
click at [515, 202] on label "False" at bounding box center [537, 195] width 66 height 22
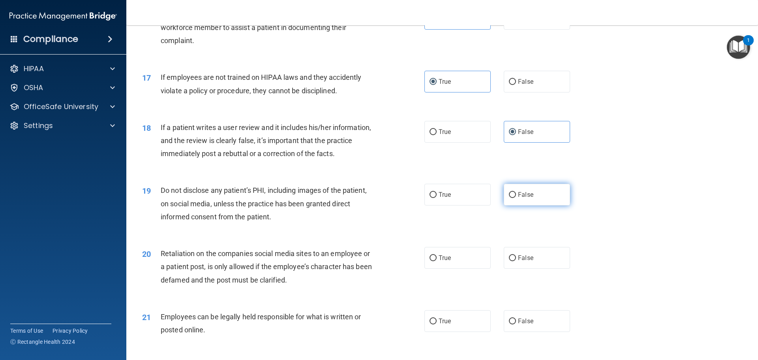
click at [515, 198] on input "False" at bounding box center [512, 195] width 7 height 6
radio input "true"
click at [519, 261] on span "False" at bounding box center [525, 257] width 15 height 7
click at [516, 261] on input "False" at bounding box center [512, 258] width 7 height 6
radio input "true"
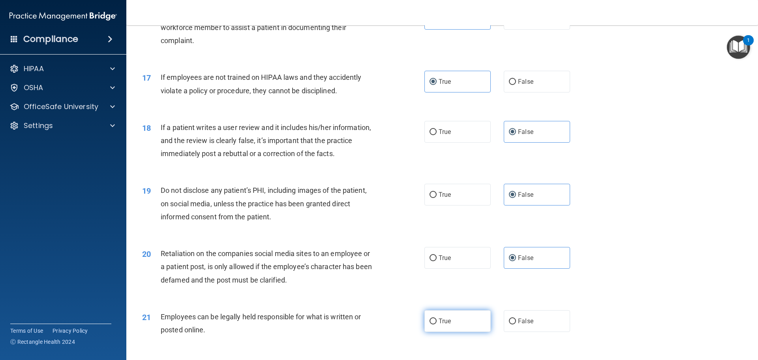
click at [464, 324] on label "True" at bounding box center [457, 321] width 66 height 22
click at [437, 324] on input "True" at bounding box center [432, 321] width 7 height 6
radio input "true"
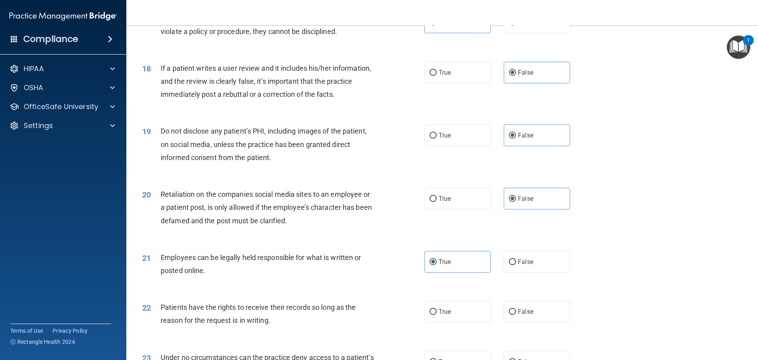
scroll to position [1105, 0]
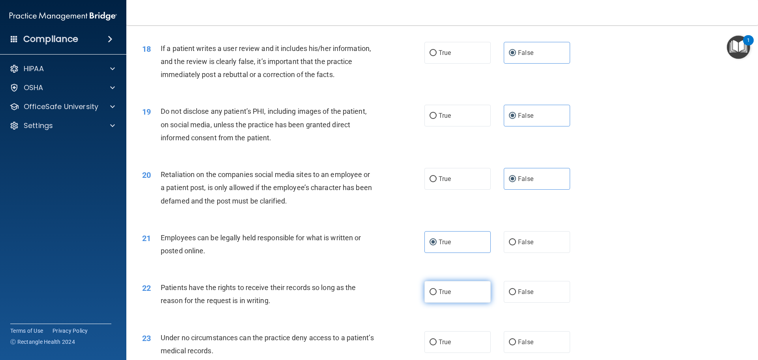
click at [441, 295] on span "True" at bounding box center [445, 291] width 12 height 7
click at [437, 295] on input "True" at bounding box center [432, 292] width 7 height 6
radio input "true"
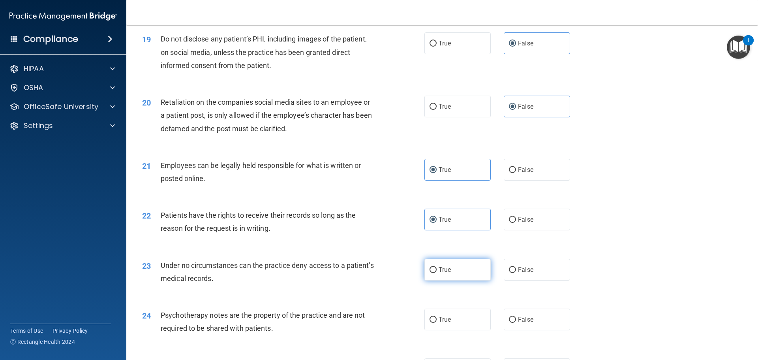
scroll to position [1224, 0]
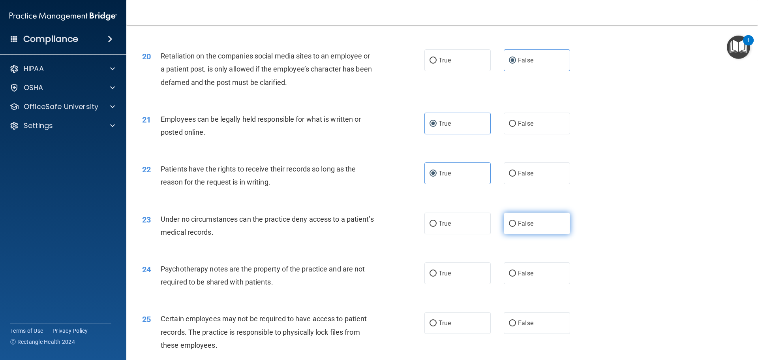
click at [521, 227] on span "False" at bounding box center [525, 222] width 15 height 7
click at [516, 227] on input "False" at bounding box center [512, 224] width 7 height 6
radio input "true"
click at [518, 277] on span "False" at bounding box center [525, 272] width 15 height 7
click at [516, 276] on input "False" at bounding box center [512, 273] width 7 height 6
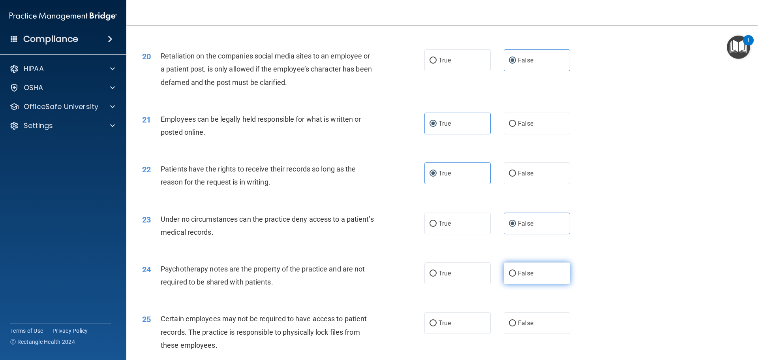
radio input "true"
click at [464, 334] on label "True" at bounding box center [457, 323] width 66 height 22
click at [437, 326] on input "True" at bounding box center [432, 323] width 7 height 6
radio input "true"
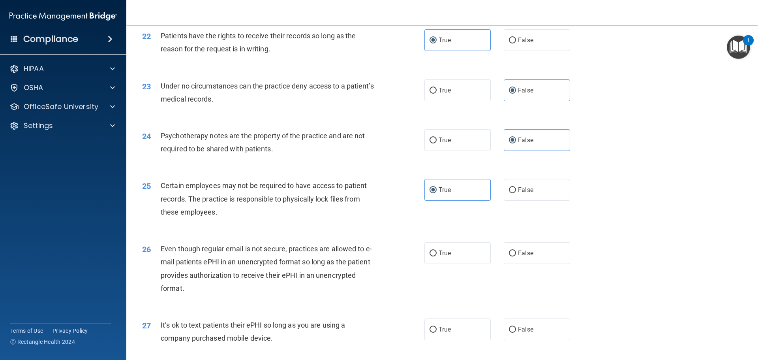
scroll to position [1382, 0]
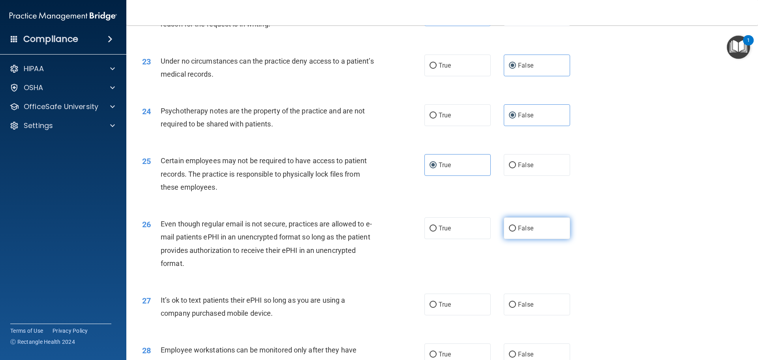
click at [530, 236] on label "False" at bounding box center [537, 228] width 66 height 22
click at [516, 231] on input "False" at bounding box center [512, 228] width 7 height 6
radio input "true"
click at [521, 308] on span "False" at bounding box center [525, 303] width 15 height 7
click at [516, 307] on input "False" at bounding box center [512, 305] width 7 height 6
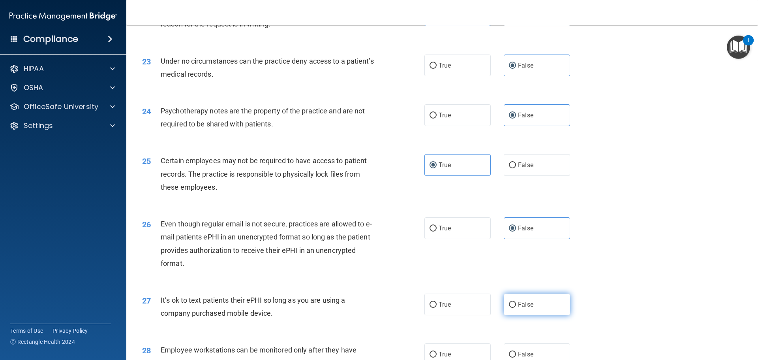
radio input "true"
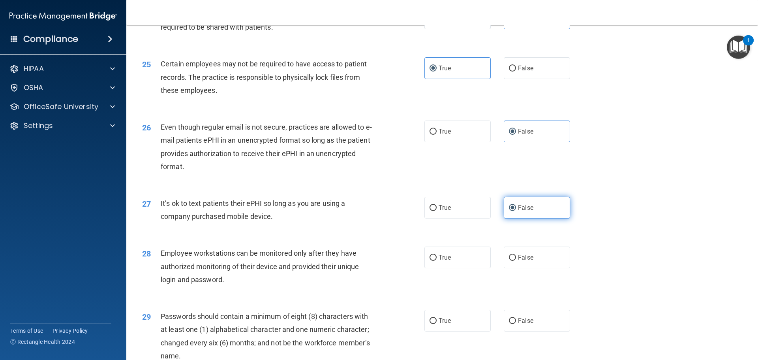
scroll to position [1500, 0]
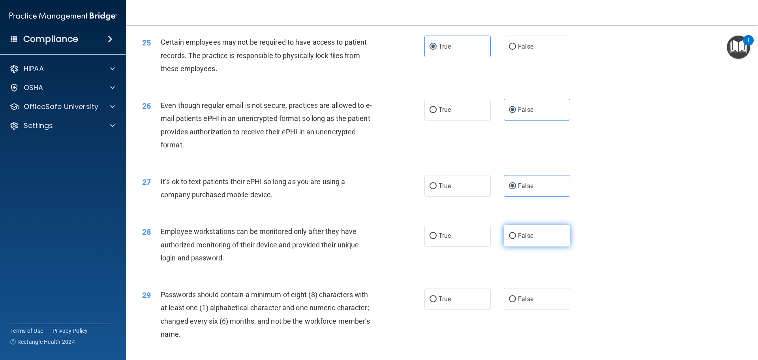
click at [515, 246] on label "False" at bounding box center [537, 236] width 66 height 22
click at [515, 239] on input "False" at bounding box center [512, 236] width 7 height 6
radio input "true"
click at [477, 309] on label "True" at bounding box center [457, 299] width 66 height 22
click at [437, 302] on input "True" at bounding box center [432, 299] width 7 height 6
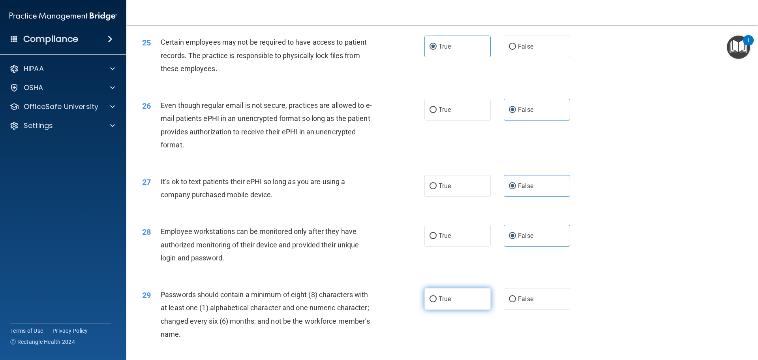
radio input "true"
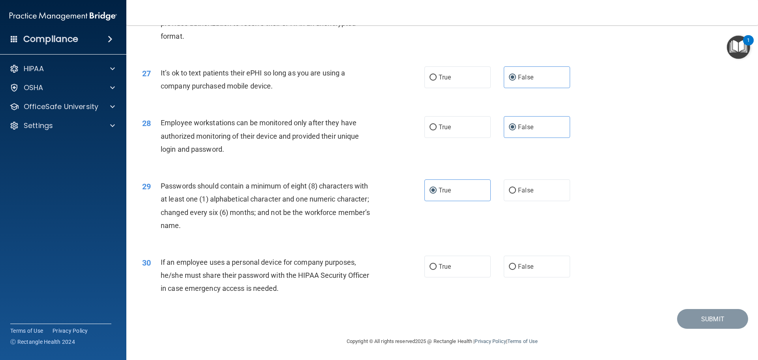
scroll to position [1622, 0]
click at [531, 263] on label "False" at bounding box center [537, 266] width 66 height 22
click at [516, 263] on input "False" at bounding box center [512, 266] width 7 height 6
radio input "true"
click at [703, 321] on button "Submit" at bounding box center [712, 318] width 71 height 20
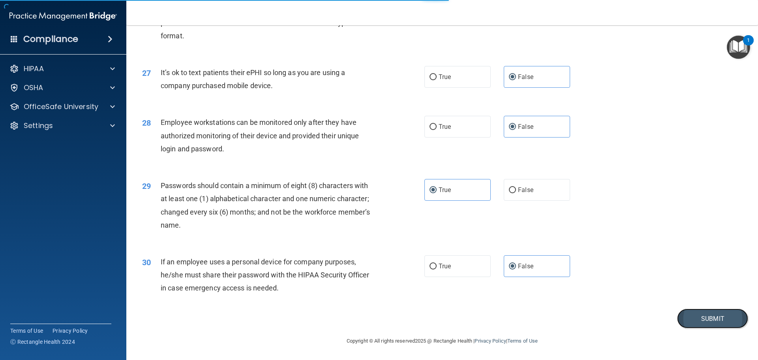
click at [698, 320] on button "Submit" at bounding box center [712, 318] width 71 height 20
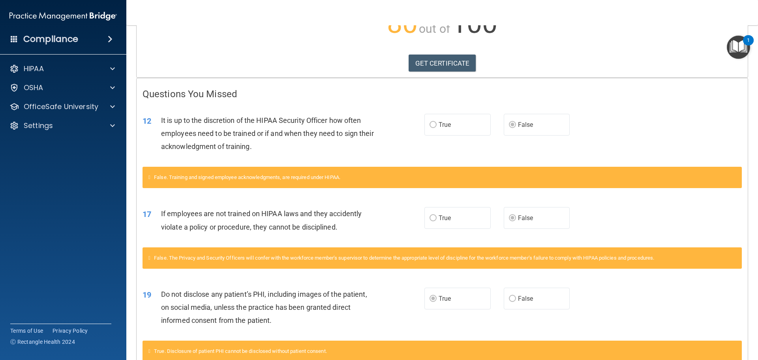
scroll to position [69, 0]
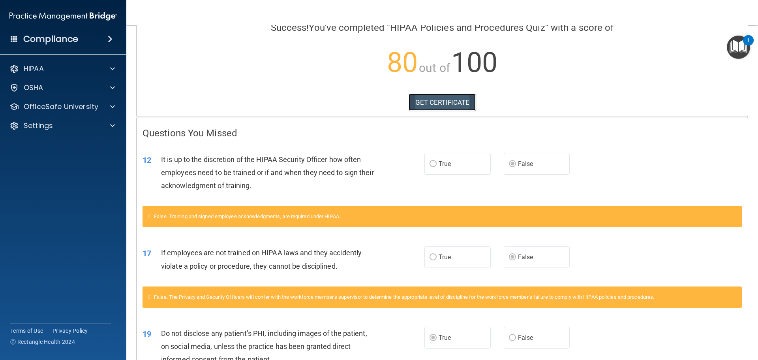
click at [463, 100] on link "GET CERTIFICATE" at bounding box center [442, 102] width 67 height 17
click at [63, 89] on div "OSHA" at bounding box center [53, 87] width 98 height 9
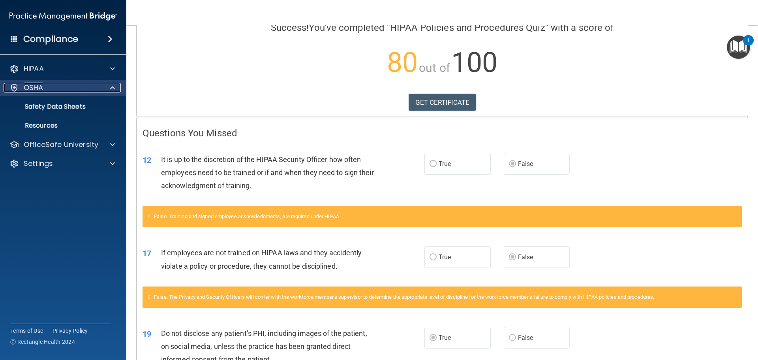
click at [112, 88] on span at bounding box center [112, 87] width 5 height 9
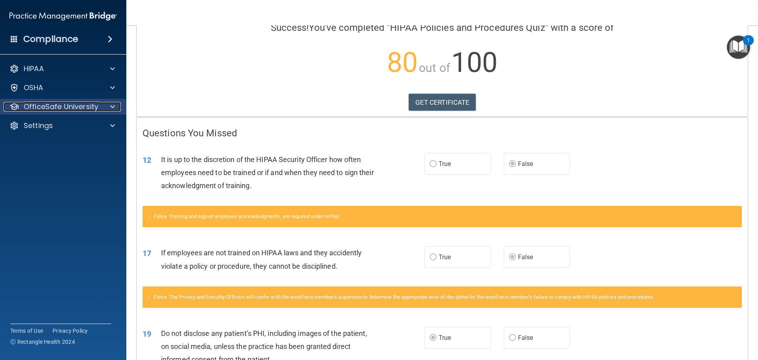
click at [112, 109] on span at bounding box center [112, 106] width 5 height 9
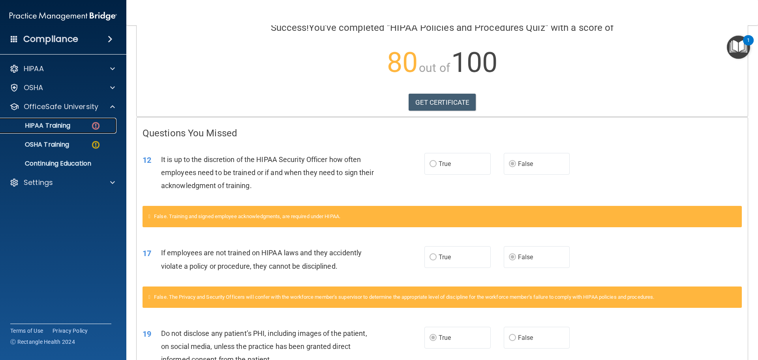
click at [80, 129] on div "HIPAA Training" at bounding box center [59, 126] width 108 height 8
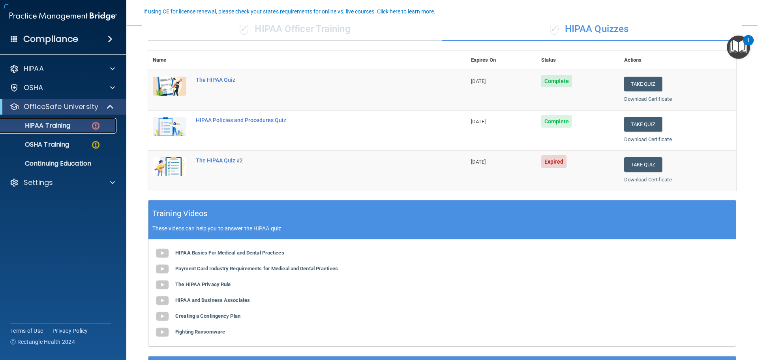
click at [61, 129] on p "HIPAA Training" at bounding box center [37, 126] width 65 height 8
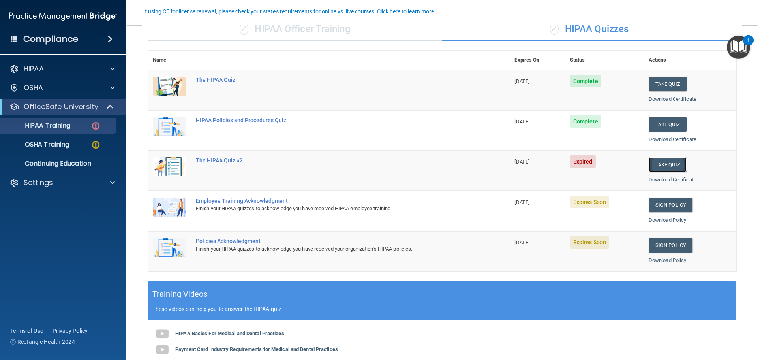
click at [664, 169] on button "Take Quiz" at bounding box center [668, 164] width 38 height 15
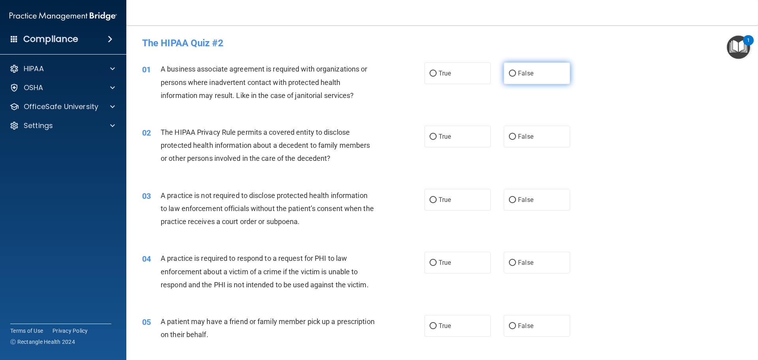
click at [513, 73] on label "False" at bounding box center [537, 73] width 66 height 22
click at [513, 73] on input "False" at bounding box center [512, 74] width 7 height 6
radio input "true"
drag, startPoint x: 456, startPoint y: 137, endPoint x: 457, endPoint y: 143, distance: 6.0
click at [457, 137] on label "True" at bounding box center [457, 137] width 66 height 22
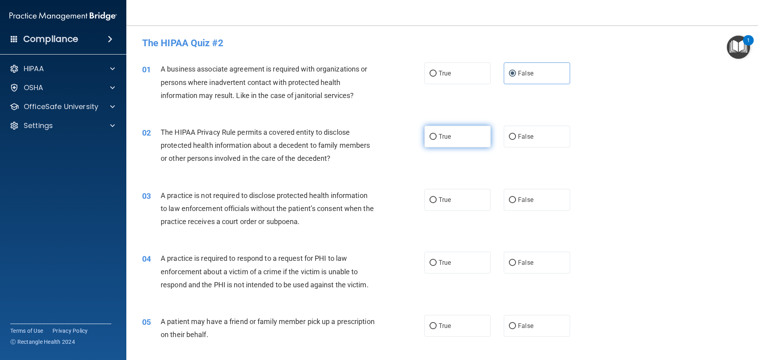
click at [437, 137] on input "True" at bounding box center [432, 137] width 7 height 6
radio input "true"
click at [530, 207] on label "False" at bounding box center [537, 200] width 66 height 22
click at [516, 203] on input "False" at bounding box center [512, 200] width 7 height 6
radio input "true"
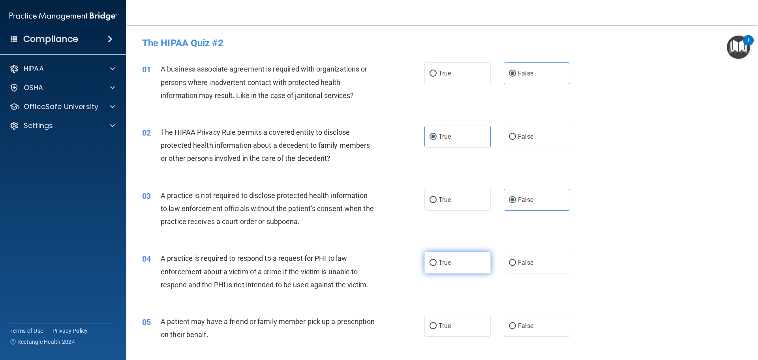
click at [455, 268] on label "True" at bounding box center [457, 262] width 66 height 22
click at [437, 266] on input "True" at bounding box center [432, 263] width 7 height 6
radio input "true"
click at [443, 322] on span "True" at bounding box center [445, 325] width 12 height 7
click at [646, 249] on div "04 A practice is required to respond to a request for PHI to law enforcement ab…" at bounding box center [442, 273] width 612 height 63
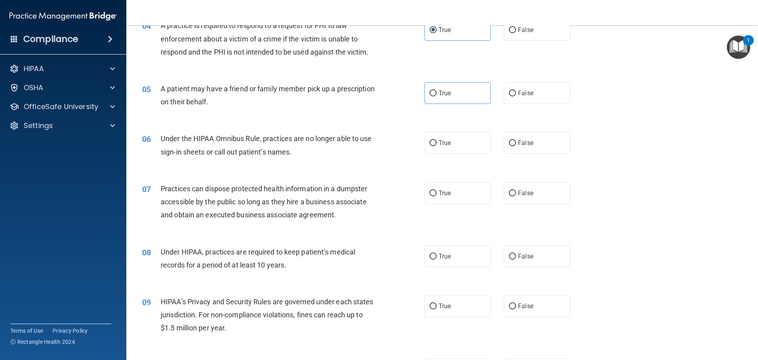
scroll to position [237, 0]
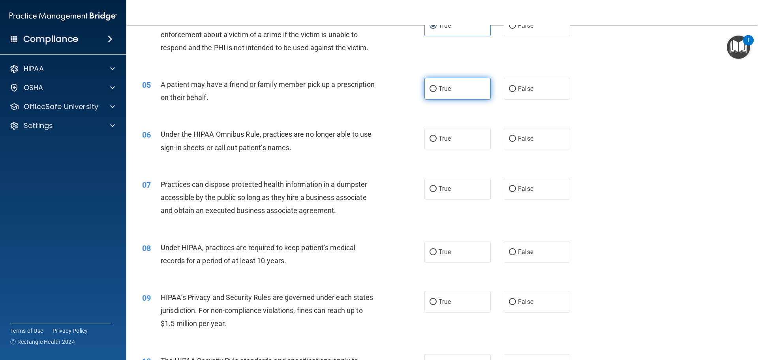
click at [449, 90] on label "True" at bounding box center [457, 89] width 66 height 22
click at [437, 90] on input "True" at bounding box center [432, 89] width 7 height 6
radio input "true"
click at [514, 139] on label "False" at bounding box center [537, 138] width 66 height 22
click at [514, 139] on input "False" at bounding box center [512, 139] width 7 height 6
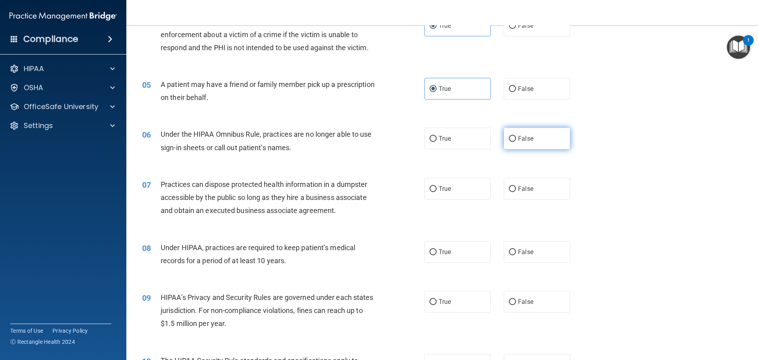
radio input "true"
click at [470, 183] on label "True" at bounding box center [457, 189] width 66 height 22
click at [437, 186] on input "True" at bounding box center [432, 189] width 7 height 6
radio input "true"
click at [521, 247] on label "False" at bounding box center [537, 252] width 66 height 22
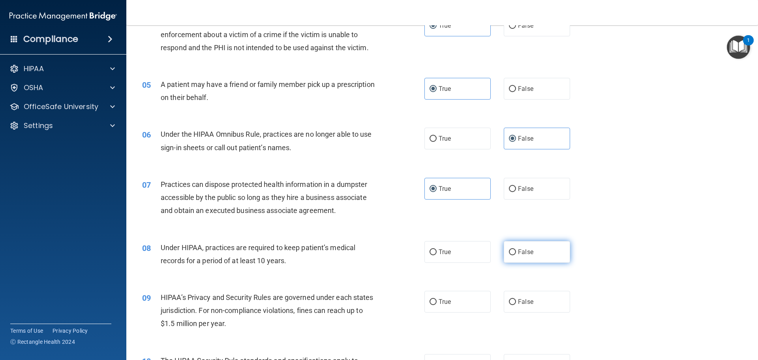
click at [516, 249] on input "False" at bounding box center [512, 252] width 7 height 6
radio input "true"
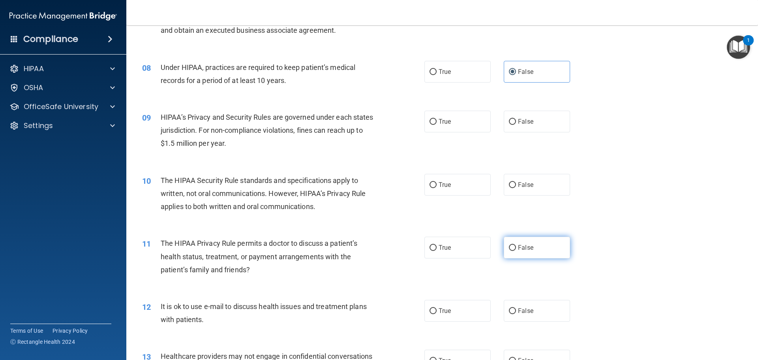
scroll to position [474, 0]
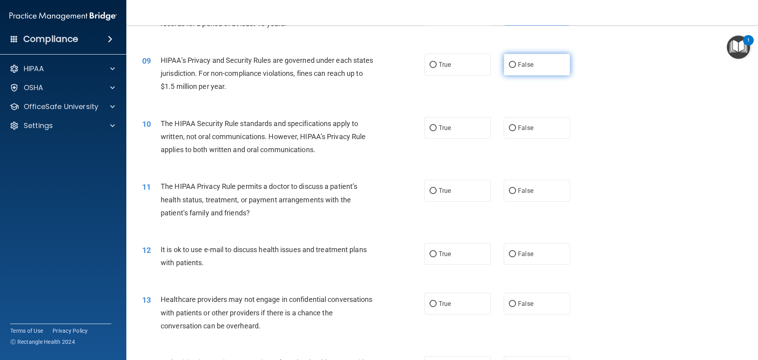
click at [518, 64] on span "False" at bounding box center [525, 64] width 15 height 7
click at [516, 64] on input "False" at bounding box center [512, 65] width 7 height 6
radio input "true"
click at [424, 129] on label "True" at bounding box center [457, 128] width 66 height 22
click at [429, 129] on input "True" at bounding box center [432, 128] width 7 height 6
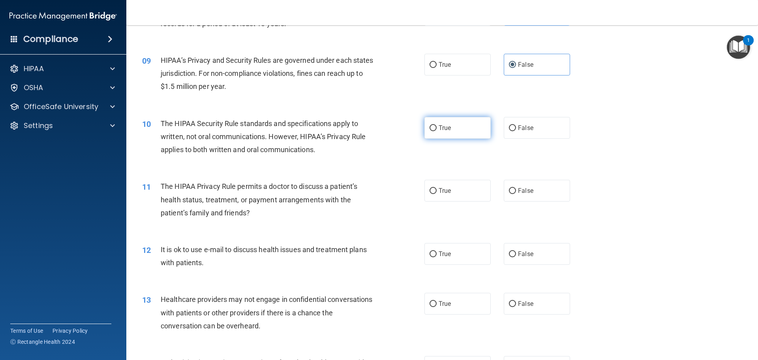
radio input "true"
click at [533, 187] on label "False" at bounding box center [537, 191] width 66 height 22
click at [516, 188] on input "False" at bounding box center [512, 191] width 7 height 6
radio input "true"
click at [540, 251] on label "False" at bounding box center [537, 254] width 66 height 22
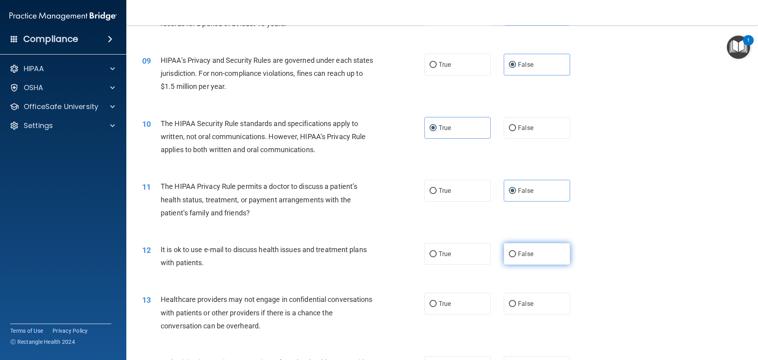
click at [516, 251] on input "False" at bounding box center [512, 254] width 7 height 6
radio input "true"
click at [477, 299] on label "True" at bounding box center [457, 303] width 66 height 22
click at [437, 301] on input "True" at bounding box center [432, 304] width 7 height 6
radio input "true"
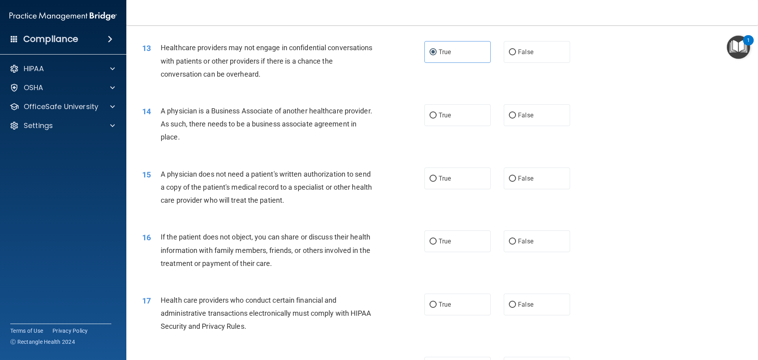
scroll to position [750, 0]
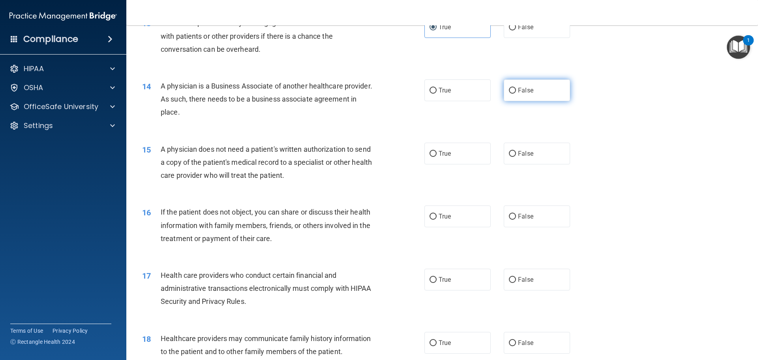
click at [526, 89] on span "False" at bounding box center [525, 89] width 15 height 7
click at [516, 89] on input "False" at bounding box center [512, 91] width 7 height 6
radio input "true"
click at [551, 155] on label "False" at bounding box center [537, 153] width 66 height 22
click at [516, 155] on input "False" at bounding box center [512, 154] width 7 height 6
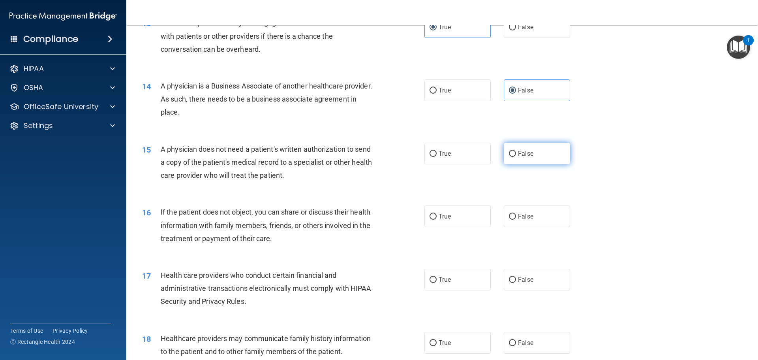
radio input "true"
click at [461, 217] on label "True" at bounding box center [457, 216] width 66 height 22
click at [437, 217] on input "True" at bounding box center [432, 217] width 7 height 6
radio input "true"
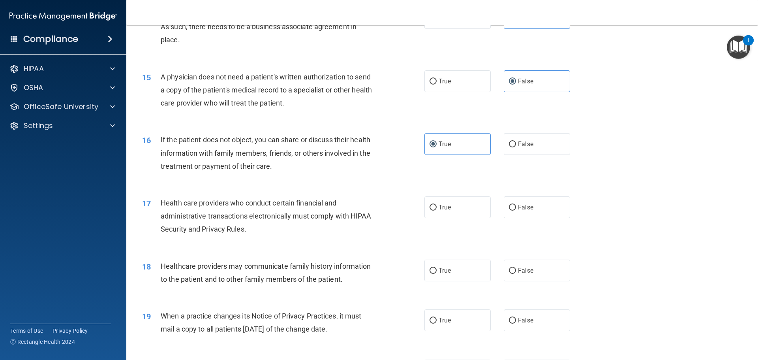
scroll to position [829, 0]
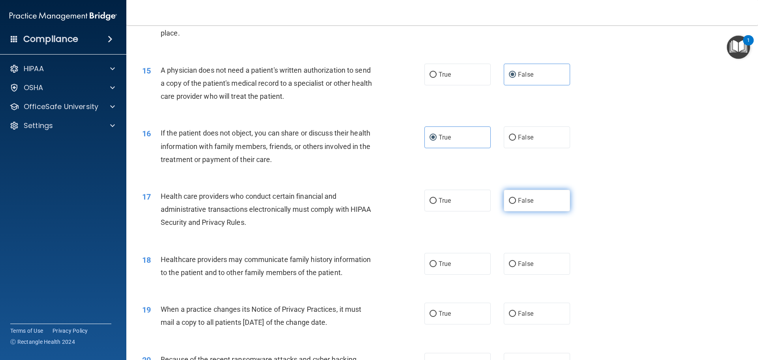
click at [504, 204] on label "False" at bounding box center [537, 200] width 66 height 22
click at [509, 204] on input "False" at bounding box center [512, 201] width 7 height 6
radio input "true"
click at [518, 258] on label "False" at bounding box center [537, 264] width 66 height 22
click at [516, 261] on input "False" at bounding box center [512, 264] width 7 height 6
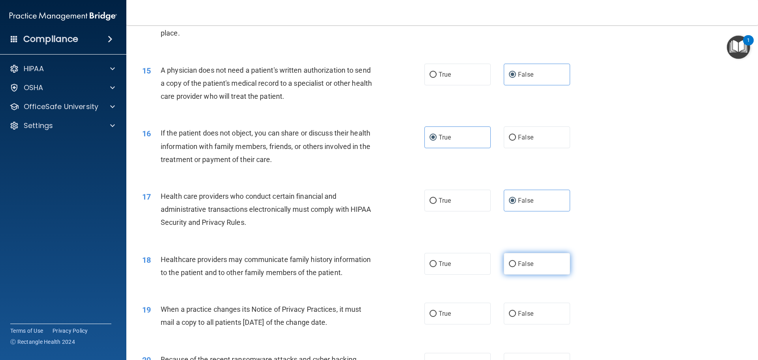
radio input "true"
click at [461, 320] on label "True" at bounding box center [457, 313] width 66 height 22
click at [437, 317] on input "True" at bounding box center [432, 314] width 7 height 6
radio input "true"
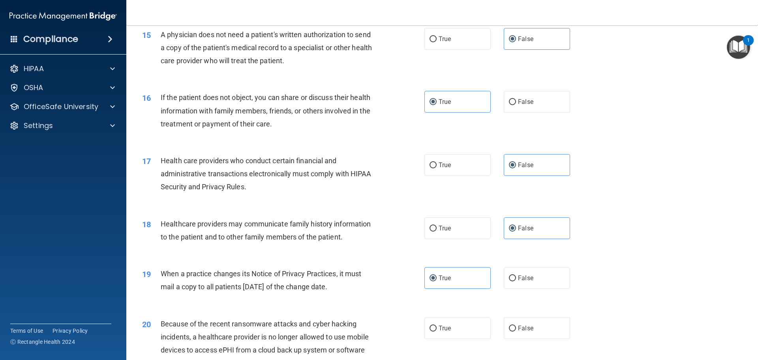
scroll to position [908, 0]
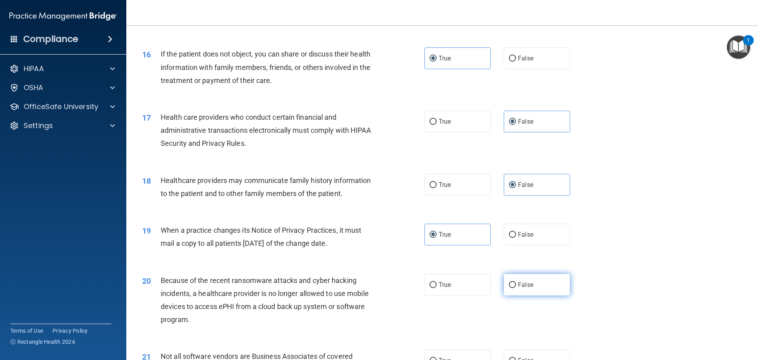
click at [540, 282] on label "False" at bounding box center [537, 285] width 66 height 22
click at [516, 282] on input "False" at bounding box center [512, 285] width 7 height 6
radio input "true"
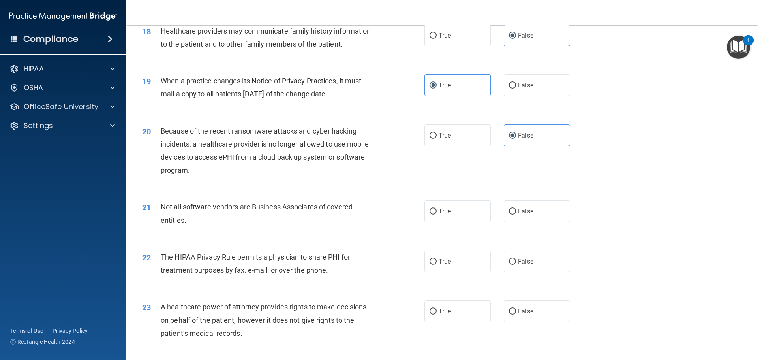
scroll to position [1145, 0]
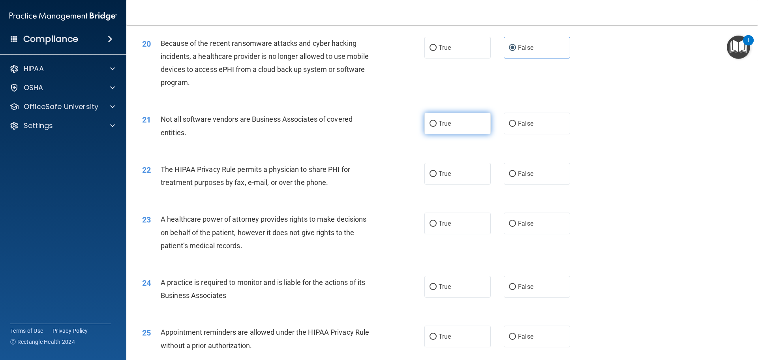
click at [443, 121] on span "True" at bounding box center [445, 123] width 12 height 7
click at [437, 121] on input "True" at bounding box center [432, 124] width 7 height 6
radio input "true"
click at [449, 174] on label "True" at bounding box center [457, 174] width 66 height 22
click at [437, 174] on input "True" at bounding box center [432, 174] width 7 height 6
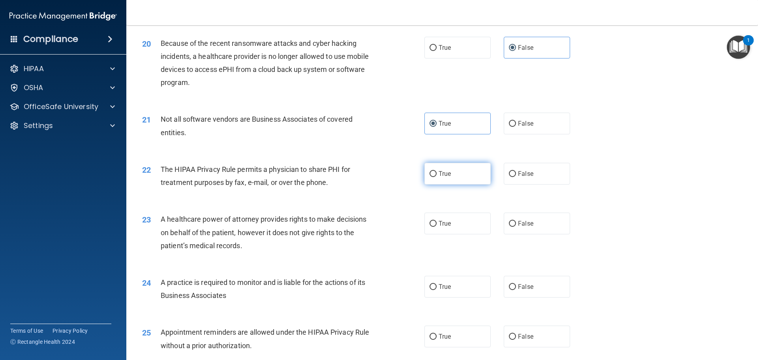
radio input "true"
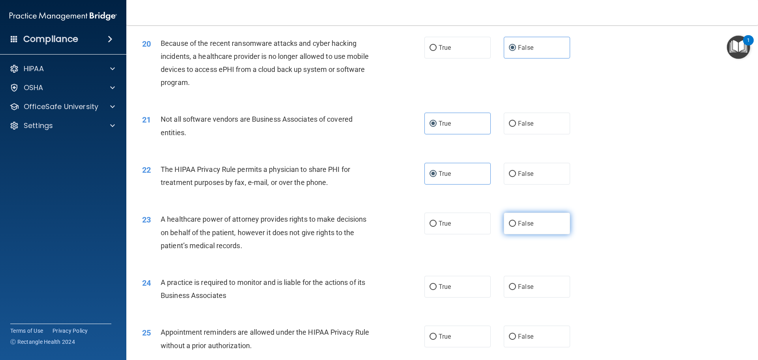
click at [521, 228] on label "False" at bounding box center [537, 223] width 66 height 22
click at [516, 227] on input "False" at bounding box center [512, 224] width 7 height 6
radio input "true"
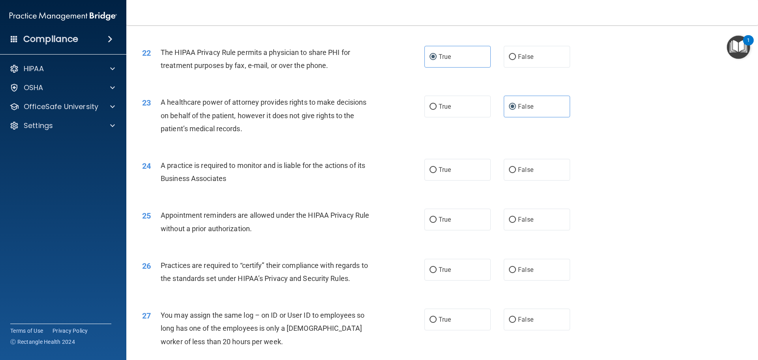
scroll to position [1263, 0]
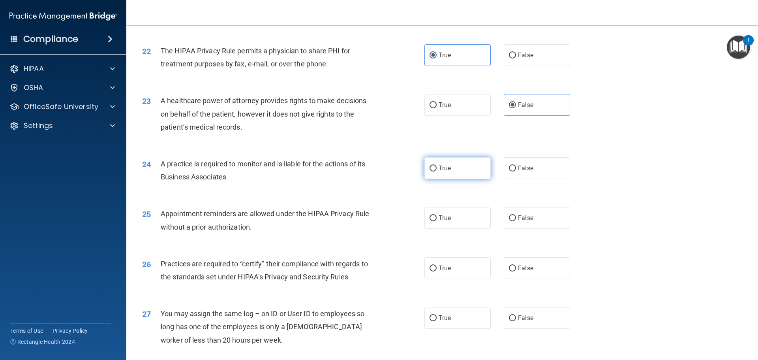
click at [464, 174] on label "True" at bounding box center [457, 168] width 66 height 22
click at [437, 171] on input "True" at bounding box center [432, 168] width 7 height 6
radio input "true"
click at [533, 56] on label "False" at bounding box center [537, 55] width 66 height 22
click at [516, 56] on input "False" at bounding box center [512, 55] width 7 height 6
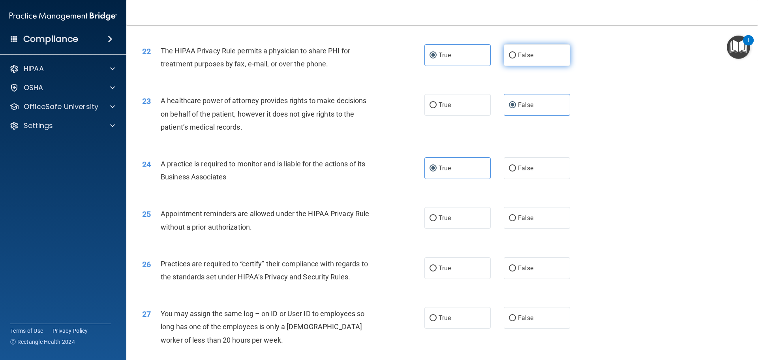
radio input "true"
radio input "false"
click at [454, 221] on label "True" at bounding box center [457, 218] width 66 height 22
click at [437, 221] on input "True" at bounding box center [432, 218] width 7 height 6
radio input "true"
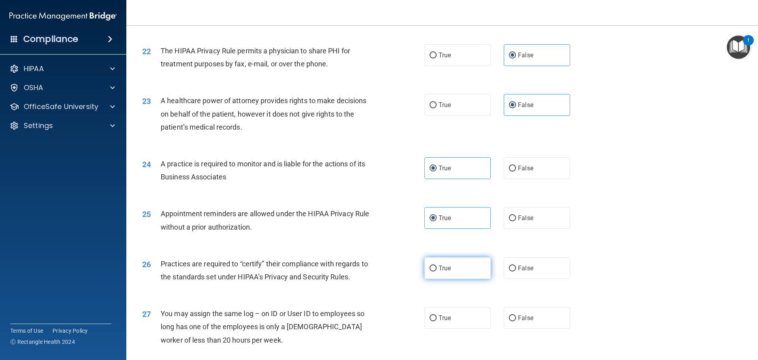
click at [471, 272] on label "True" at bounding box center [457, 268] width 66 height 22
click at [437, 271] on input "True" at bounding box center [432, 268] width 7 height 6
radio input "true"
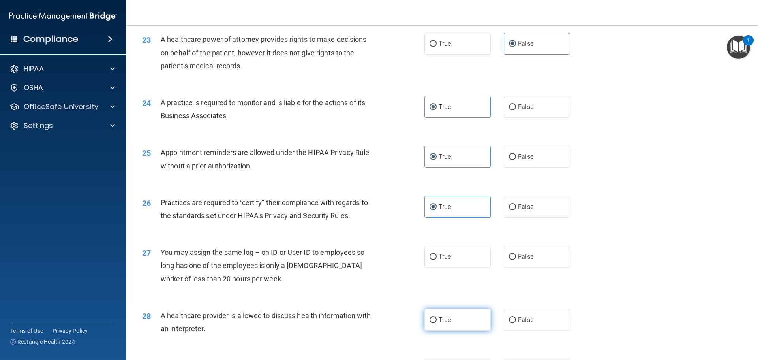
scroll to position [1382, 0]
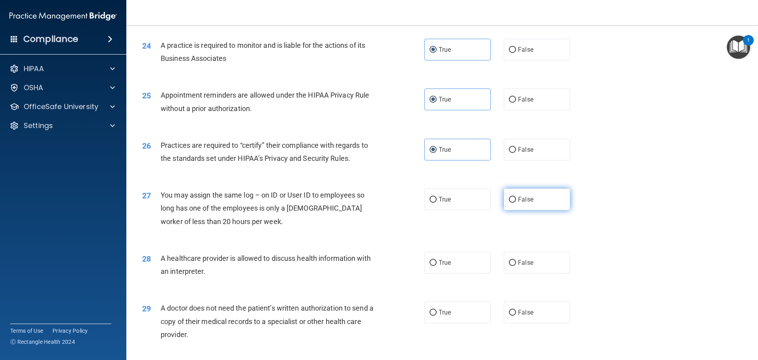
click at [509, 205] on label "False" at bounding box center [537, 199] width 66 height 22
click at [509, 202] on input "False" at bounding box center [512, 200] width 7 height 6
radio input "true"
click at [513, 259] on label "False" at bounding box center [537, 262] width 66 height 22
click at [513, 260] on input "False" at bounding box center [512, 263] width 7 height 6
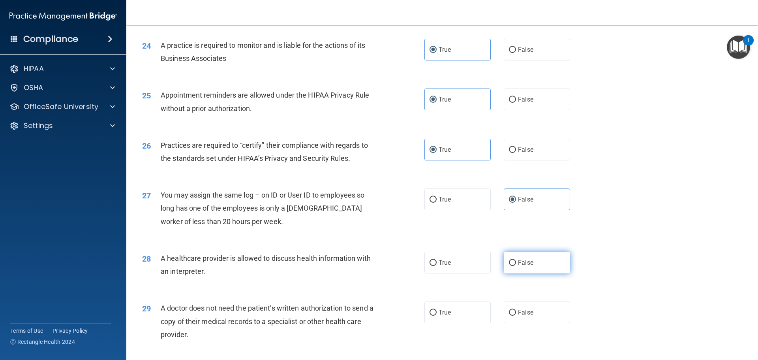
radio input "true"
click at [471, 311] on label "True" at bounding box center [457, 312] width 66 height 22
click at [437, 311] on input "True" at bounding box center [432, 312] width 7 height 6
radio input "true"
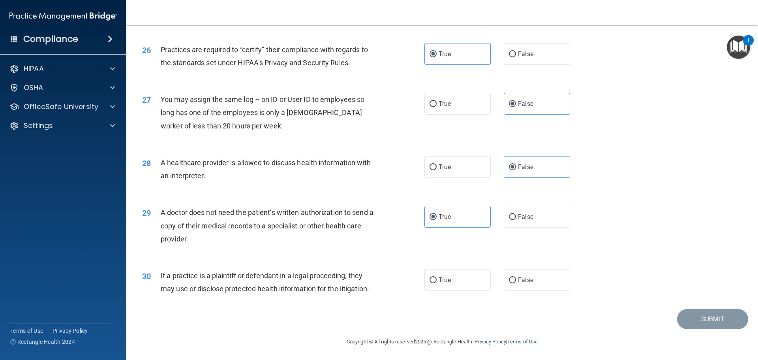
scroll to position [1478, 0]
click at [462, 283] on label "True" at bounding box center [457, 279] width 66 height 22
click at [437, 282] on input "True" at bounding box center [432, 279] width 7 height 6
radio input "true"
click at [686, 320] on button "Submit" at bounding box center [712, 318] width 71 height 20
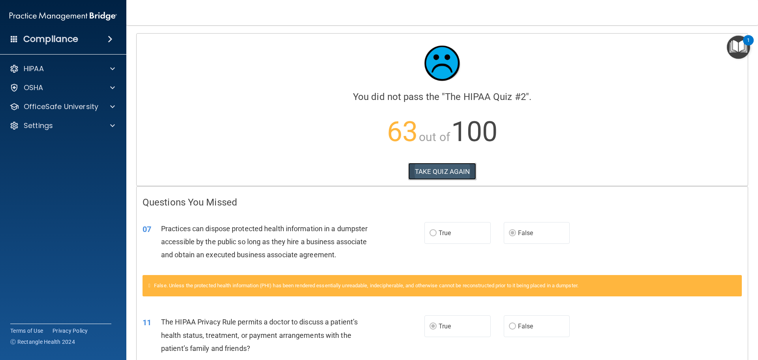
click at [450, 170] on button "TAKE QUIZ AGAIN" at bounding box center [442, 171] width 68 height 17
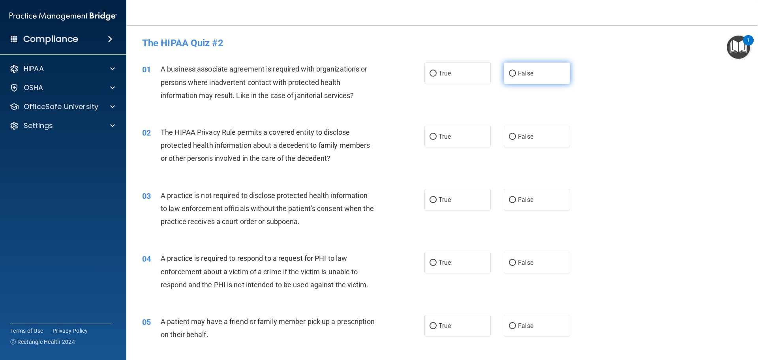
click at [544, 81] on label "False" at bounding box center [537, 73] width 66 height 22
click at [516, 77] on input "False" at bounding box center [512, 74] width 7 height 6
radio input "true"
click at [463, 145] on label "True" at bounding box center [457, 137] width 66 height 22
click at [437, 140] on input "True" at bounding box center [432, 137] width 7 height 6
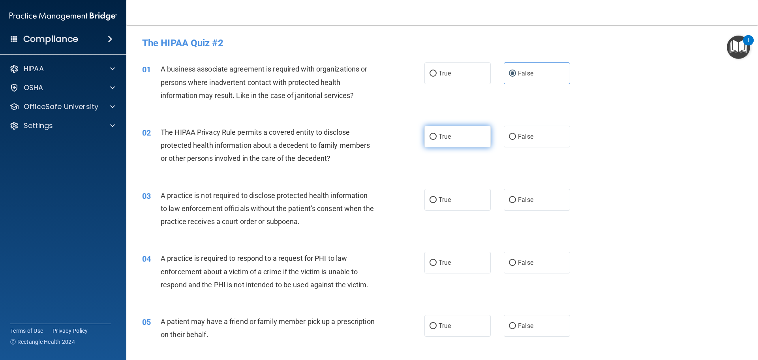
radio input "true"
click at [543, 195] on label "False" at bounding box center [537, 200] width 66 height 22
click at [516, 197] on input "False" at bounding box center [512, 200] width 7 height 6
radio input "true"
click at [440, 267] on label "True" at bounding box center [457, 262] width 66 height 22
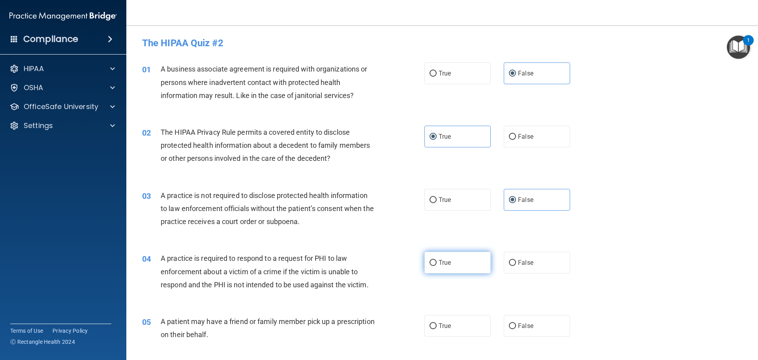
click at [437, 266] on input "True" at bounding box center [432, 263] width 7 height 6
radio input "true"
click at [451, 319] on label "True" at bounding box center [457, 326] width 66 height 22
click at [437, 323] on input "True" at bounding box center [432, 326] width 7 height 6
radio input "true"
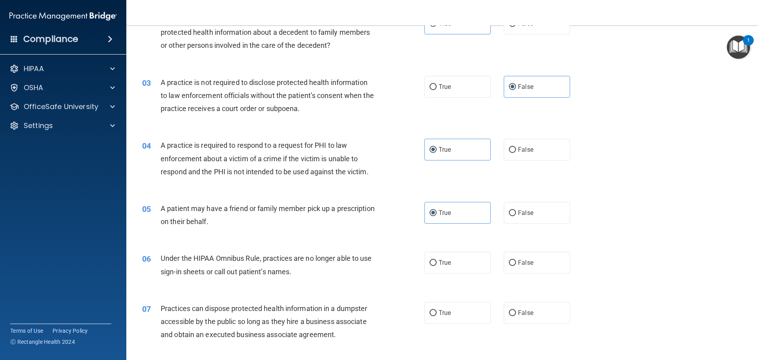
scroll to position [118, 0]
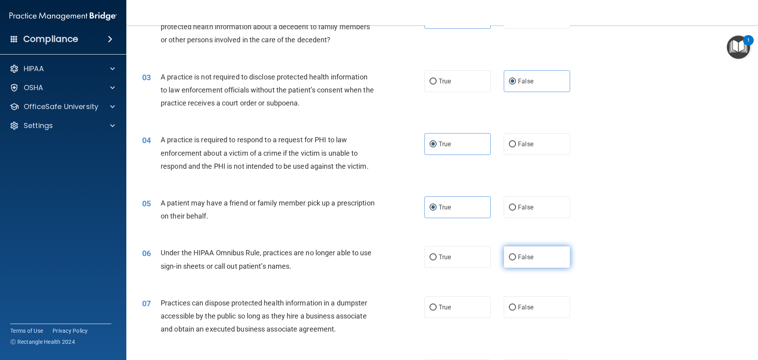
click at [516, 262] on label "False" at bounding box center [537, 257] width 66 height 22
click at [516, 260] on input "False" at bounding box center [512, 257] width 7 height 6
radio input "true"
click at [528, 313] on label "False" at bounding box center [537, 307] width 66 height 22
click at [516, 310] on input "False" at bounding box center [512, 307] width 7 height 6
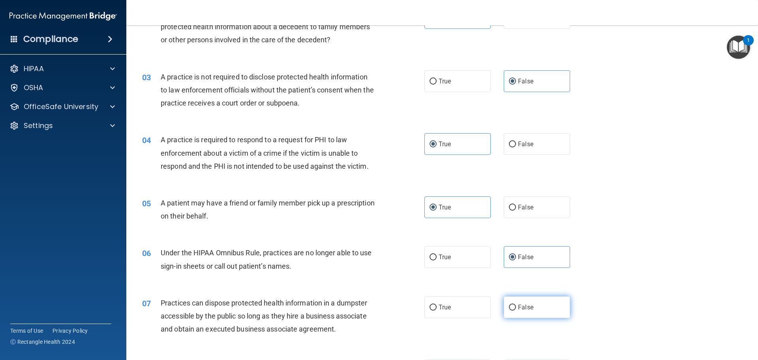
radio input "true"
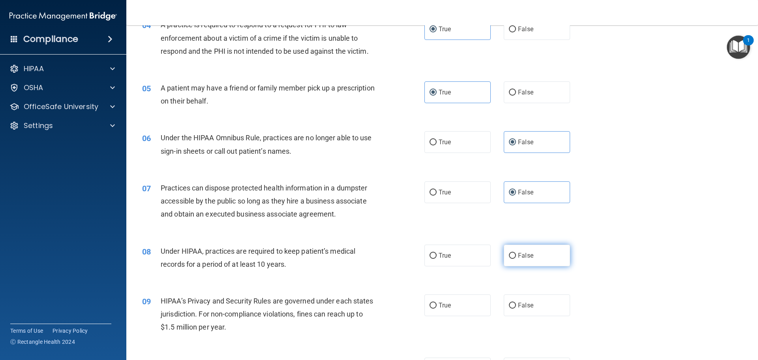
scroll to position [237, 0]
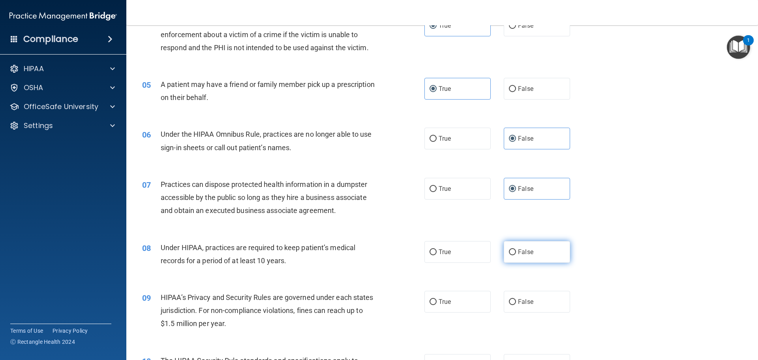
click at [510, 255] on label "False" at bounding box center [537, 252] width 66 height 22
click at [510, 255] on input "False" at bounding box center [512, 252] width 7 height 6
radio input "true"
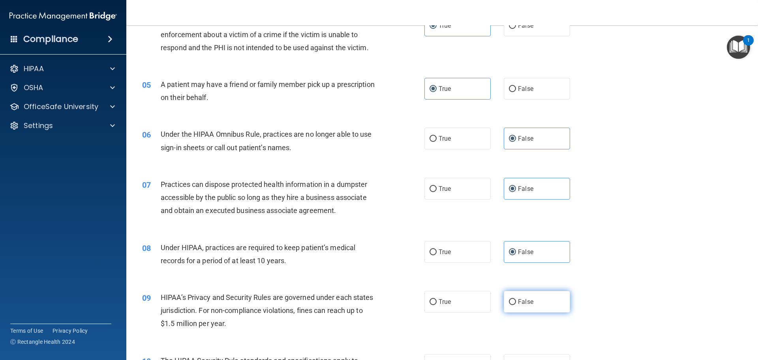
click at [509, 302] on input "False" at bounding box center [512, 302] width 7 height 6
radio input "true"
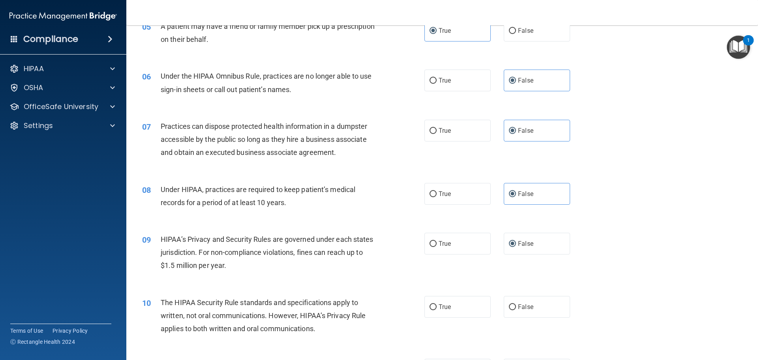
scroll to position [355, 0]
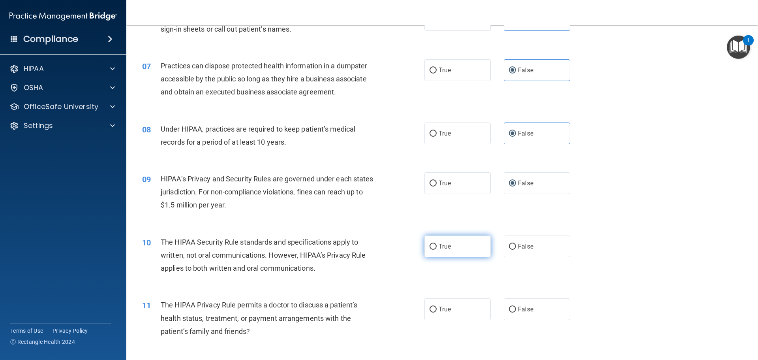
click at [439, 249] on span "True" at bounding box center [445, 245] width 12 height 7
click at [437, 249] on input "True" at bounding box center [432, 247] width 7 height 6
radio input "true"
click at [461, 301] on label "True" at bounding box center [457, 309] width 66 height 22
click at [437, 306] on input "True" at bounding box center [432, 309] width 7 height 6
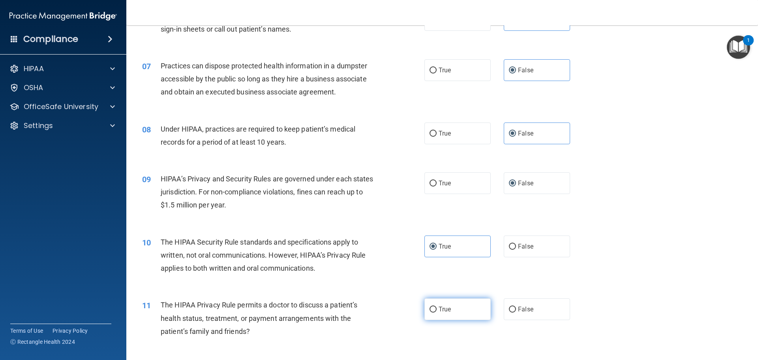
radio input "true"
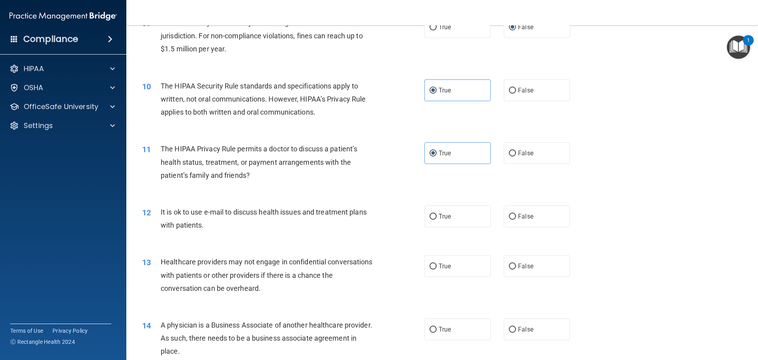
scroll to position [513, 0]
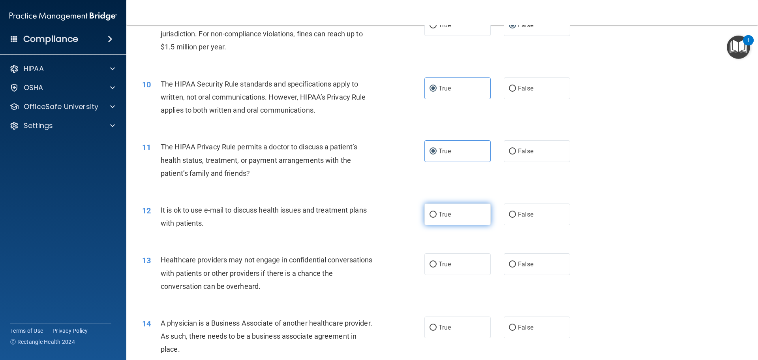
click at [468, 212] on label "True" at bounding box center [457, 214] width 66 height 22
click at [437, 212] on input "True" at bounding box center [432, 215] width 7 height 6
radio input "true"
click at [530, 270] on label "False" at bounding box center [537, 264] width 66 height 22
click at [516, 267] on input "False" at bounding box center [512, 264] width 7 height 6
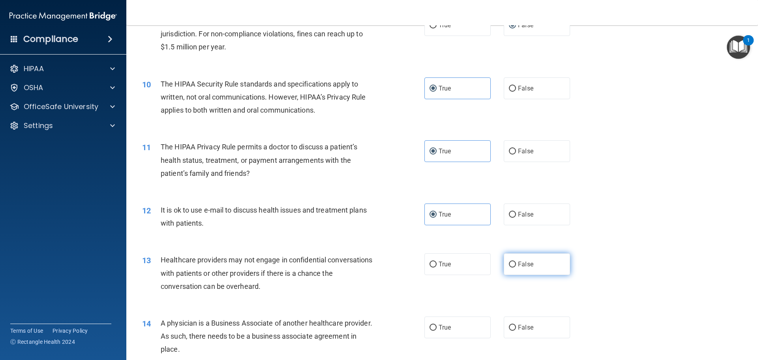
radio input "true"
click at [529, 321] on label "False" at bounding box center [537, 327] width 66 height 22
click at [516, 324] on input "False" at bounding box center [512, 327] width 7 height 6
radio input "true"
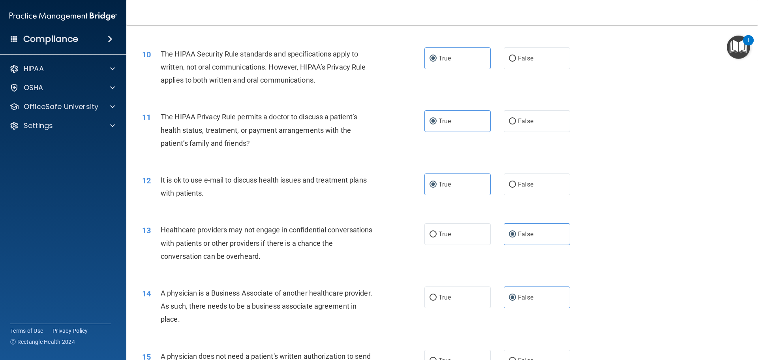
scroll to position [632, 0]
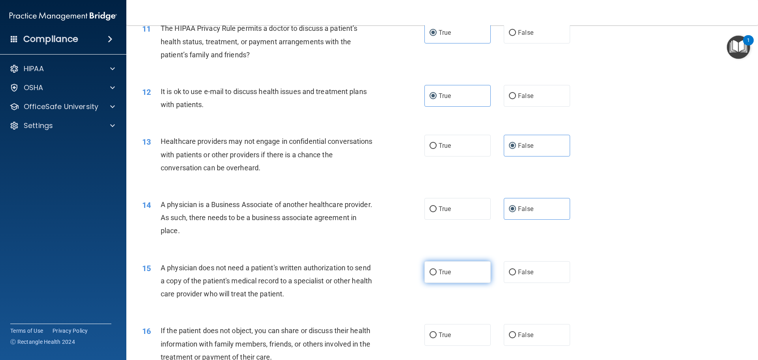
click at [475, 265] on label "True" at bounding box center [457, 272] width 66 height 22
click at [437, 269] on input "True" at bounding box center [432, 272] width 7 height 6
radio input "true"
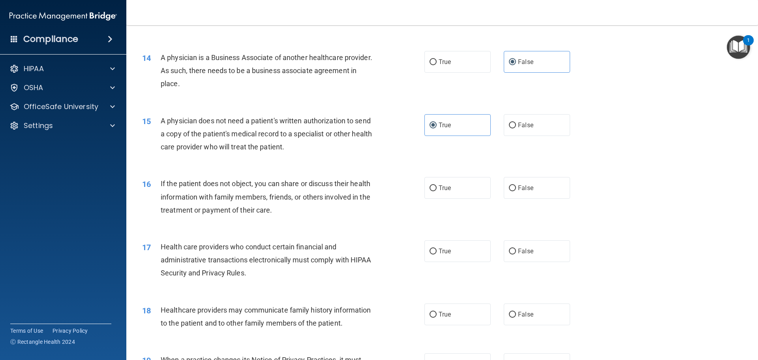
scroll to position [789, 0]
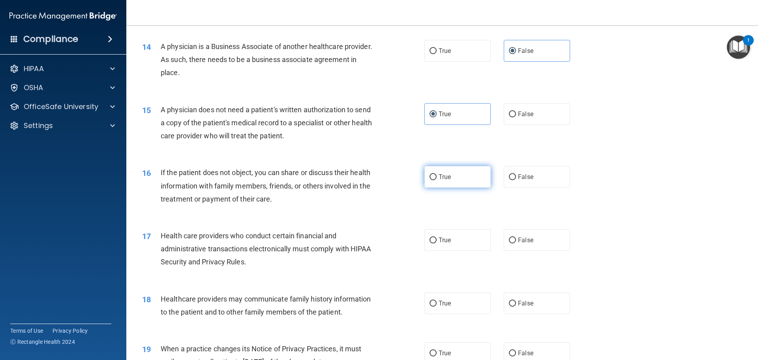
click at [457, 171] on label "True" at bounding box center [457, 177] width 66 height 22
click at [437, 174] on input "True" at bounding box center [432, 177] width 7 height 6
radio input "true"
click at [460, 241] on label "True" at bounding box center [457, 240] width 66 height 22
click at [437, 241] on input "True" at bounding box center [432, 240] width 7 height 6
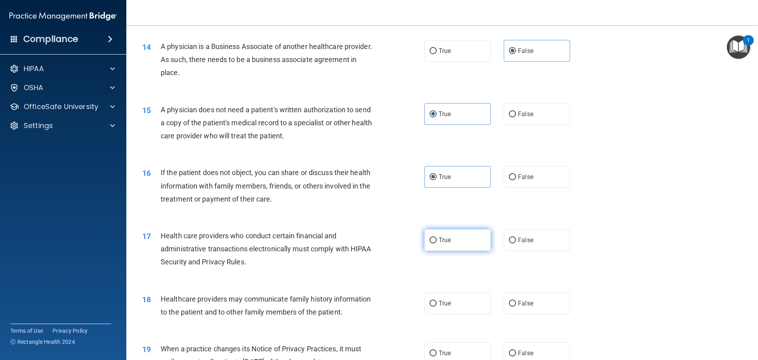
radio input "true"
click at [541, 296] on label "False" at bounding box center [537, 303] width 66 height 22
click at [516, 300] on input "False" at bounding box center [512, 303] width 7 height 6
radio input "true"
click at [557, 347] on label "False" at bounding box center [537, 353] width 66 height 22
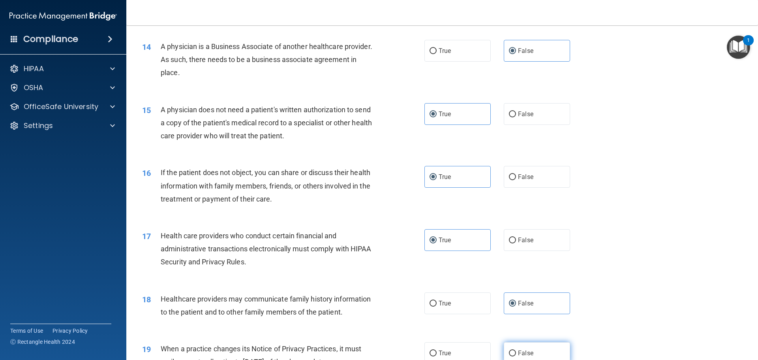
click at [516, 350] on input "False" at bounding box center [512, 353] width 7 height 6
radio input "true"
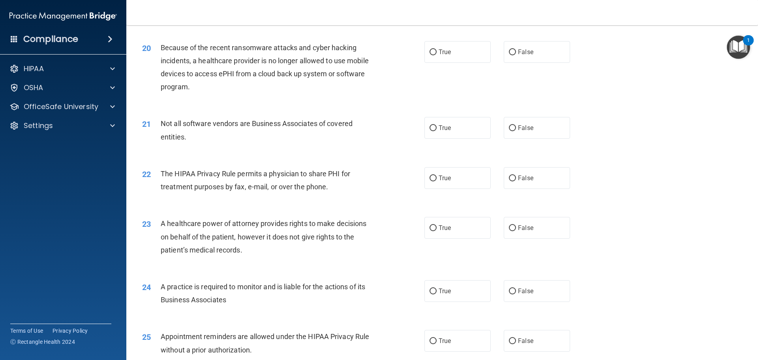
scroll to position [1145, 0]
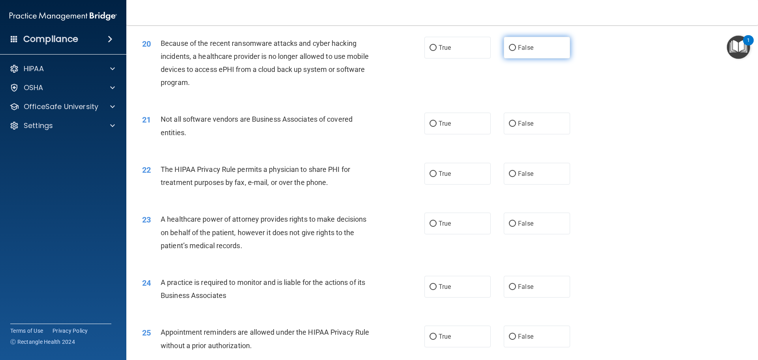
click at [512, 46] on input "False" at bounding box center [512, 48] width 7 height 6
radio input "true"
click at [444, 127] on label "True" at bounding box center [457, 123] width 66 height 22
click at [437, 127] on input "True" at bounding box center [432, 124] width 7 height 6
radio input "true"
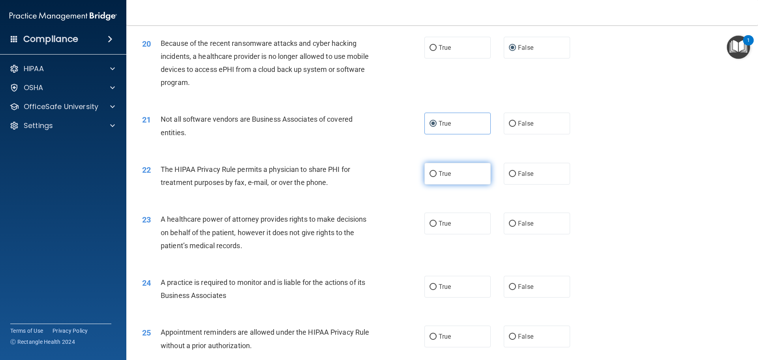
click at [472, 170] on label "True" at bounding box center [457, 174] width 66 height 22
click at [437, 171] on input "True" at bounding box center [432, 174] width 7 height 6
radio input "true"
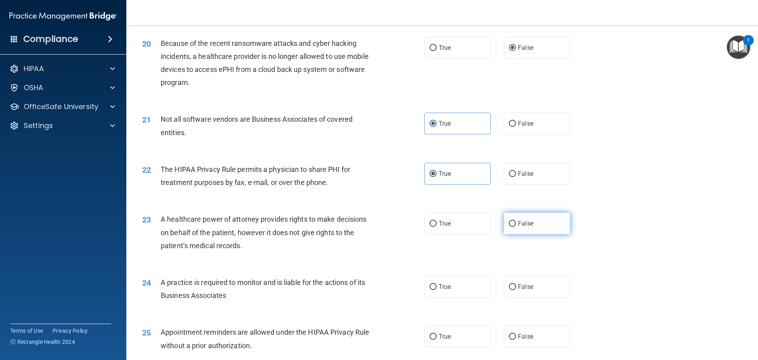
click at [521, 226] on span "False" at bounding box center [525, 222] width 15 height 7
click at [516, 226] on input "False" at bounding box center [512, 224] width 7 height 6
radio input "true"
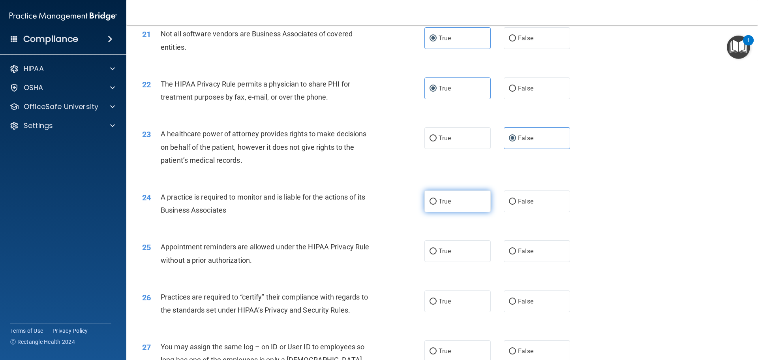
scroll to position [1263, 0]
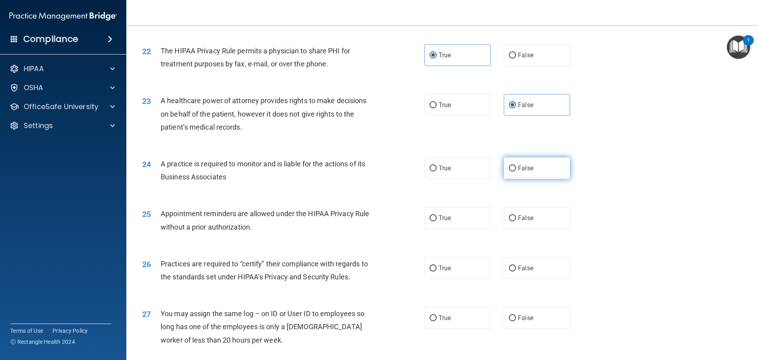
click at [529, 163] on label "False" at bounding box center [537, 168] width 66 height 22
click at [516, 165] on input "False" at bounding box center [512, 168] width 7 height 6
radio input "true"
click at [464, 214] on label "True" at bounding box center [457, 218] width 66 height 22
click at [437, 215] on input "True" at bounding box center [432, 218] width 7 height 6
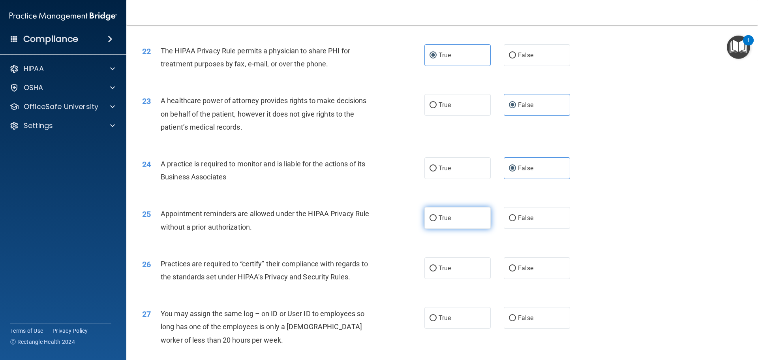
radio input "true"
click at [514, 263] on label "False" at bounding box center [537, 268] width 66 height 22
click at [514, 265] on input "False" at bounding box center [512, 268] width 7 height 6
radio input "true"
click at [525, 316] on span "False" at bounding box center [525, 317] width 15 height 7
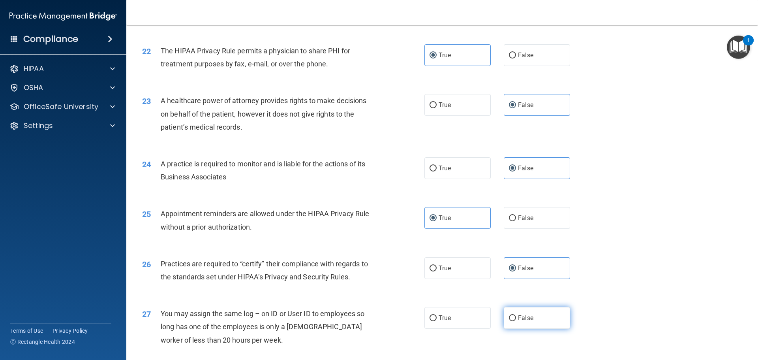
click at [516, 316] on input "False" at bounding box center [512, 318] width 7 height 6
radio input "true"
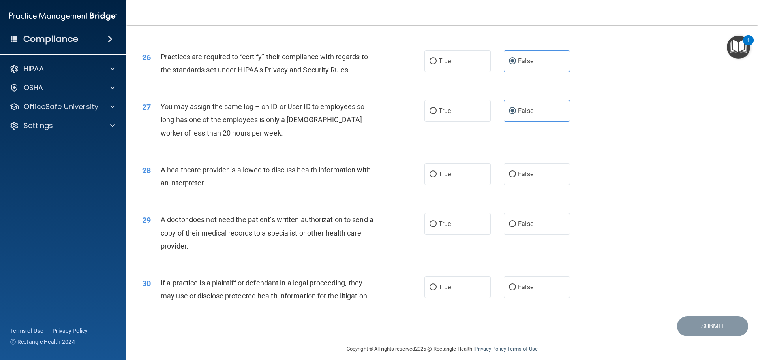
scroll to position [1478, 0]
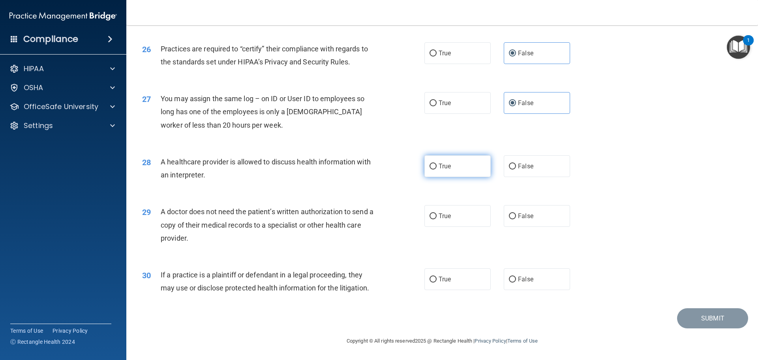
click at [452, 167] on label "True" at bounding box center [457, 166] width 66 height 22
click at [437, 167] on input "True" at bounding box center [432, 166] width 7 height 6
radio input "true"
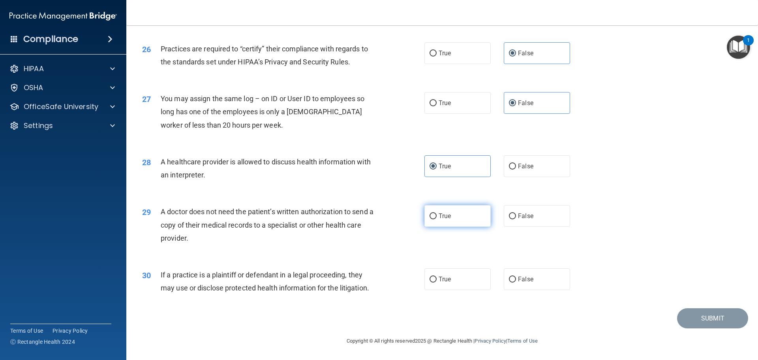
click at [453, 215] on label "True" at bounding box center [457, 216] width 66 height 22
click at [437, 215] on input "True" at bounding box center [432, 216] width 7 height 6
radio input "true"
click at [480, 283] on label "True" at bounding box center [457, 279] width 66 height 22
click at [437, 282] on input "True" at bounding box center [432, 279] width 7 height 6
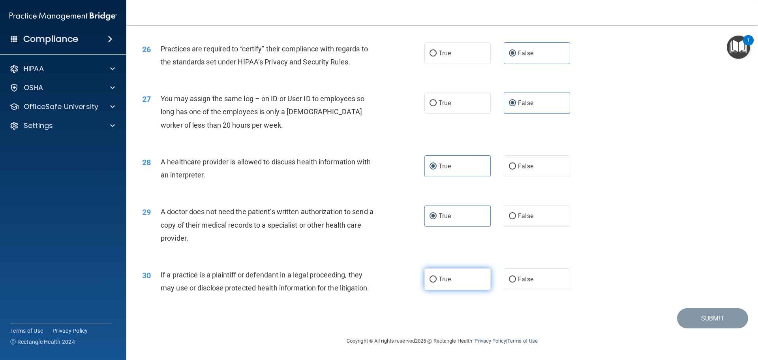
radio input "true"
click at [705, 315] on button "Submit" at bounding box center [712, 318] width 71 height 20
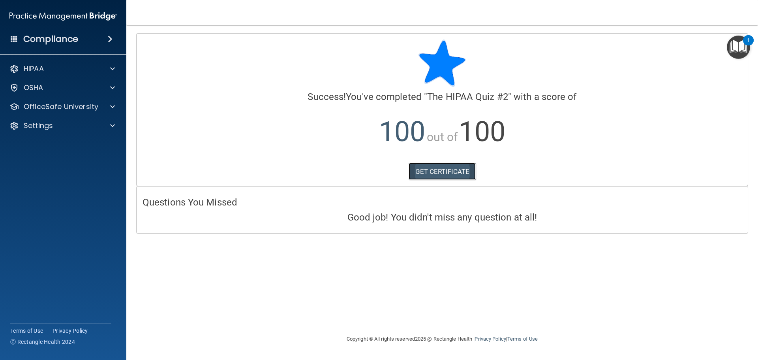
click at [456, 169] on link "GET CERTIFICATE" at bounding box center [442, 171] width 67 height 17
click at [50, 71] on div "HIPAA" at bounding box center [53, 68] width 98 height 9
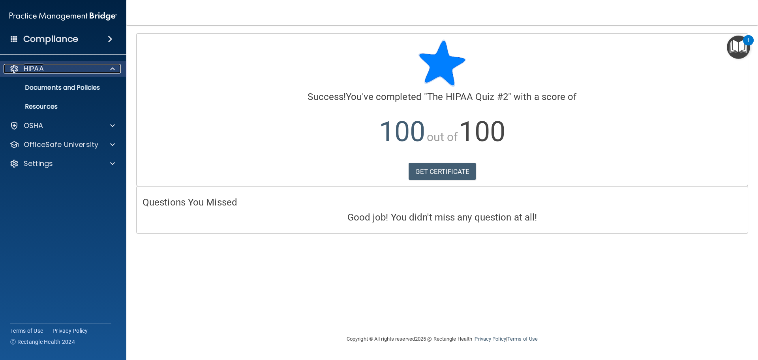
click at [114, 69] on span at bounding box center [112, 68] width 5 height 9
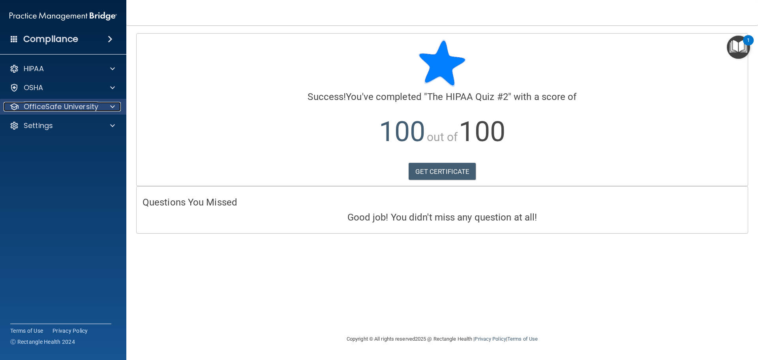
click at [117, 109] on div at bounding box center [111, 106] width 20 height 9
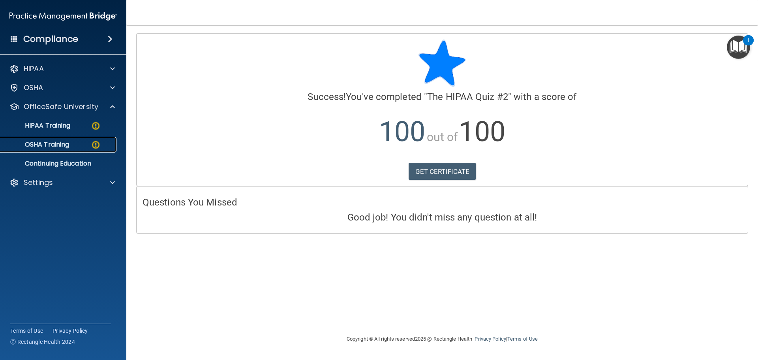
click at [82, 146] on div "OSHA Training" at bounding box center [59, 145] width 108 height 8
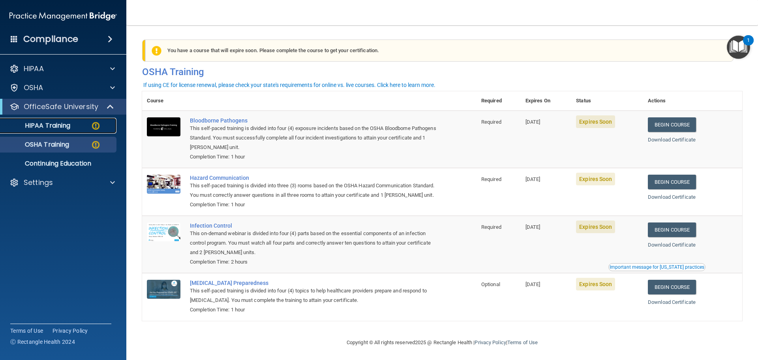
click at [75, 127] on div "HIPAA Training" at bounding box center [59, 126] width 108 height 8
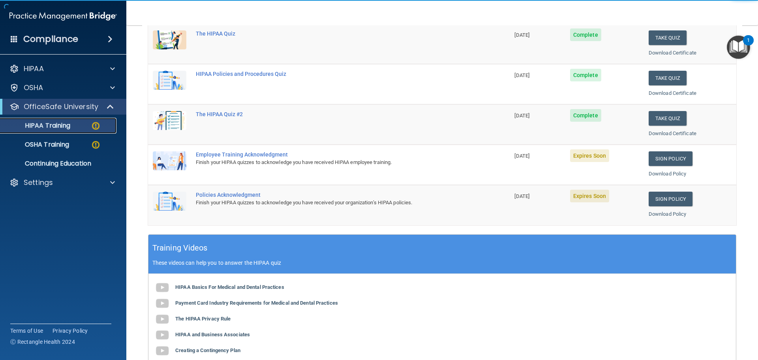
scroll to position [118, 0]
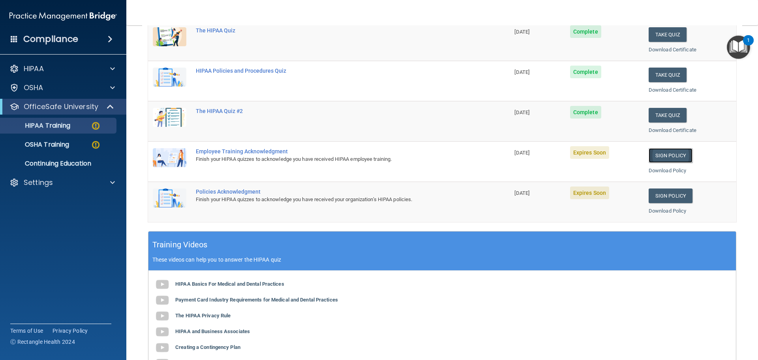
click at [657, 155] on link "Sign Policy" at bounding box center [671, 155] width 44 height 15
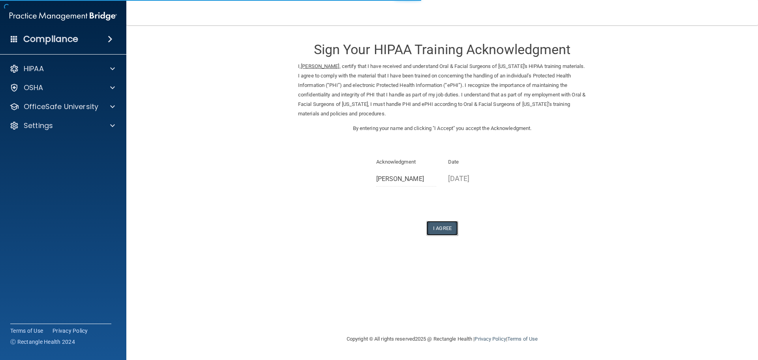
click at [437, 228] on button "I Agree" at bounding box center [442, 228] width 32 height 15
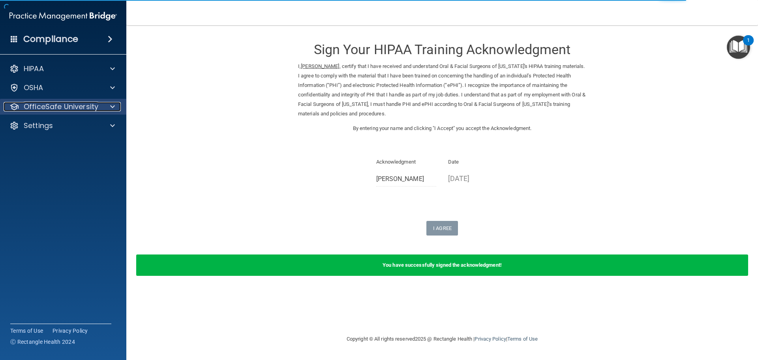
click at [114, 105] on span at bounding box center [112, 106] width 5 height 9
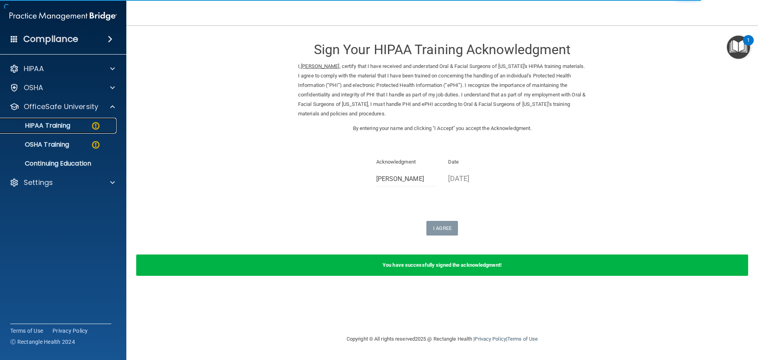
click at [103, 122] on div "HIPAA Training" at bounding box center [59, 126] width 108 height 8
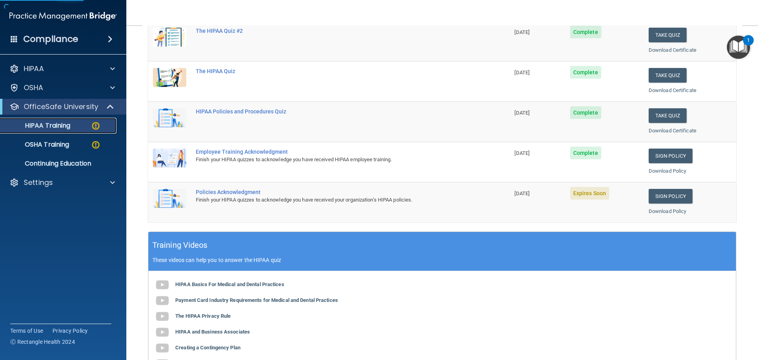
scroll to position [158, 0]
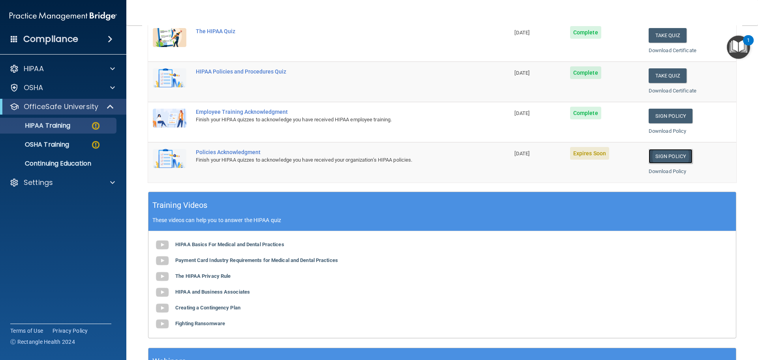
click at [651, 157] on link "Sign Policy" at bounding box center [671, 156] width 44 height 15
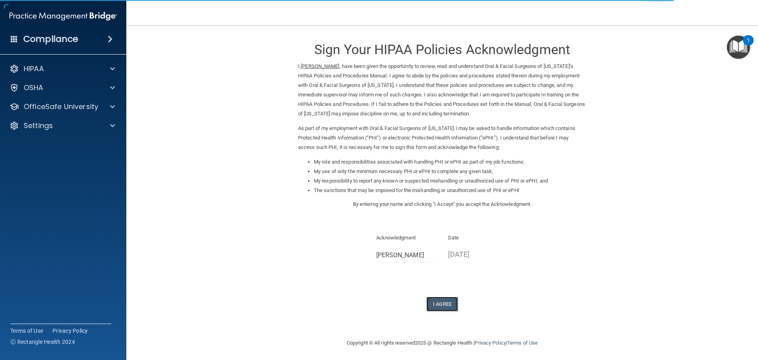
click at [439, 307] on button "I Agree" at bounding box center [442, 303] width 32 height 15
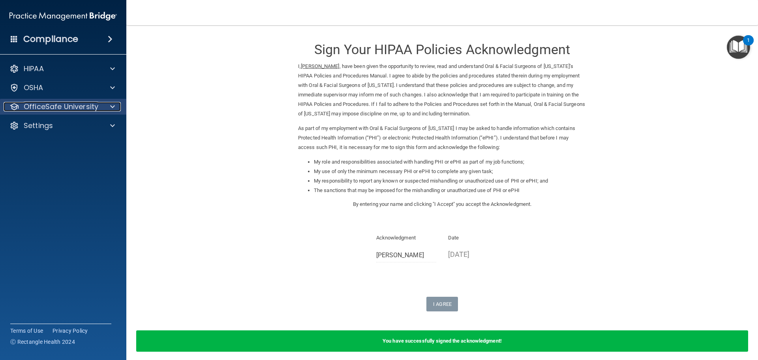
click at [115, 103] on div at bounding box center [111, 106] width 20 height 9
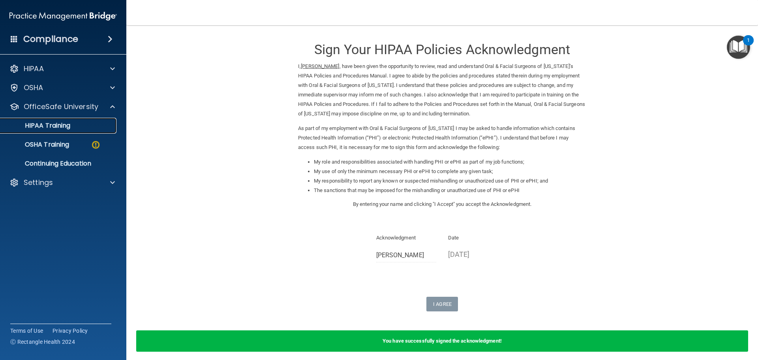
click at [75, 124] on div "HIPAA Training" at bounding box center [59, 126] width 108 height 8
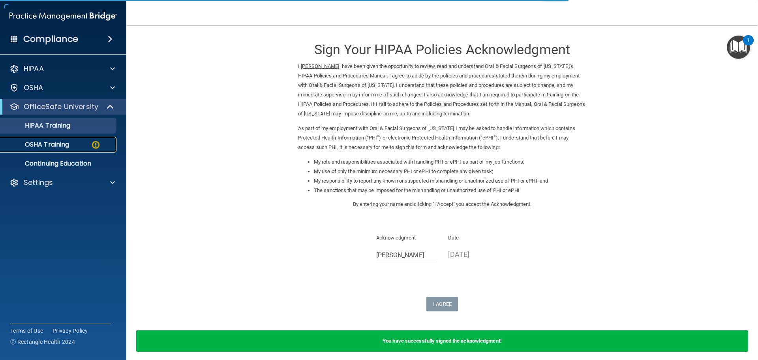
click at [81, 144] on div "OSHA Training" at bounding box center [59, 145] width 108 height 8
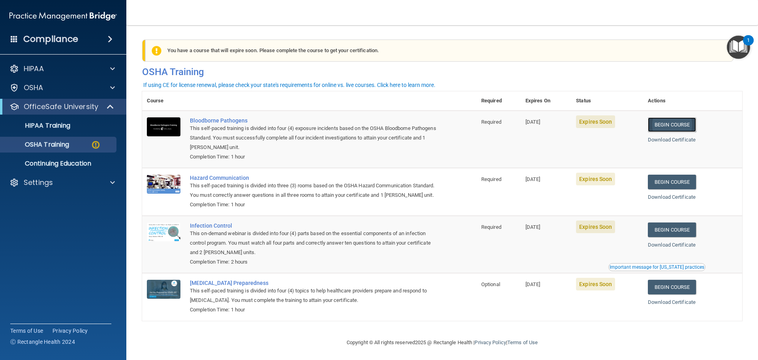
click at [688, 126] on link "Begin Course" at bounding box center [672, 124] width 48 height 15
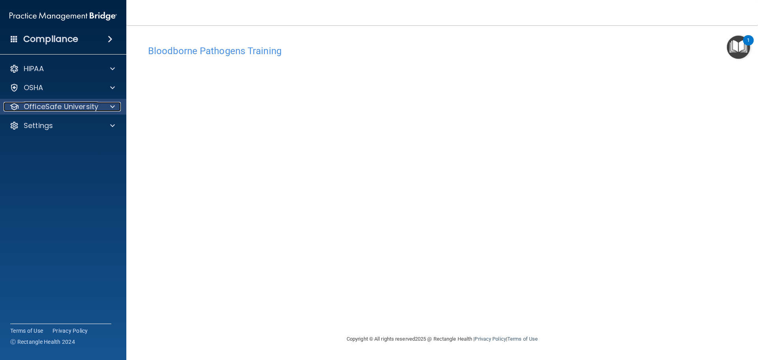
click at [68, 105] on p "OfficeSafe University" at bounding box center [61, 106] width 75 height 9
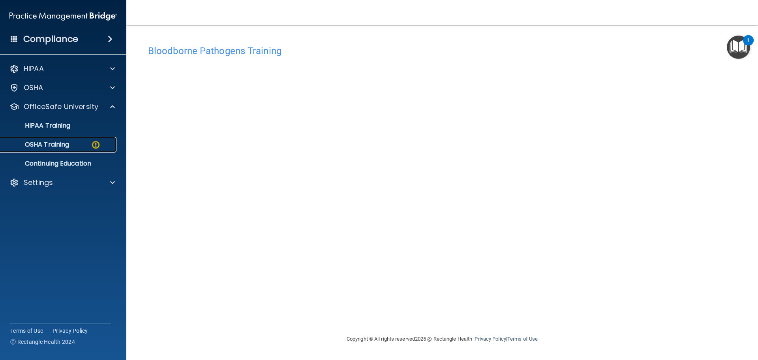
click at [78, 143] on div "OSHA Training" at bounding box center [59, 145] width 108 height 8
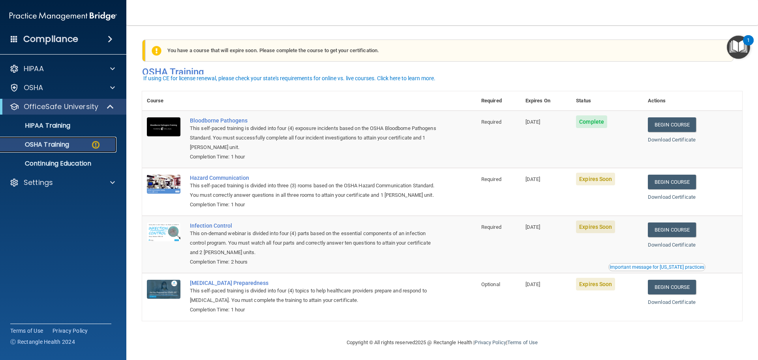
scroll to position [13, 0]
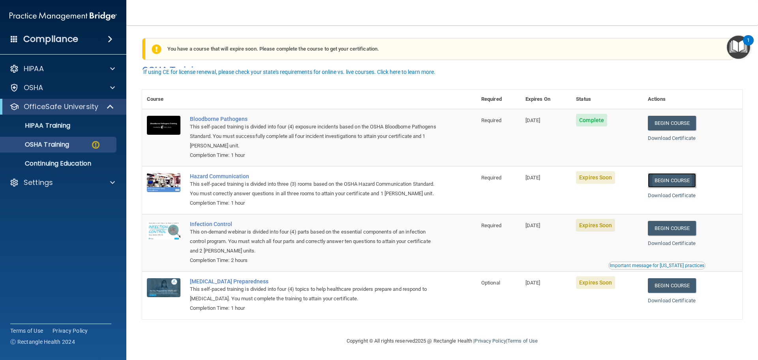
click at [661, 173] on link "Begin Course" at bounding box center [672, 180] width 48 height 15
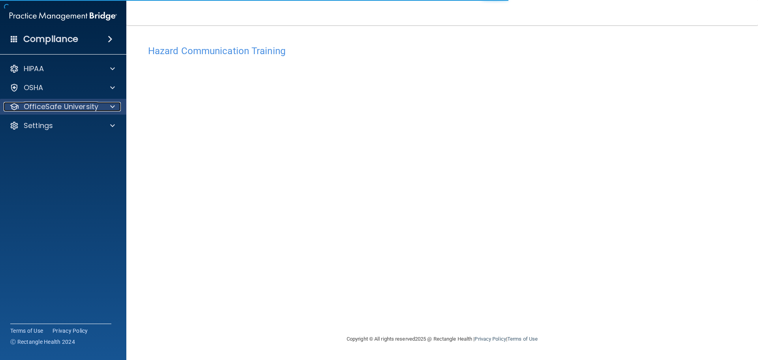
click at [111, 108] on span at bounding box center [112, 106] width 5 height 9
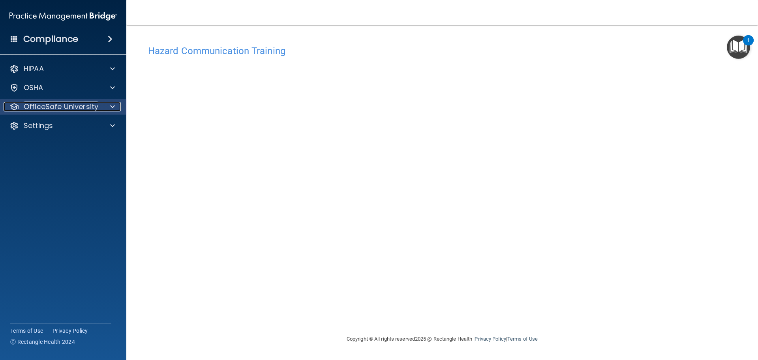
click at [105, 106] on div at bounding box center [111, 106] width 20 height 9
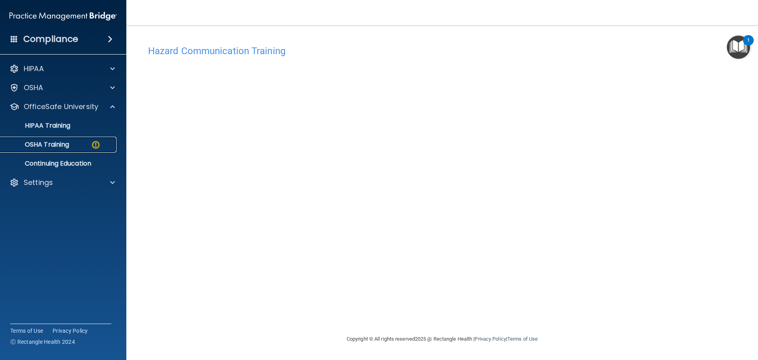
click at [99, 144] on img at bounding box center [96, 145] width 10 height 10
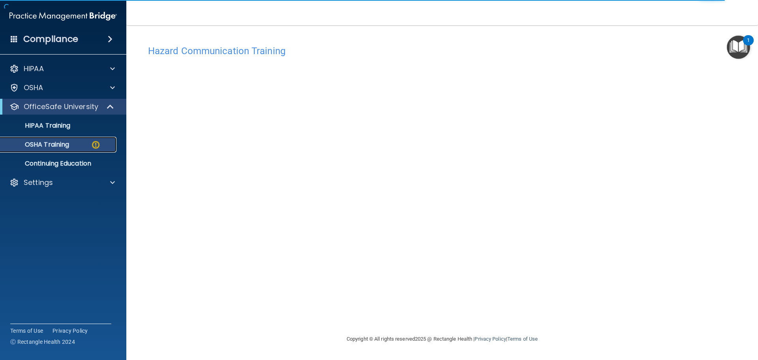
click at [59, 144] on p "OSHA Training" at bounding box center [37, 145] width 64 height 8
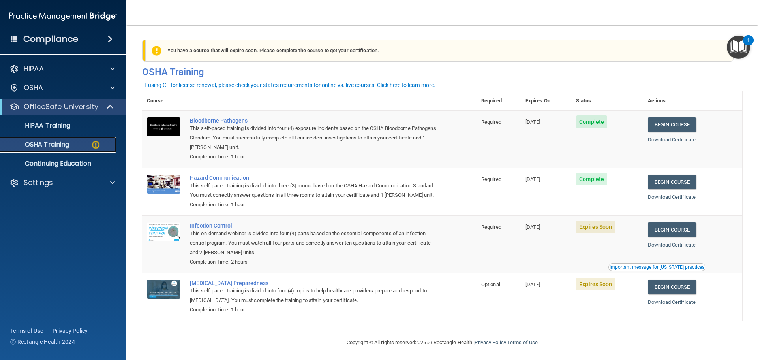
scroll to position [13, 0]
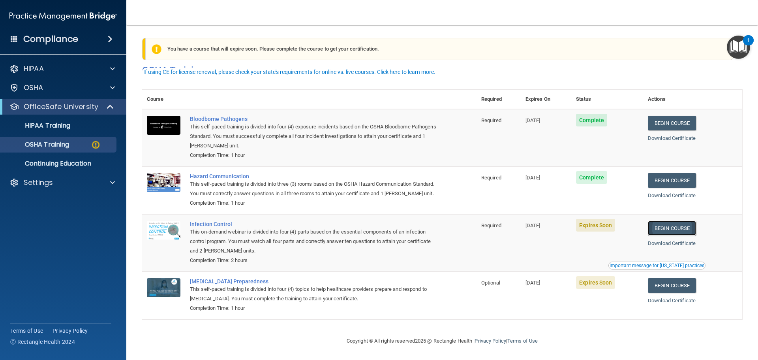
click at [674, 230] on link "Begin Course" at bounding box center [672, 228] width 48 height 15
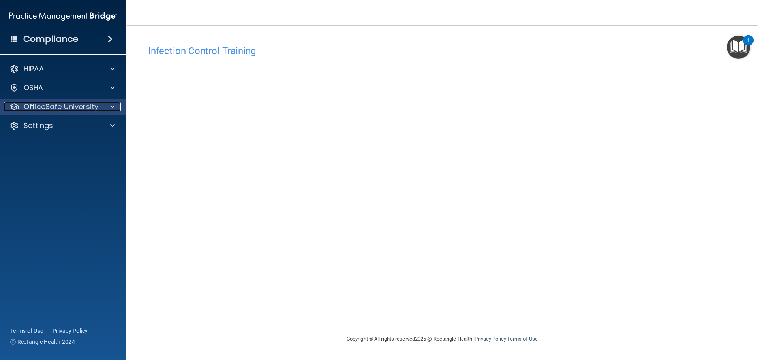
click at [86, 104] on p "OfficeSafe University" at bounding box center [61, 106] width 75 height 9
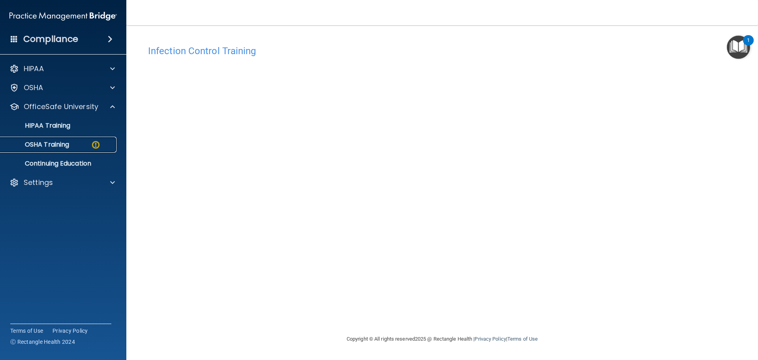
click at [85, 145] on div "OSHA Training" at bounding box center [59, 145] width 108 height 8
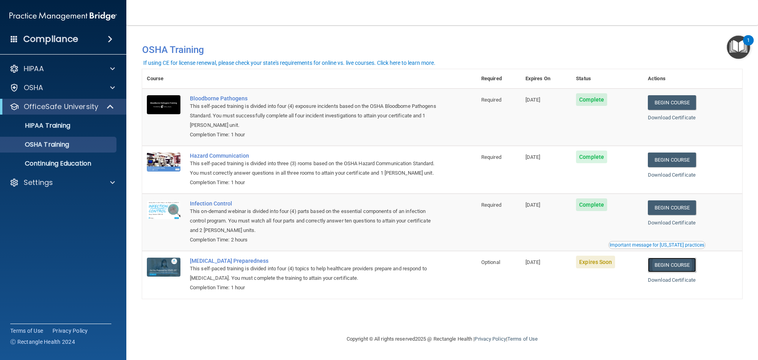
click at [665, 272] on link "Begin Course" at bounding box center [672, 264] width 48 height 15
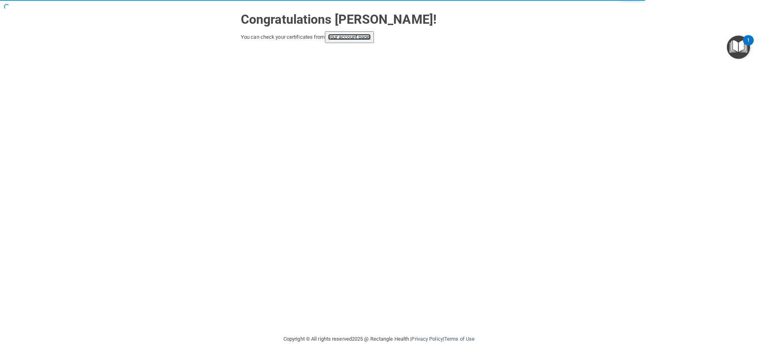
click at [350, 37] on link "your account page!" at bounding box center [349, 37] width 43 height 6
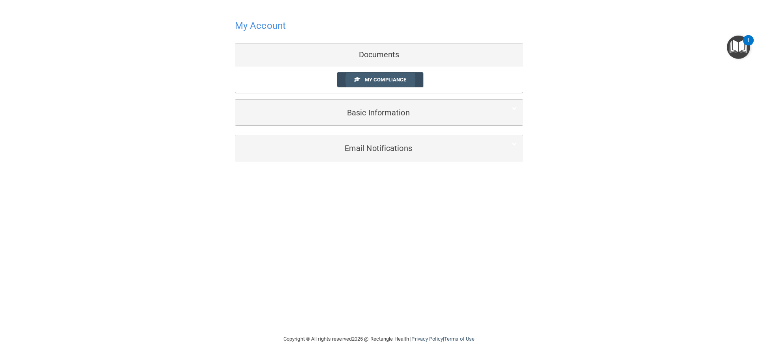
click at [349, 83] on link "My Compliance" at bounding box center [380, 79] width 86 height 15
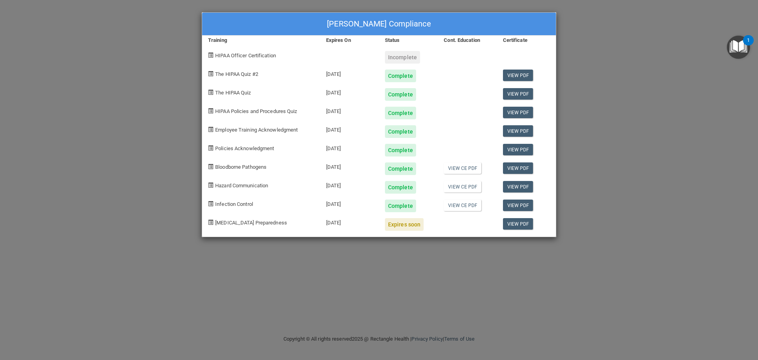
click at [405, 225] on div "Expires soon" at bounding box center [404, 224] width 39 height 13
click at [658, 109] on div "[PERSON_NAME] Compliance Training Expires On Status Cont. Education Certificate…" at bounding box center [379, 180] width 758 height 360
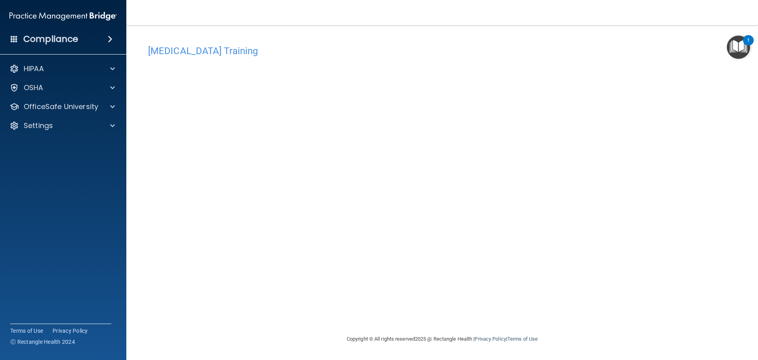
click at [574, 101] on div "[MEDICAL_DATA] Training This course doesn’t expire until [DATE]. Are you sure y…" at bounding box center [442, 187] width 600 height 293
